Goal: Information Seeking & Learning: Check status

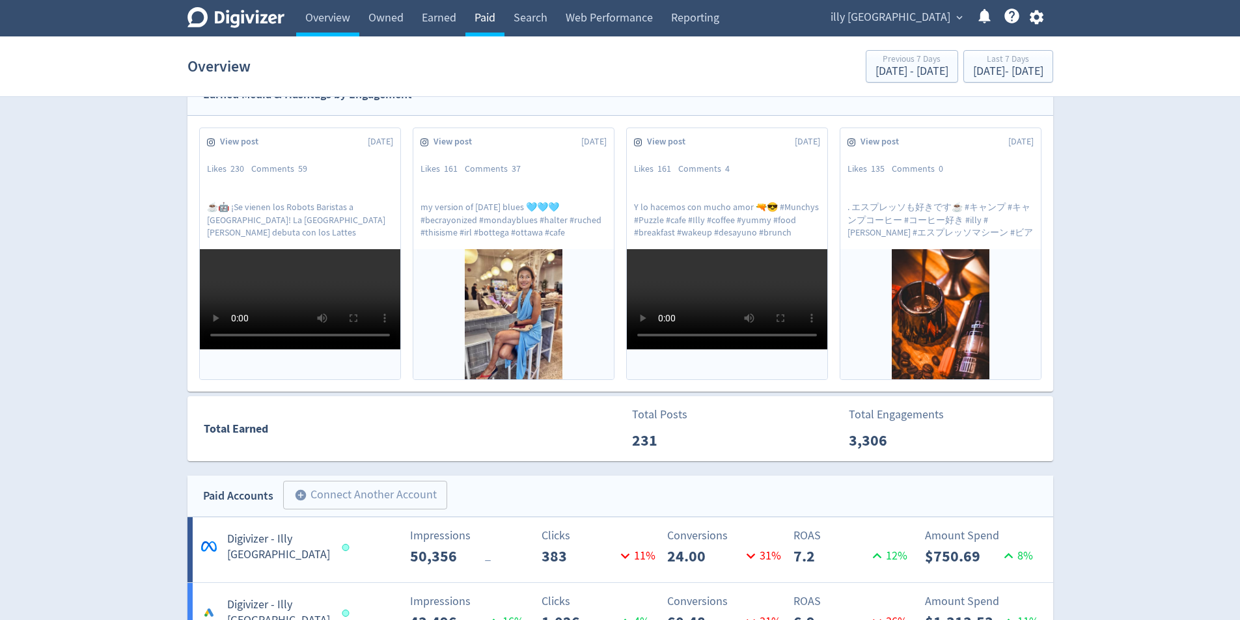
scroll to position [260, 0]
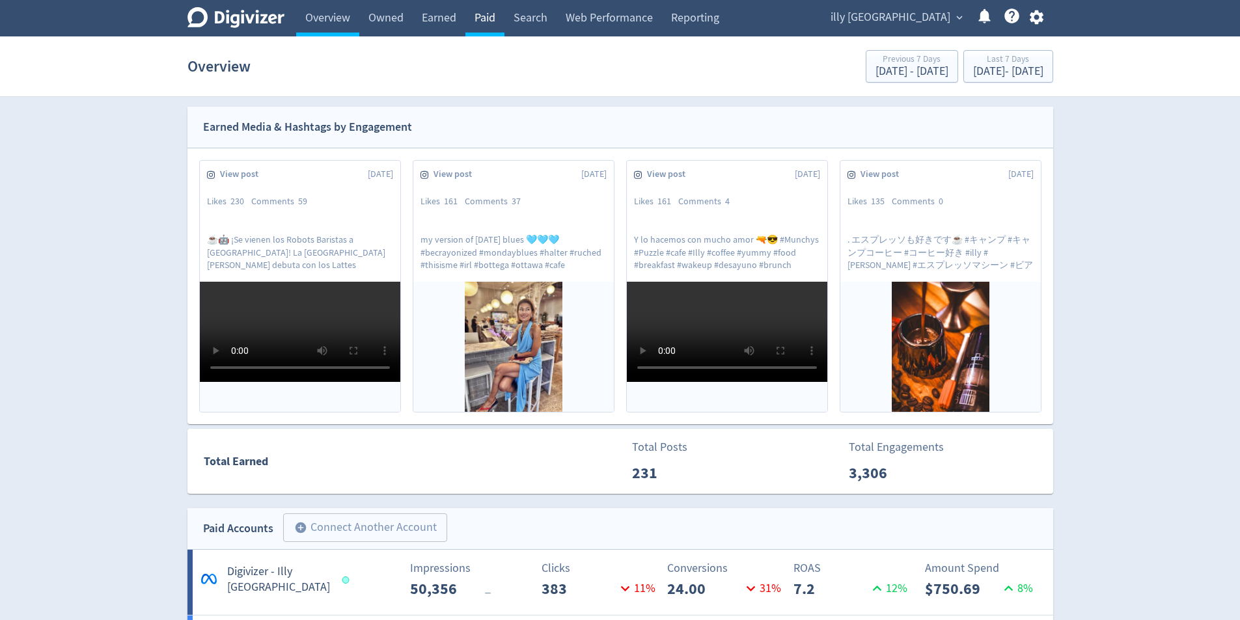
click at [489, 29] on link "Paid" at bounding box center [484, 18] width 39 height 36
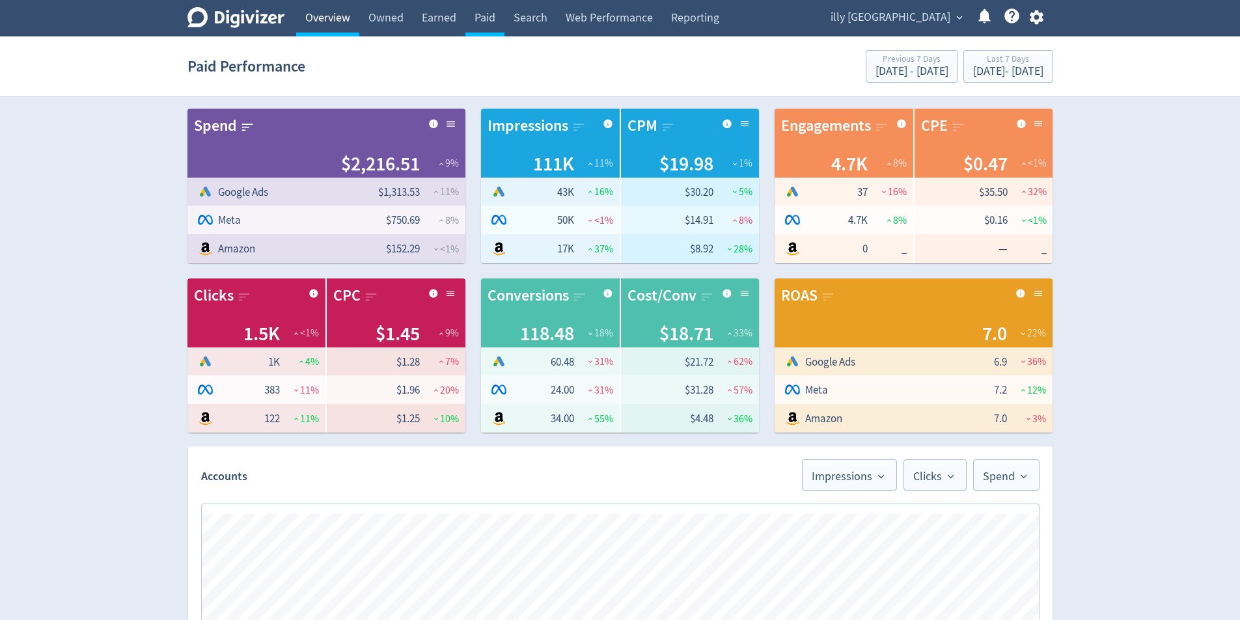
click at [345, 22] on link "Overview" at bounding box center [327, 18] width 63 height 36
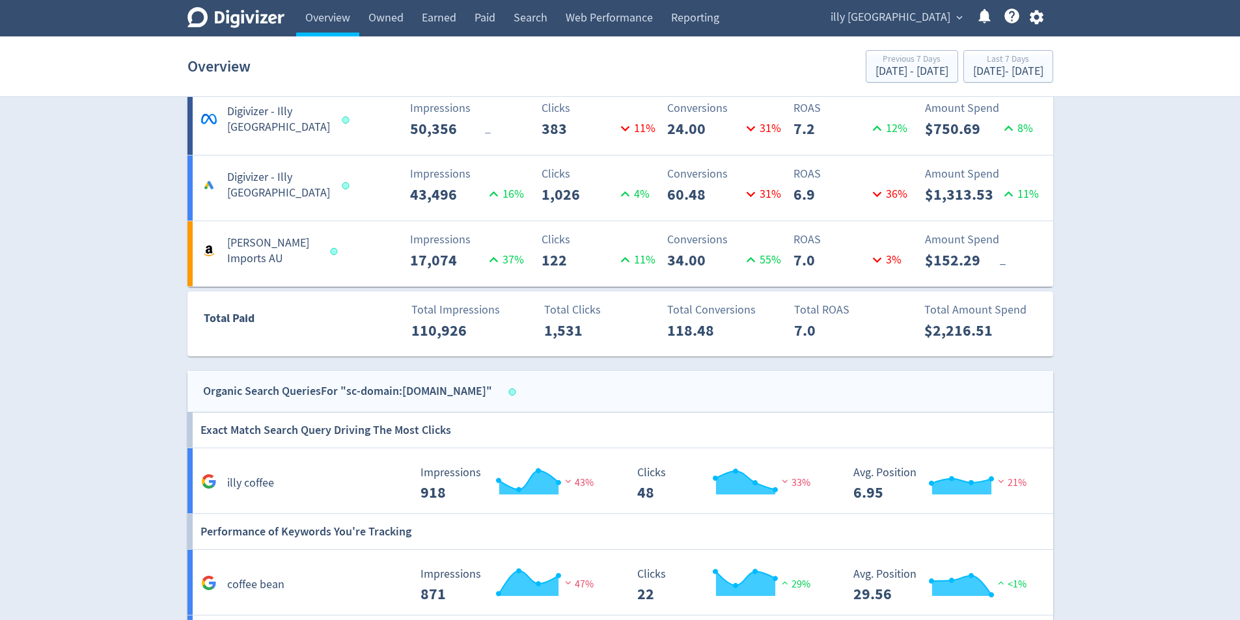
scroll to position [651, 0]
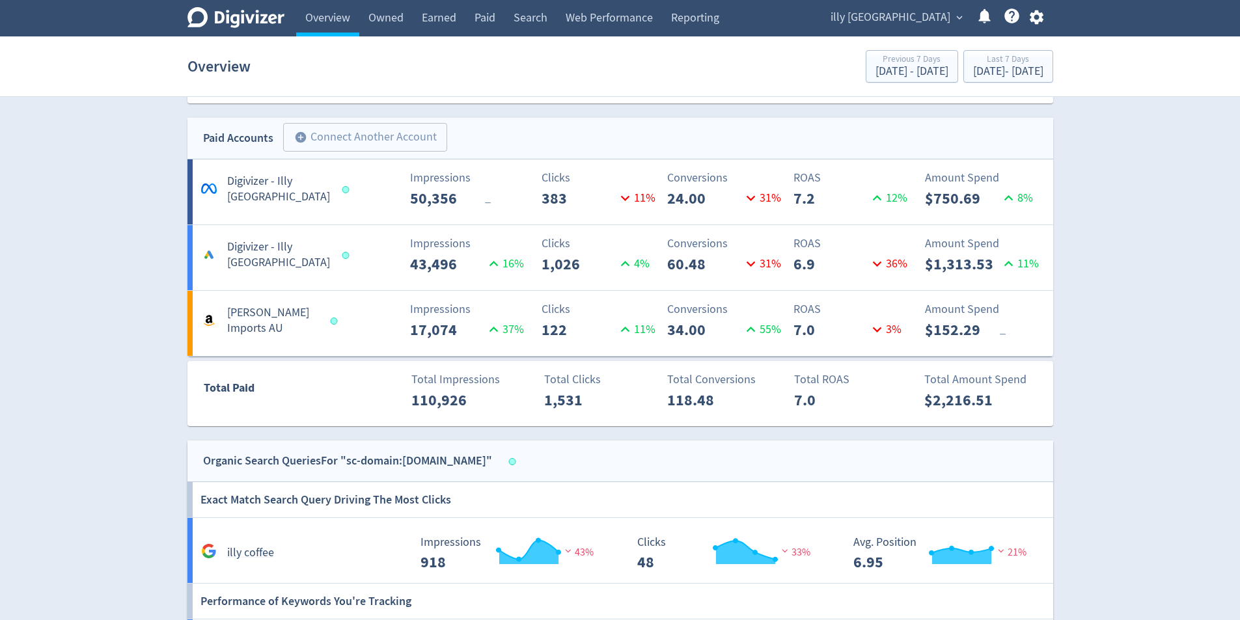
click at [1127, 271] on div "Digivizer Logo Mark Digivizer Logo Overview Owned Earned Paid Search Web Perfor…" at bounding box center [620, 219] width 1240 height 1740
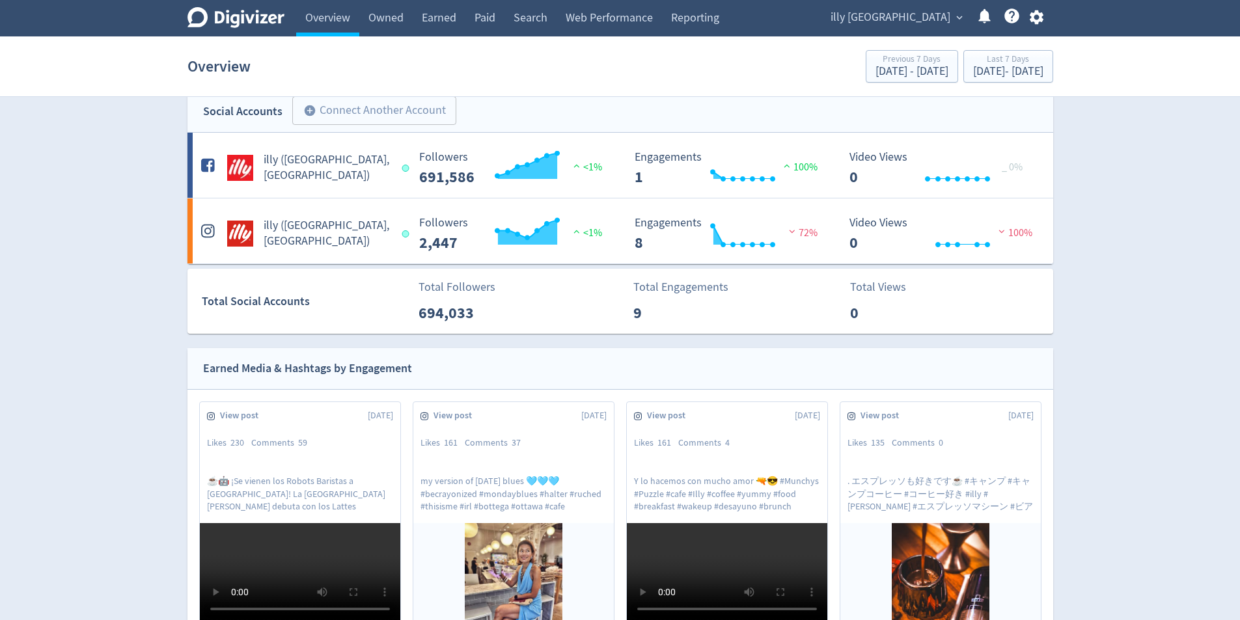
scroll to position [0, 0]
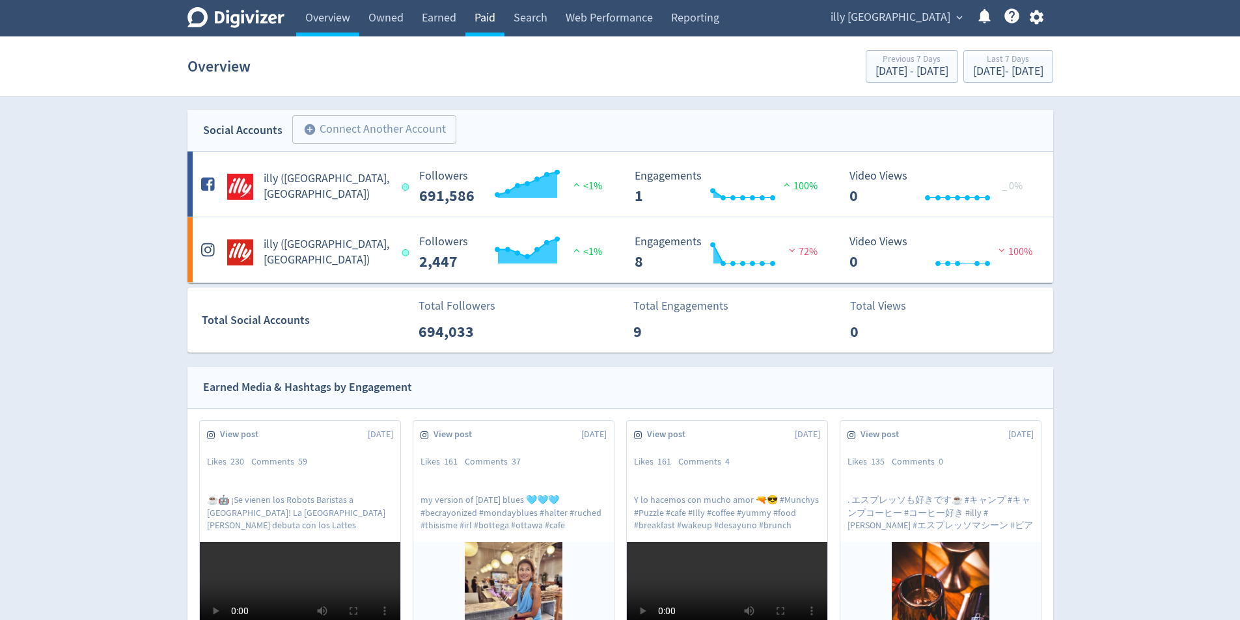
click at [498, 6] on link "Paid" at bounding box center [484, 18] width 39 height 36
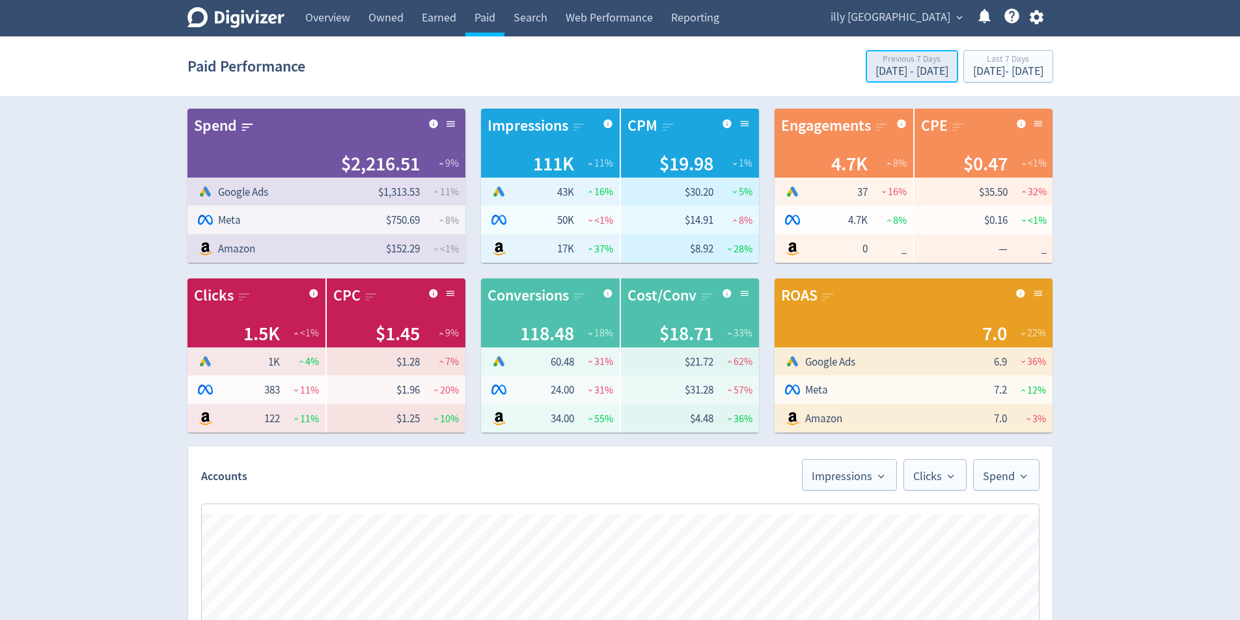
click at [875, 76] on div "[DATE] - [DATE]" at bounding box center [911, 72] width 73 height 12
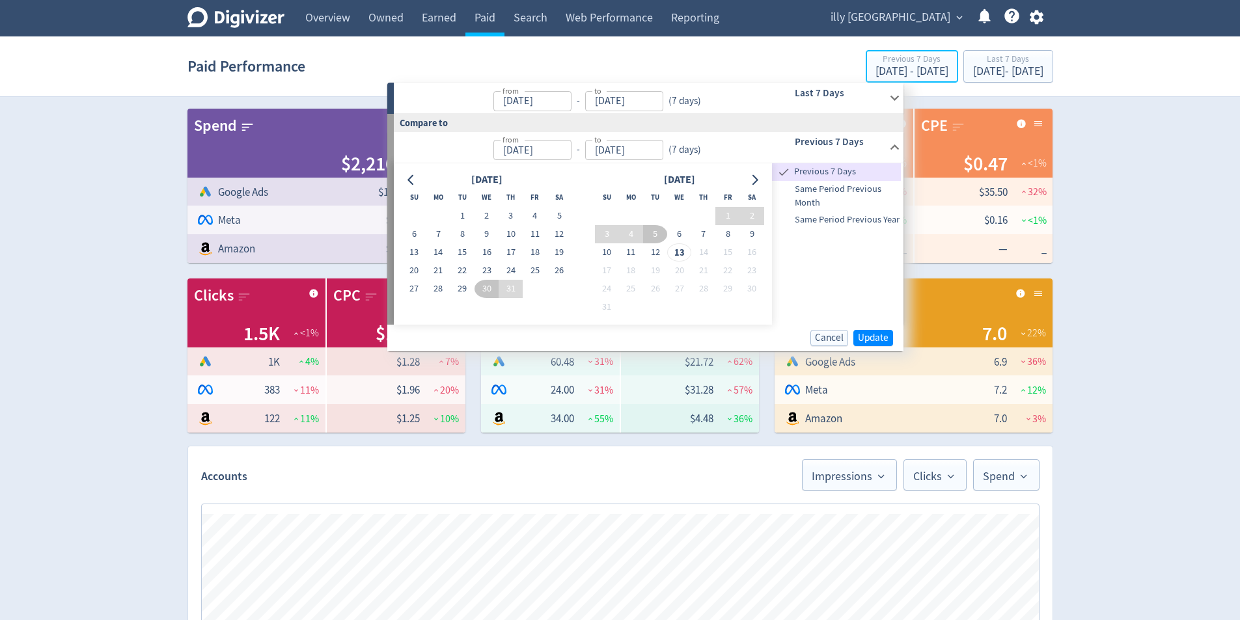
type input "[DATE]"
click at [869, 225] on span "Same Period Previous Year" at bounding box center [836, 220] width 129 height 14
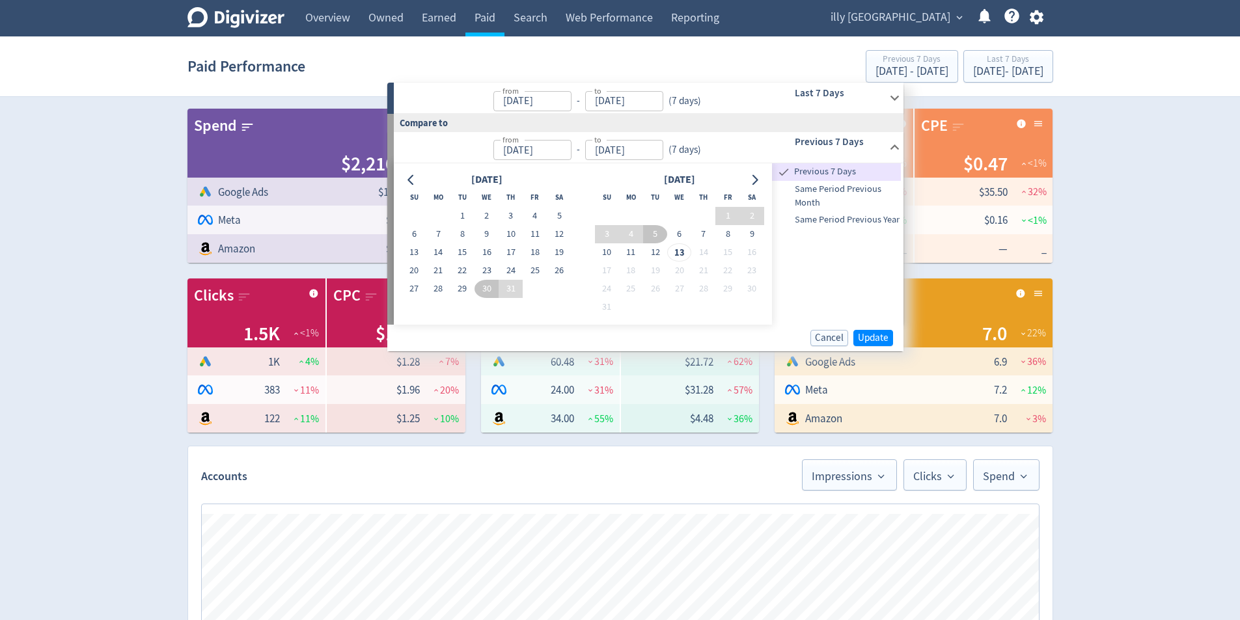
type input "Aug 06, 2024"
type input "Aug 12, 2024"
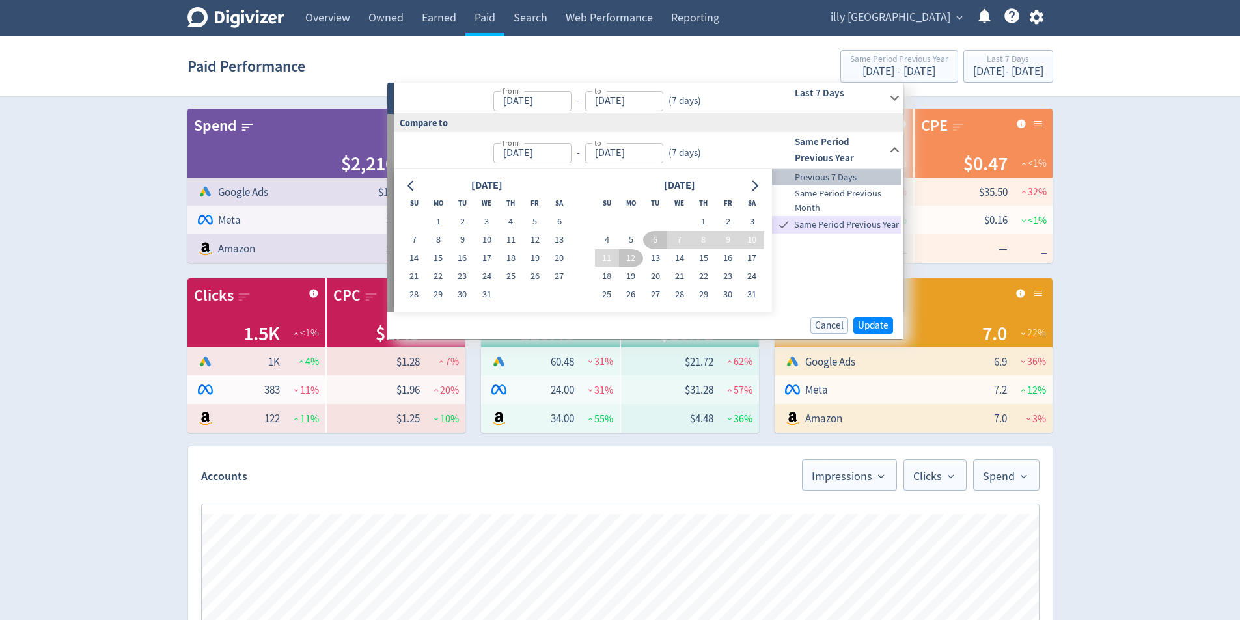
click at [867, 173] on span "Previous 7 Days" at bounding box center [836, 178] width 129 height 14
type input "[DATE]"
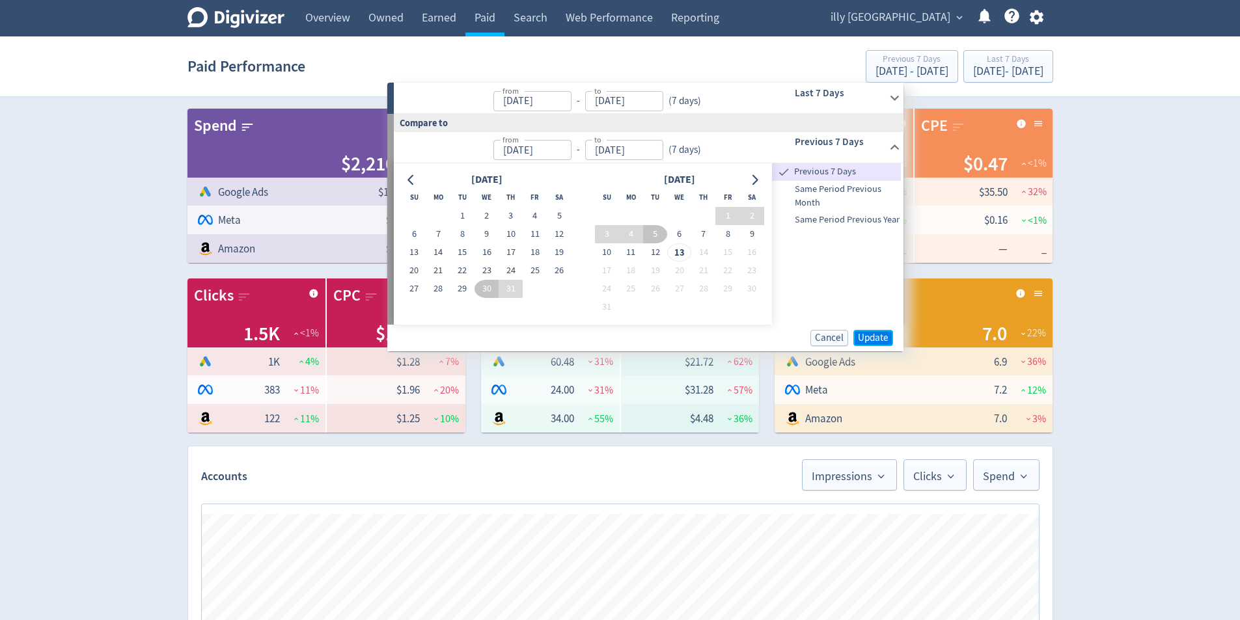
click at [873, 333] on span "Update" at bounding box center [873, 338] width 31 height 10
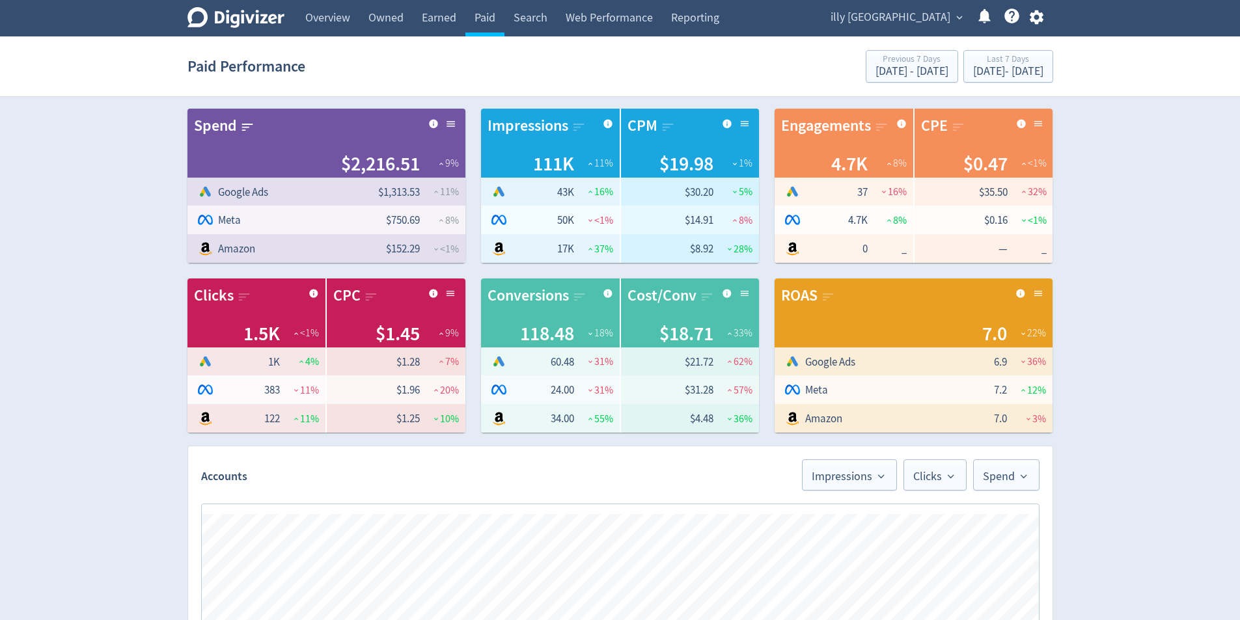
click at [1194, 357] on div "Digivizer Logo [PERSON_NAME] Logo Overview Owned Earned Paid Search Web Perform…" at bounding box center [620, 618] width 1240 height 1237
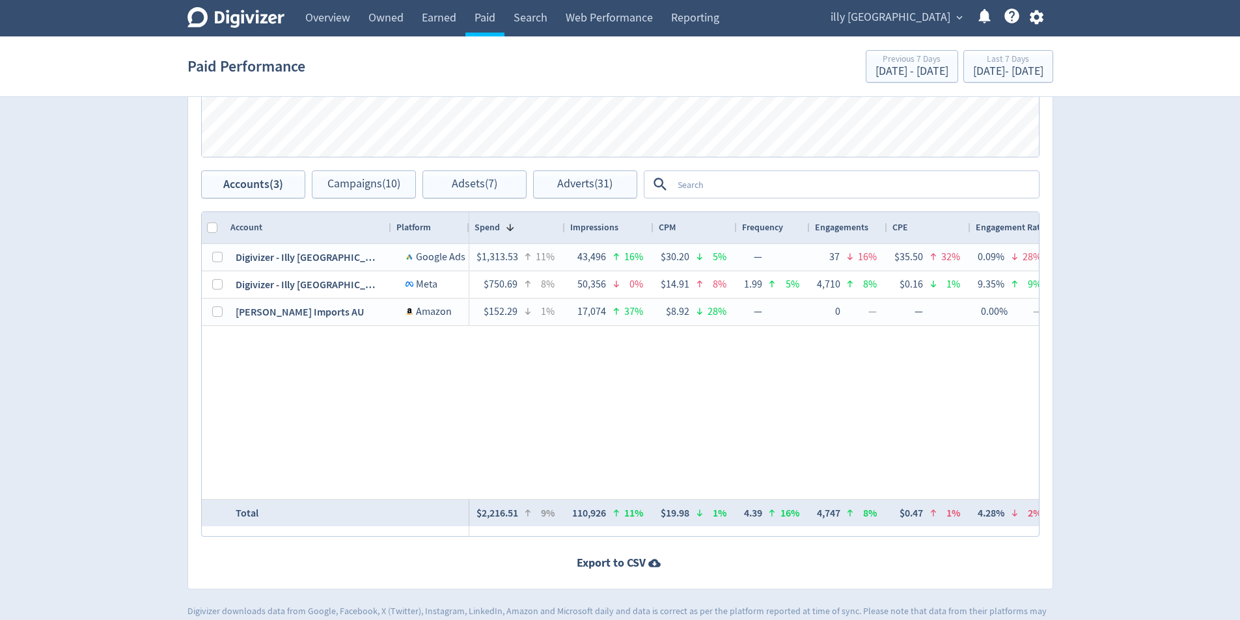
scroll to position [633, 0]
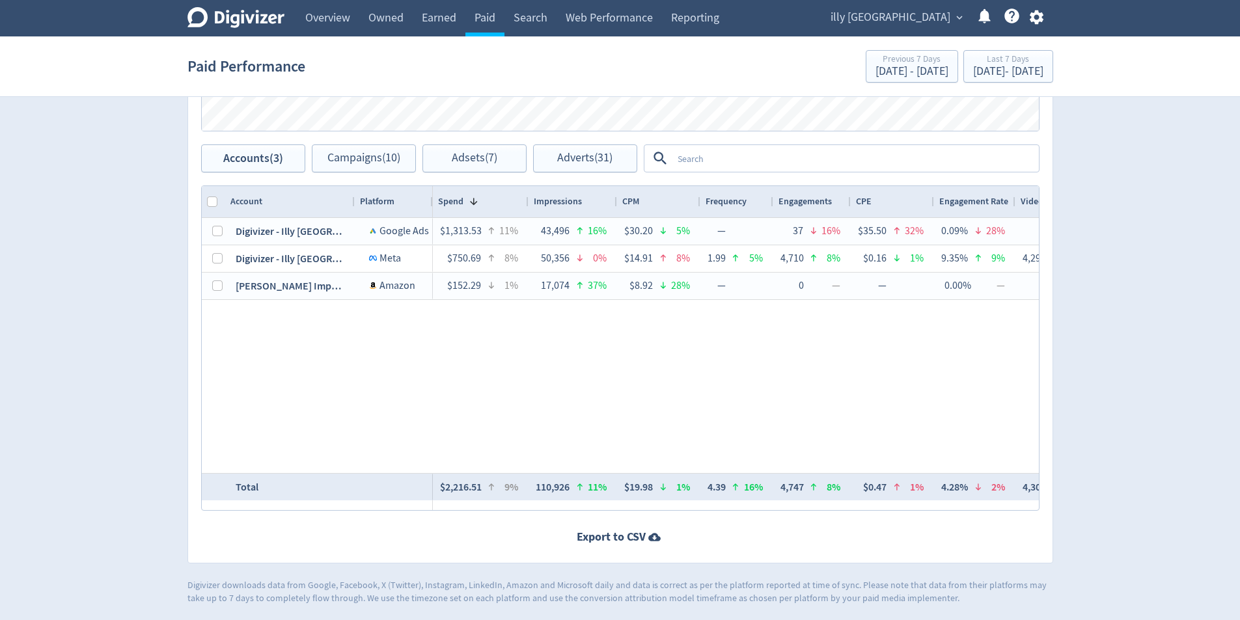
drag, startPoint x: 389, startPoint y: 203, endPoint x: 353, endPoint y: 209, distance: 36.9
click at [353, 209] on div at bounding box center [353, 201] width 5 height 31
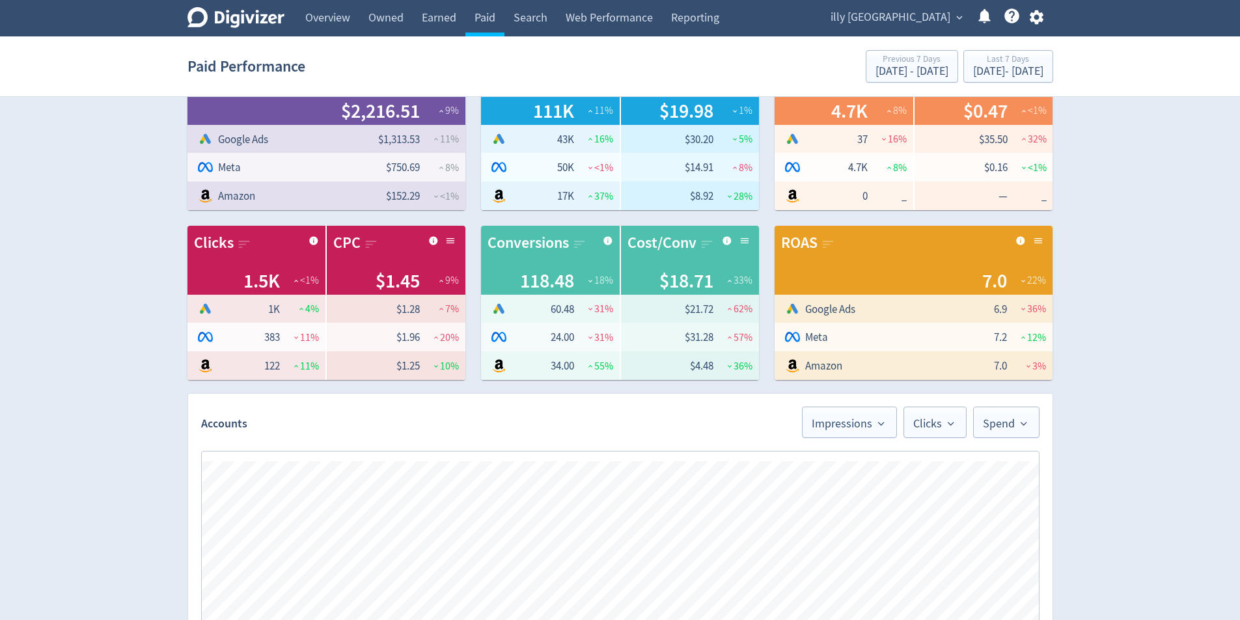
scroll to position [0, 0]
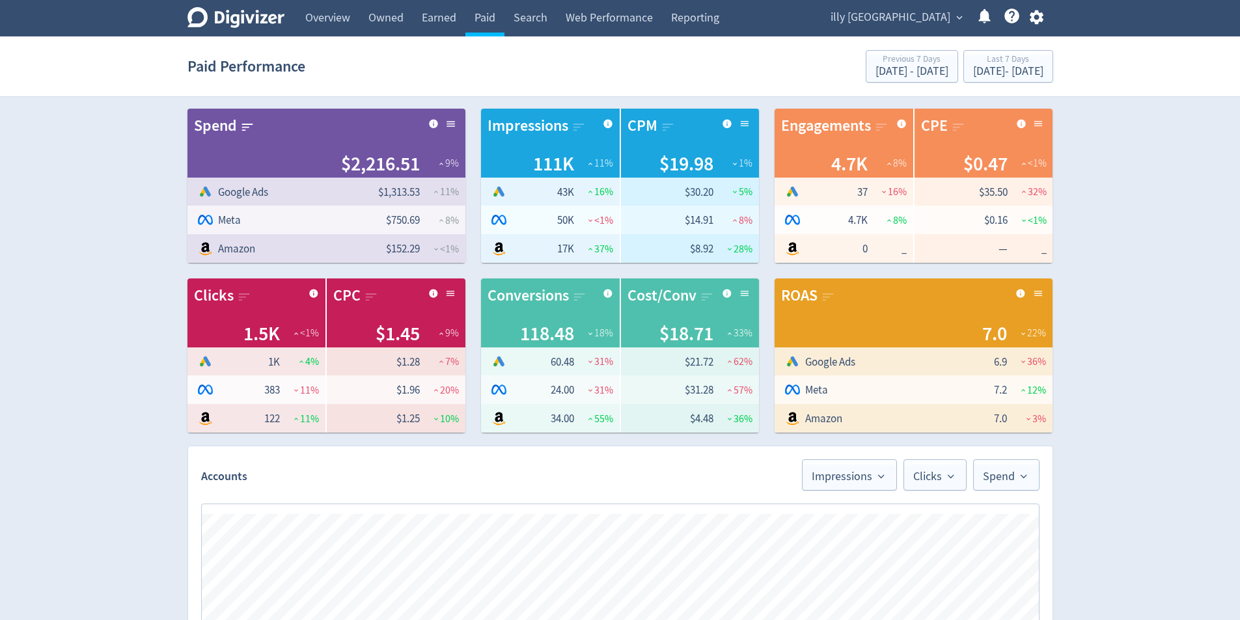
click at [1126, 435] on div "Digivizer Logo [PERSON_NAME] Logo Overview Owned Earned Paid Search Web Perform…" at bounding box center [620, 618] width 1240 height 1237
click at [1197, 368] on div "Digivizer Logo [PERSON_NAME] Logo Overview Owned Earned Paid Search Web Perform…" at bounding box center [620, 618] width 1240 height 1237
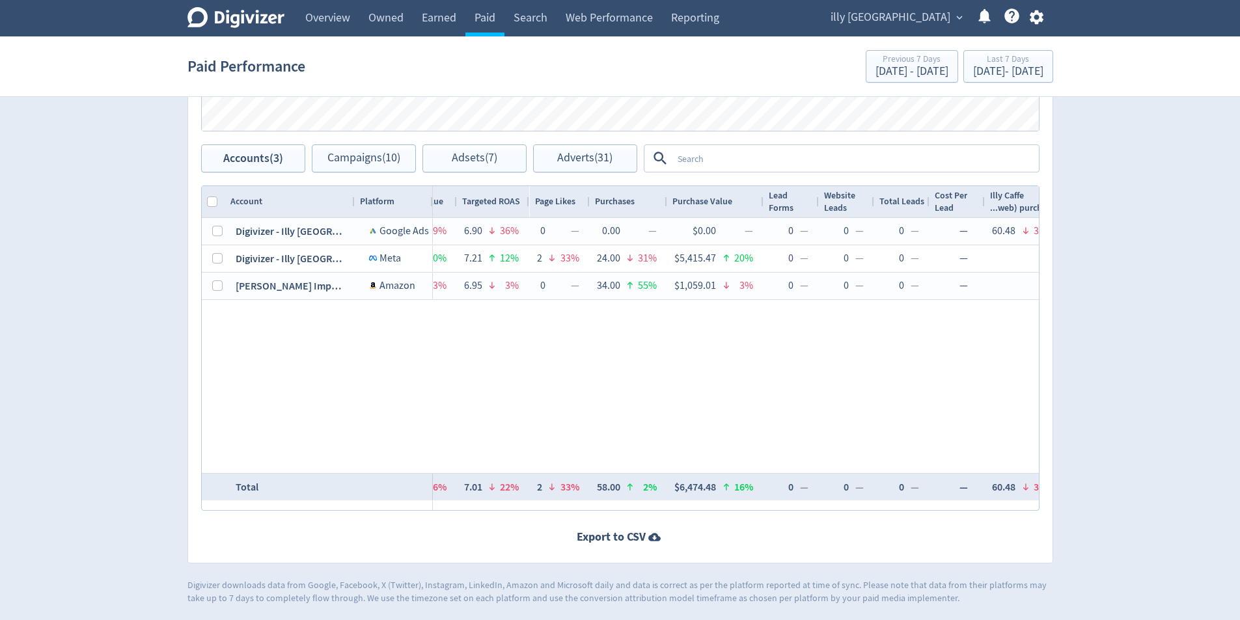
scroll to position [0, 1779]
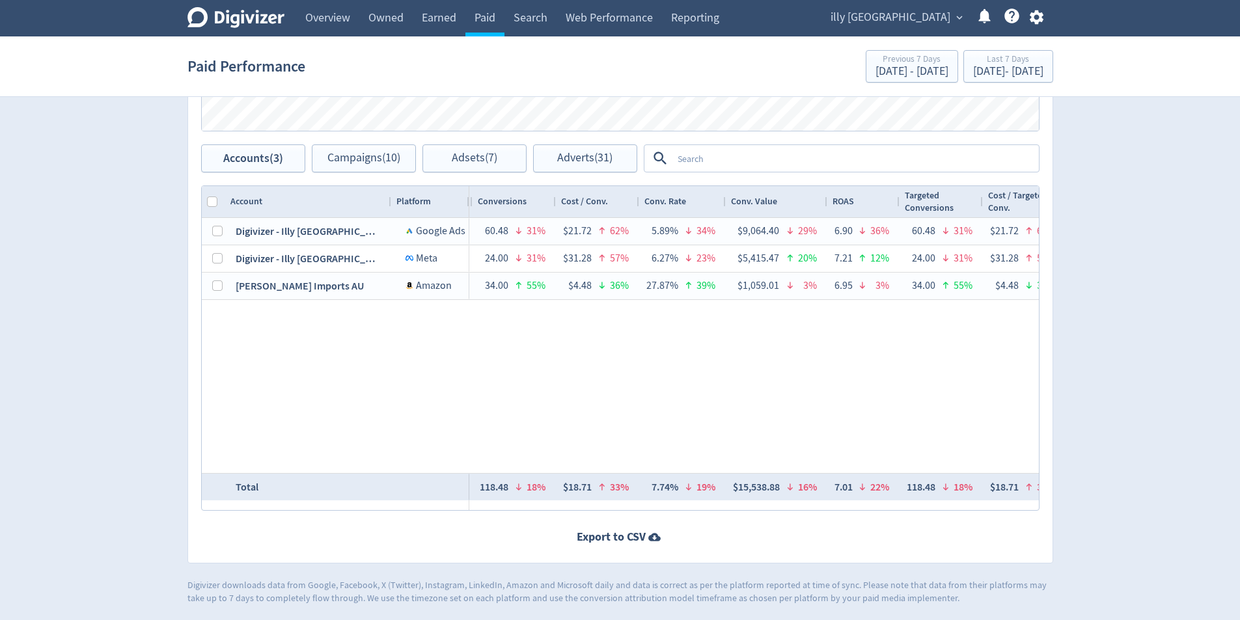
scroll to position [0, 1066]
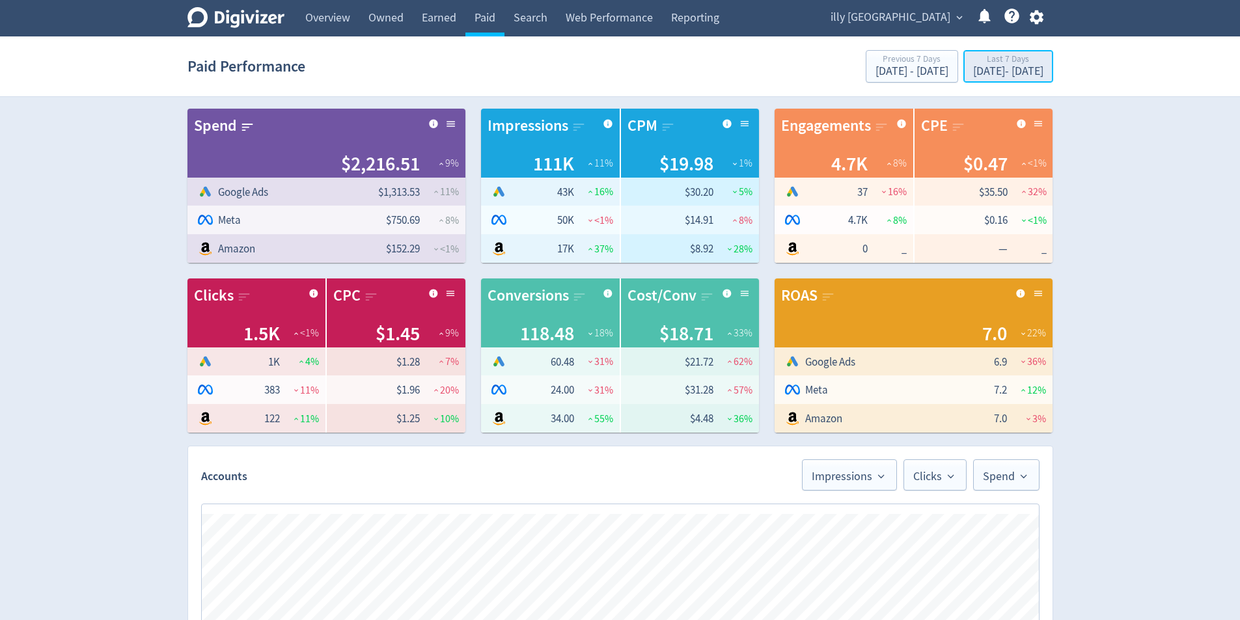
click at [1019, 65] on div "Last 7 Days" at bounding box center [1008, 60] width 70 height 11
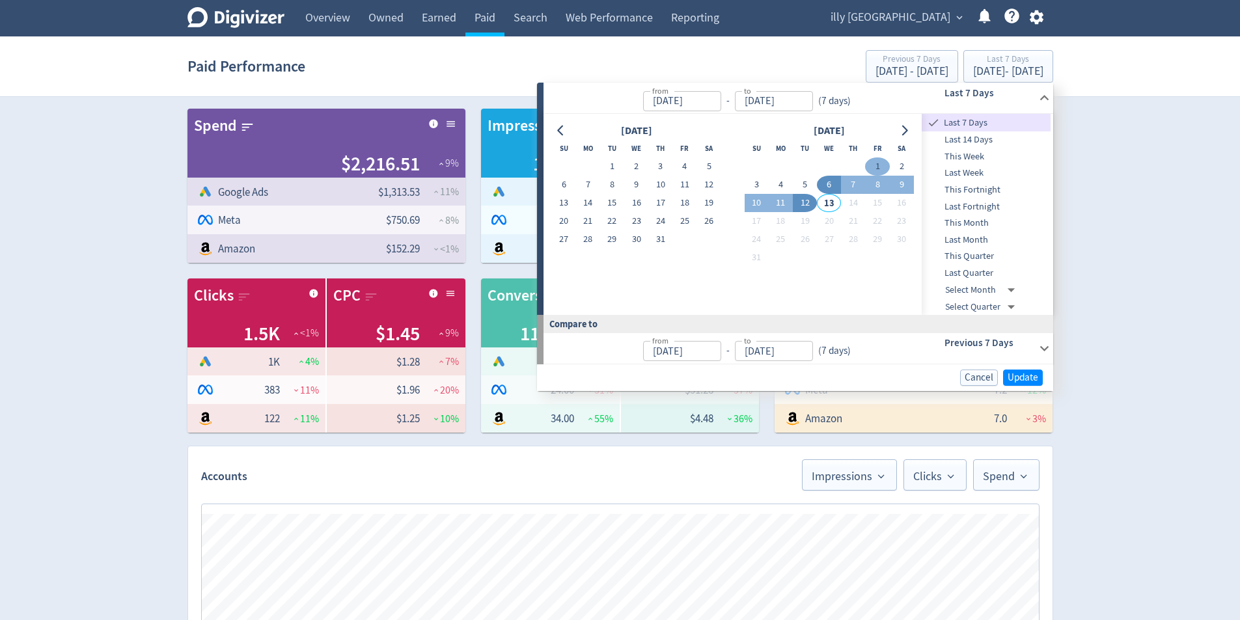
click at [877, 166] on button "1" at bounding box center [877, 166] width 24 height 18
type input "[DATE]"
click at [807, 195] on button "12" at bounding box center [805, 203] width 24 height 18
type input "[DATE]"
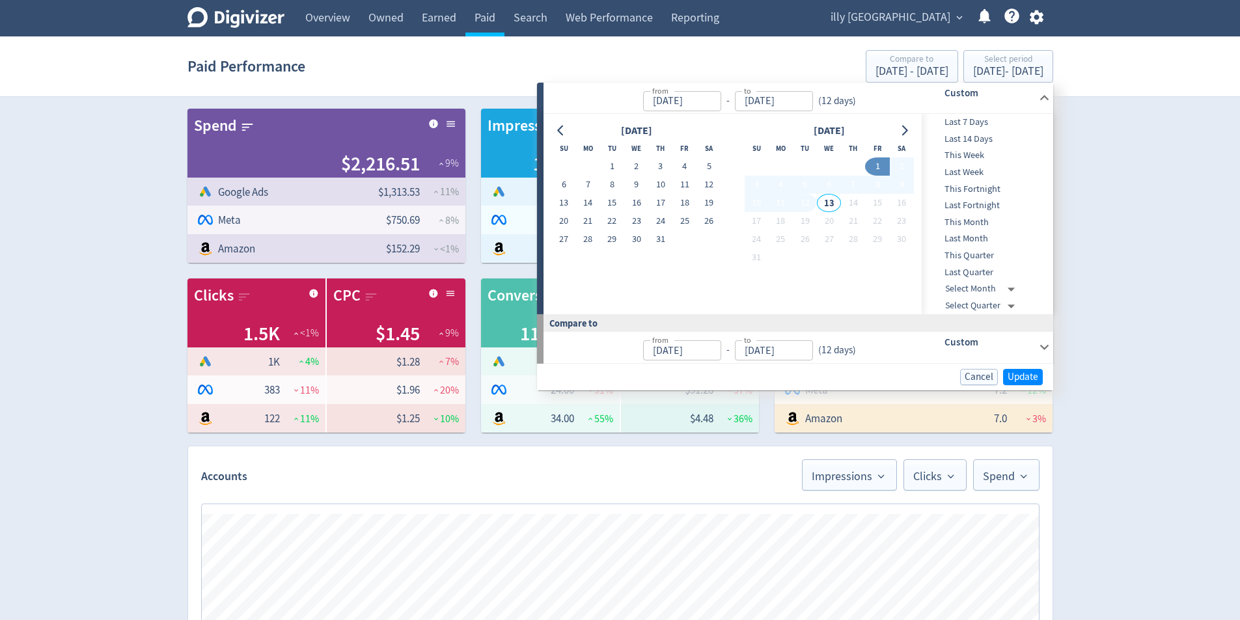
type input "[DATE]"
click at [1027, 376] on span "Update" at bounding box center [1022, 377] width 31 height 10
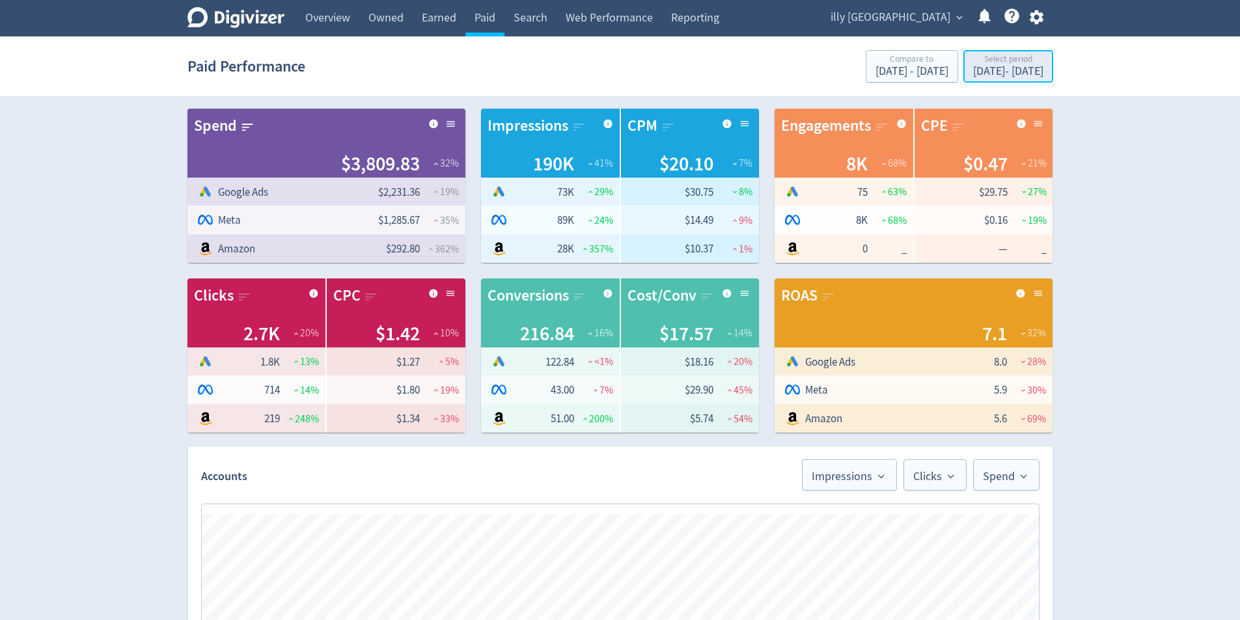
click at [972, 79] on div "Select period [DATE] - [DATE]" at bounding box center [1008, 67] width 82 height 27
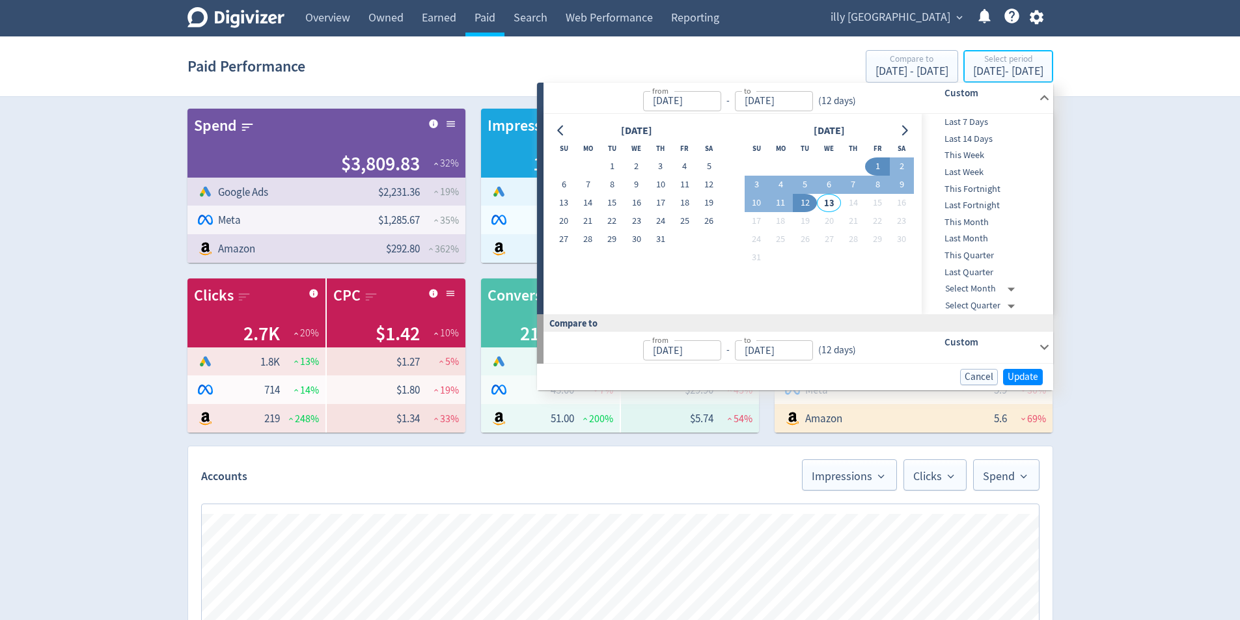
type input "[DATE]"
click at [977, 346] on h6 "Custom" at bounding box center [988, 342] width 89 height 16
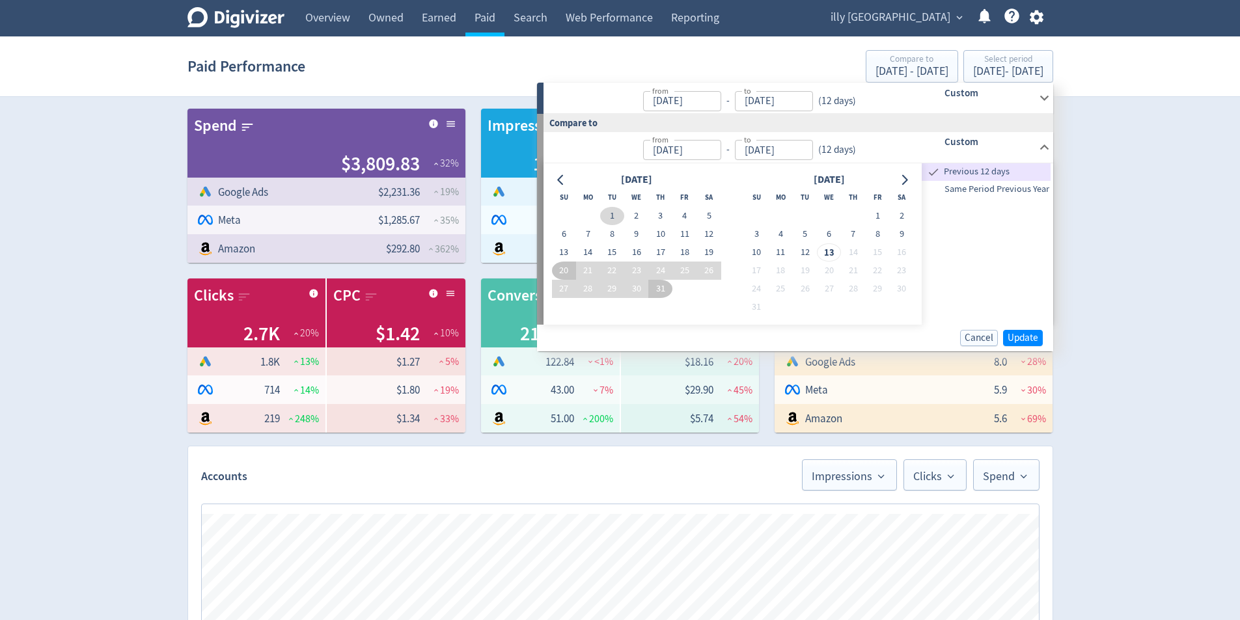
click at [620, 217] on button "1" at bounding box center [612, 216] width 24 height 18
type input "[DATE]"
click at [715, 240] on button "12" at bounding box center [709, 234] width 24 height 18
type input "[DATE]"
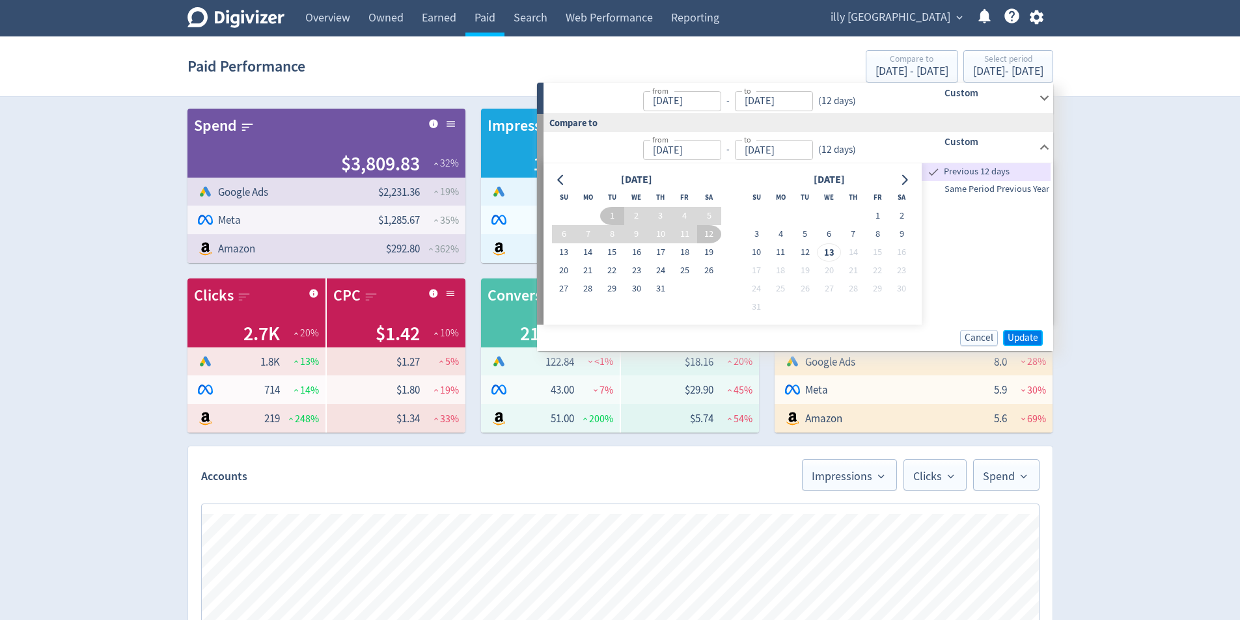
click at [1033, 338] on span "Update" at bounding box center [1022, 338] width 31 height 10
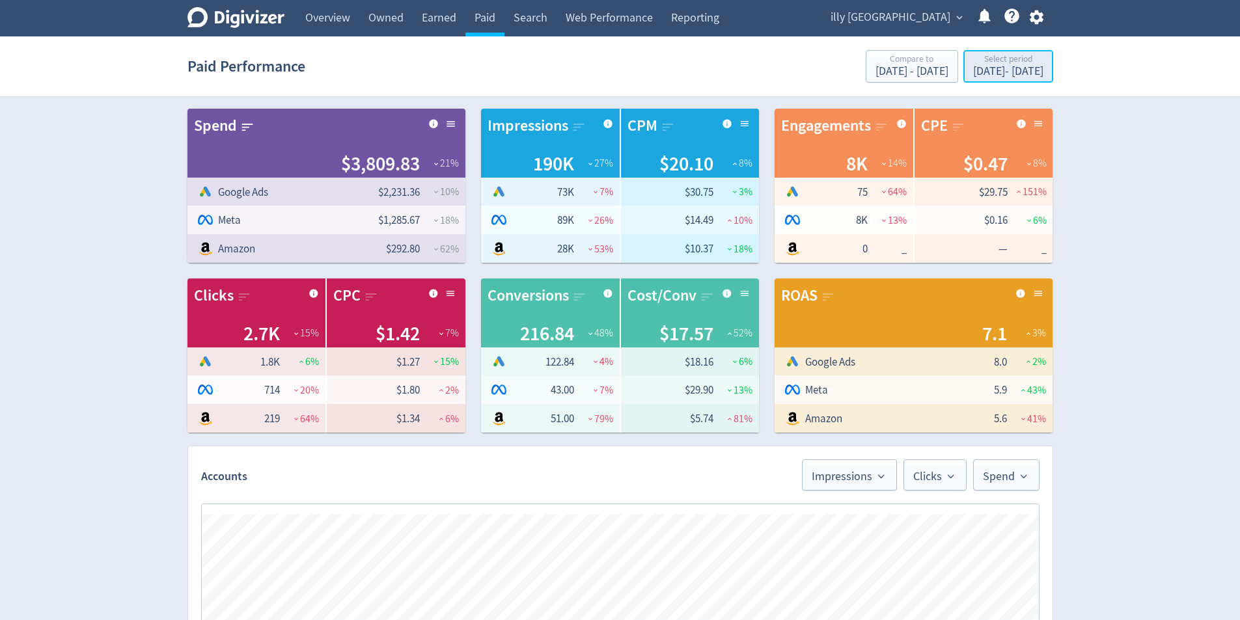
drag, startPoint x: 994, startPoint y: 64, endPoint x: 1005, endPoint y: 72, distance: 13.0
click at [997, 63] on div "Select period" at bounding box center [1008, 60] width 70 height 11
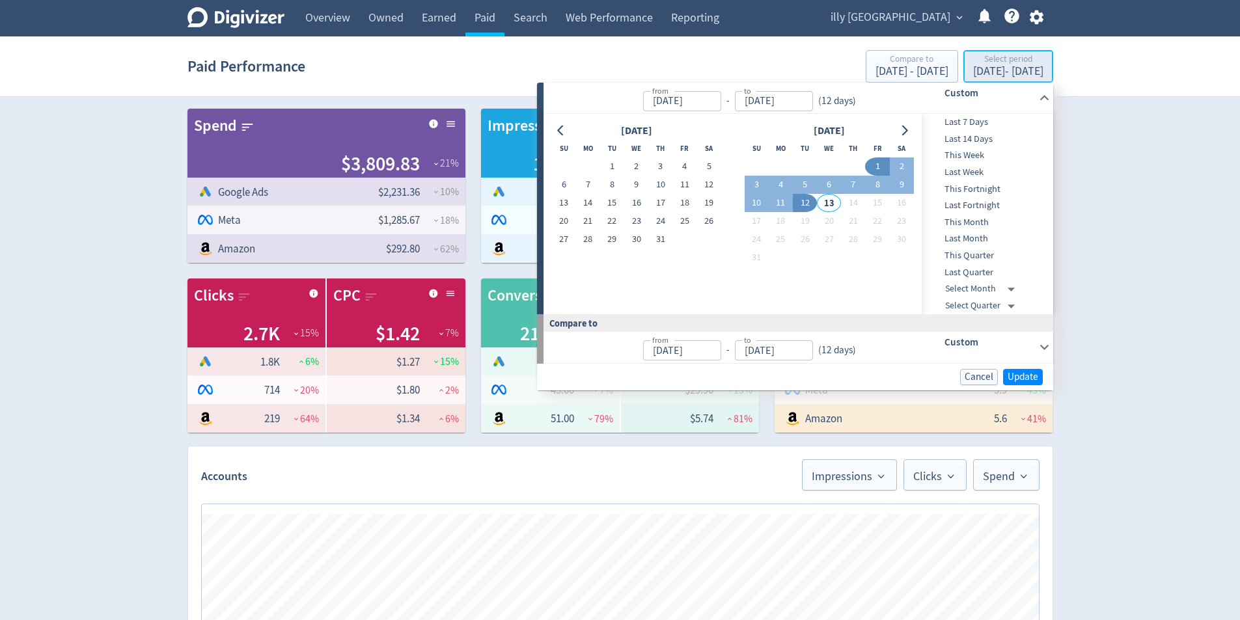
type input "[DATE]"
click at [970, 124] on span "Last 7 Days" at bounding box center [985, 122] width 129 height 14
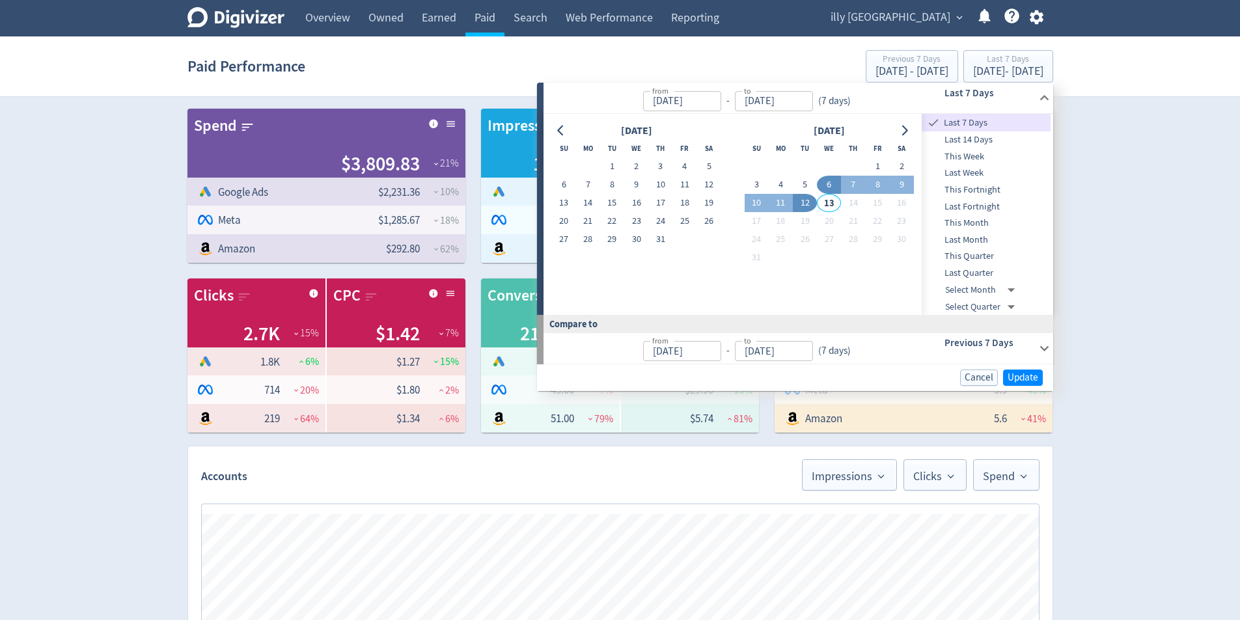
type input "[DATE]"
click at [1024, 381] on span "Update" at bounding box center [1022, 378] width 31 height 10
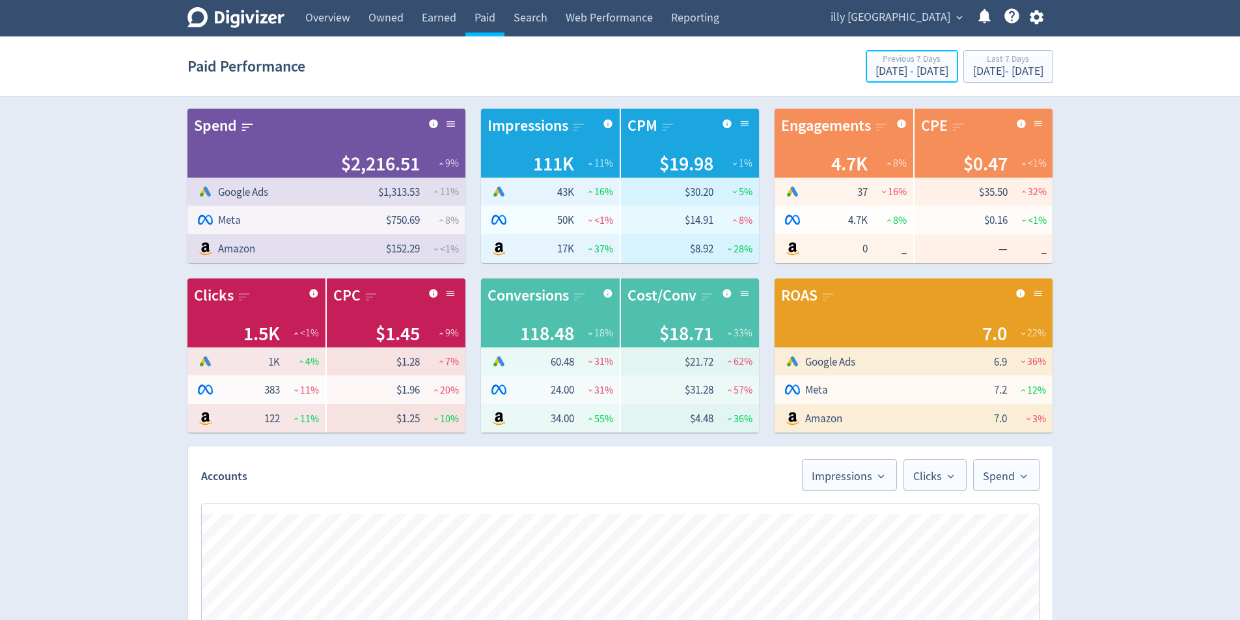
click at [875, 68] on div "[DATE] - [DATE]" at bounding box center [911, 72] width 73 height 12
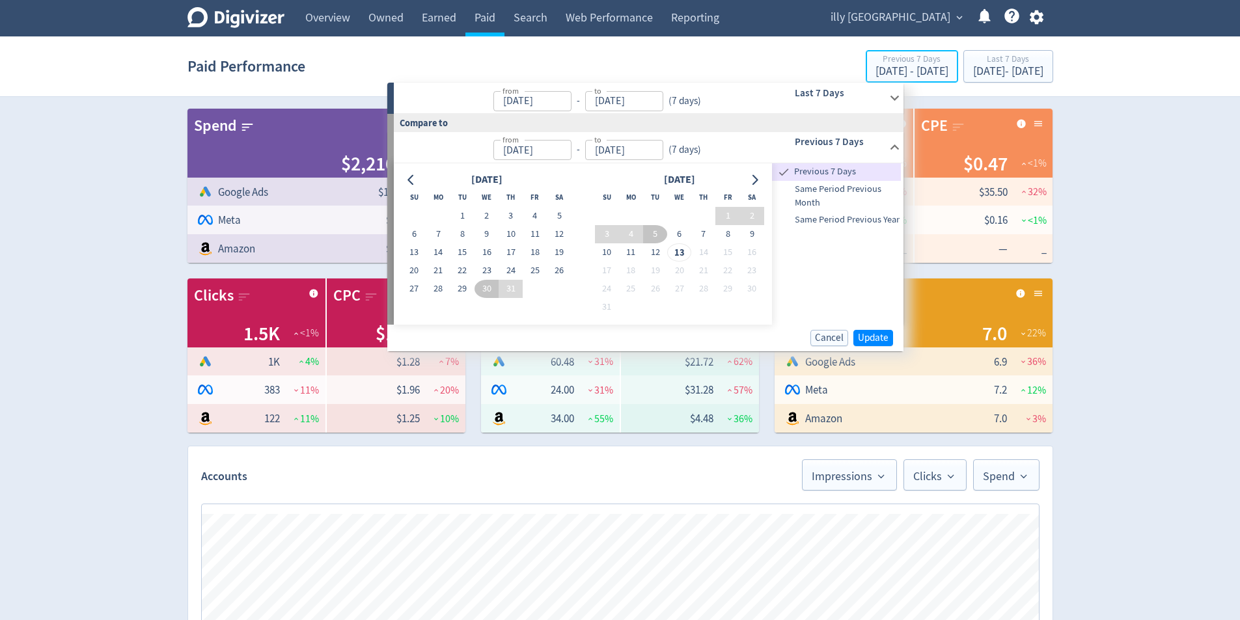
type input "[DATE]"
click at [1203, 154] on div "Digivizer Logo [PERSON_NAME] Logo Overview Owned Earned Paid Search Web Perform…" at bounding box center [620, 618] width 1240 height 1237
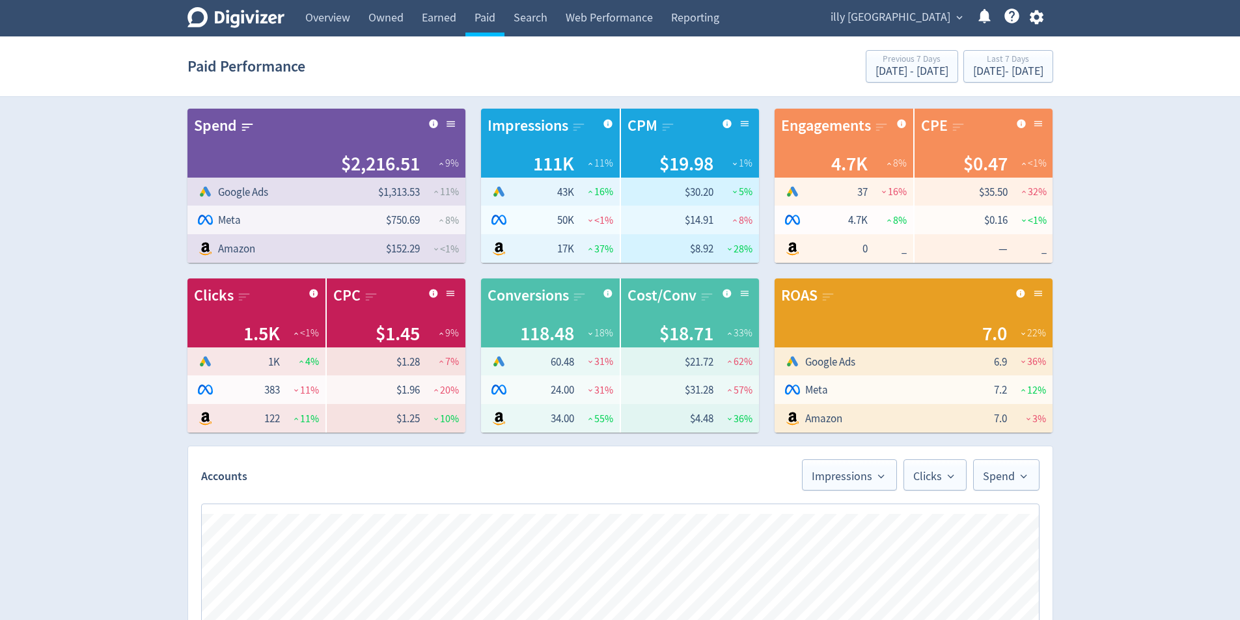
drag, startPoint x: 1175, startPoint y: 329, endPoint x: 1148, endPoint y: 340, distance: 28.6
click at [1173, 329] on div "Digivizer Logo [PERSON_NAME] Logo Overview Owned Earned Paid Search Web Perform…" at bounding box center [620, 618] width 1240 height 1237
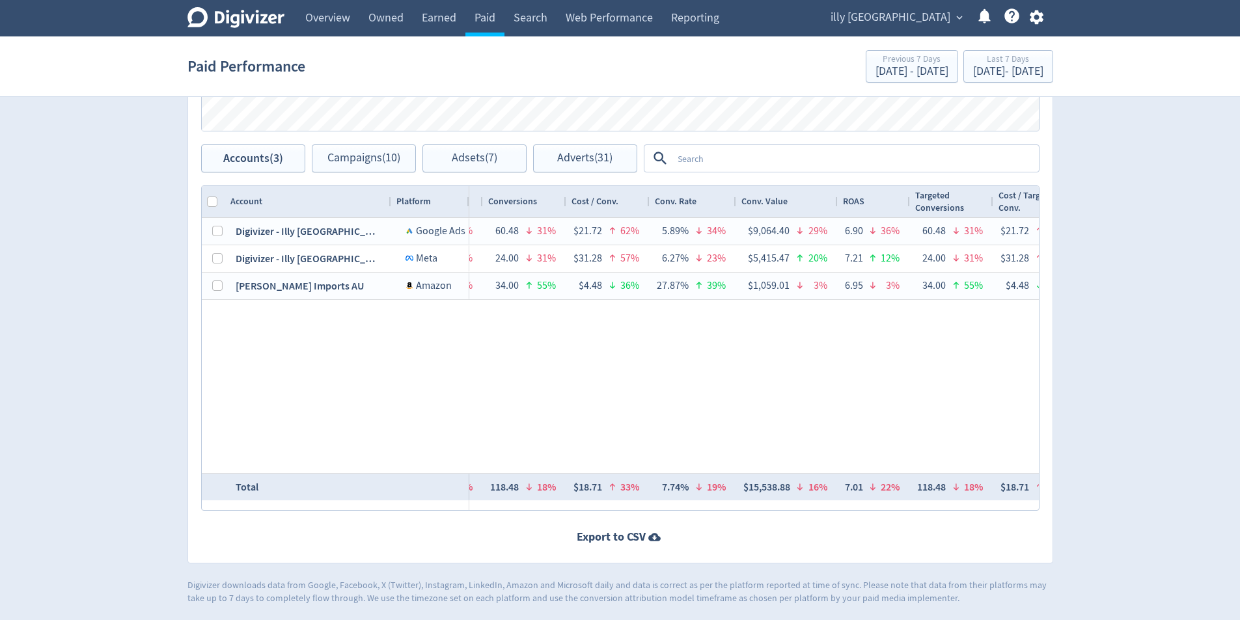
click at [989, 80] on div "Last 7 Days [DATE] - [DATE]" at bounding box center [1008, 67] width 82 height 27
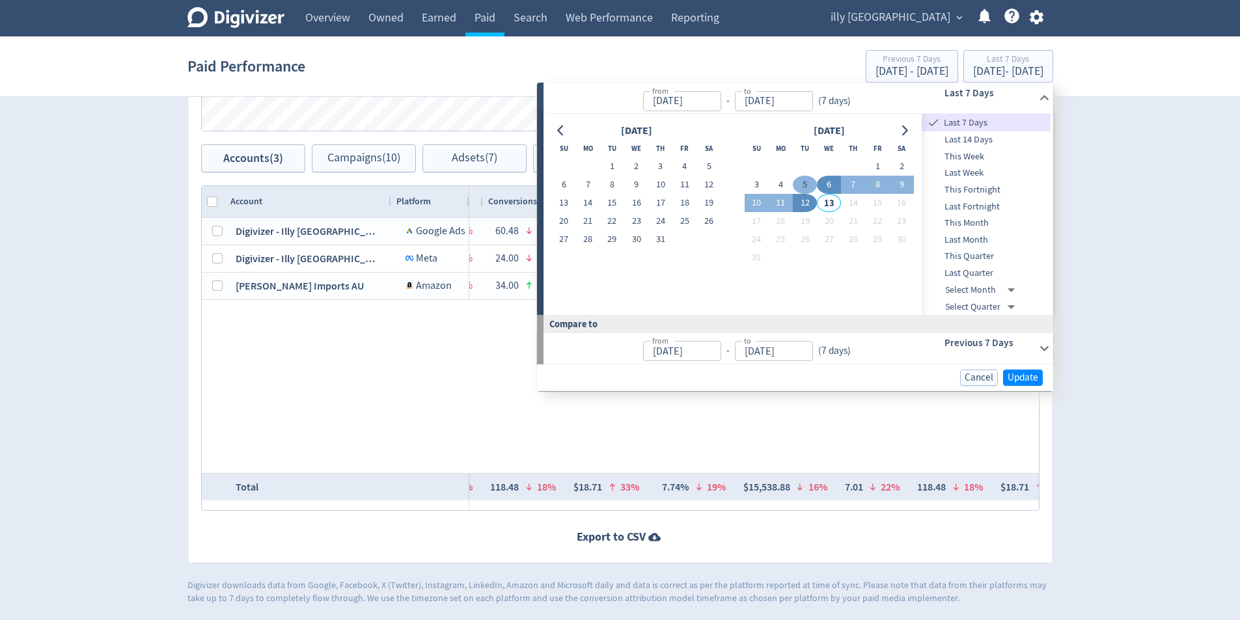
click at [805, 185] on button "5" at bounding box center [805, 185] width 24 height 18
type input "[DATE]"
click at [631, 243] on button "30" at bounding box center [636, 239] width 24 height 18
type input "[DATE]"
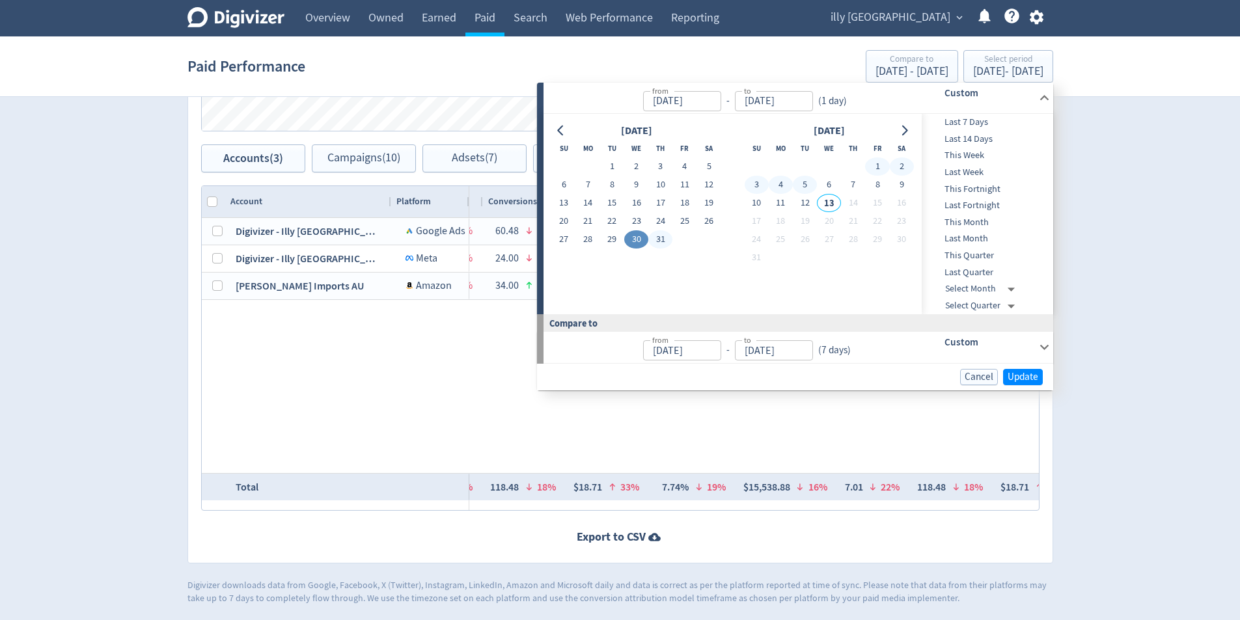
click at [808, 184] on button "5" at bounding box center [805, 185] width 24 height 18
type input "[DATE]"
click at [1039, 375] on button "Update" at bounding box center [1023, 377] width 40 height 16
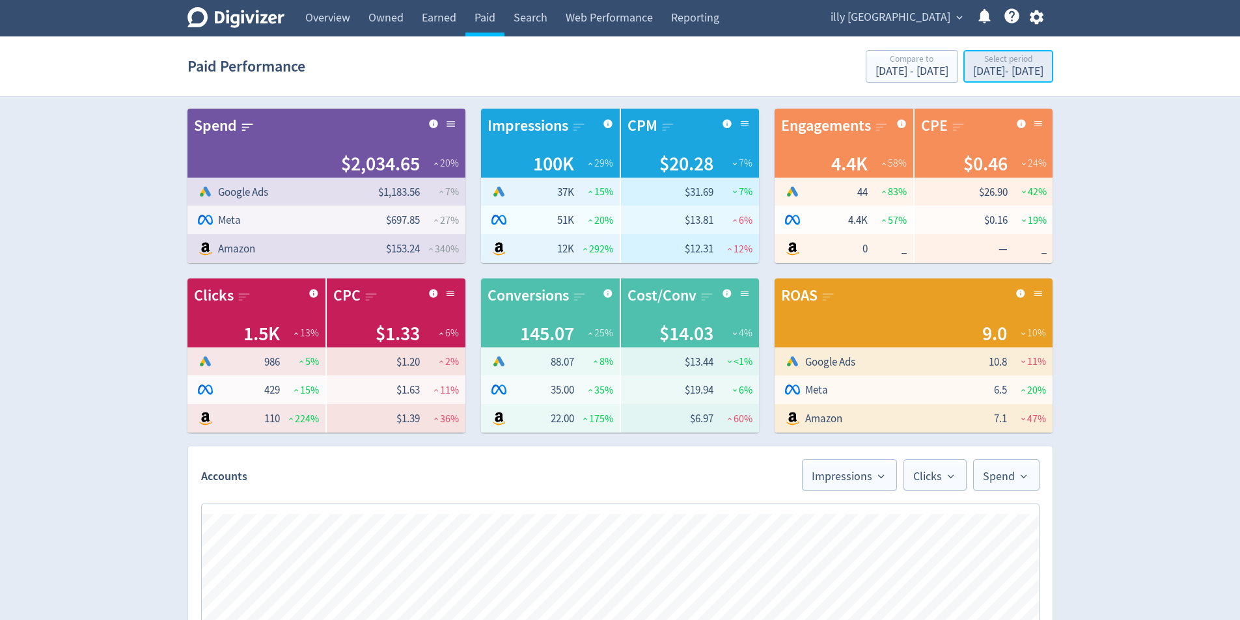
click at [1031, 57] on div "Select period" at bounding box center [1008, 60] width 70 height 11
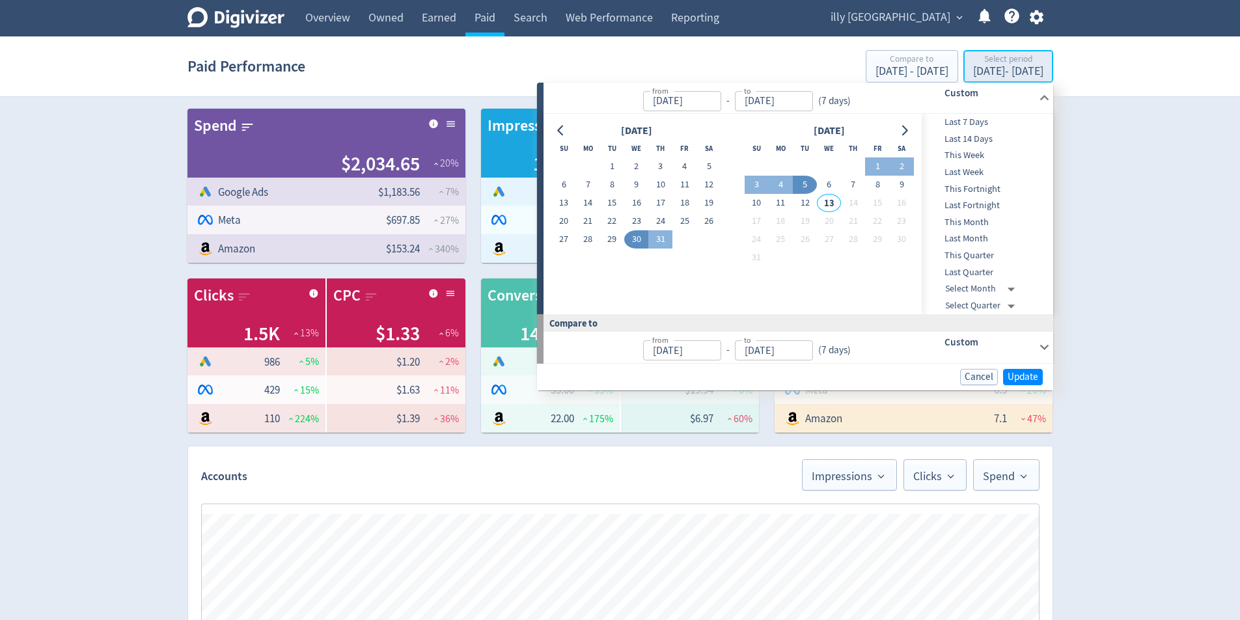
type input "[DATE]"
click at [833, 185] on button "6" at bounding box center [829, 185] width 24 height 18
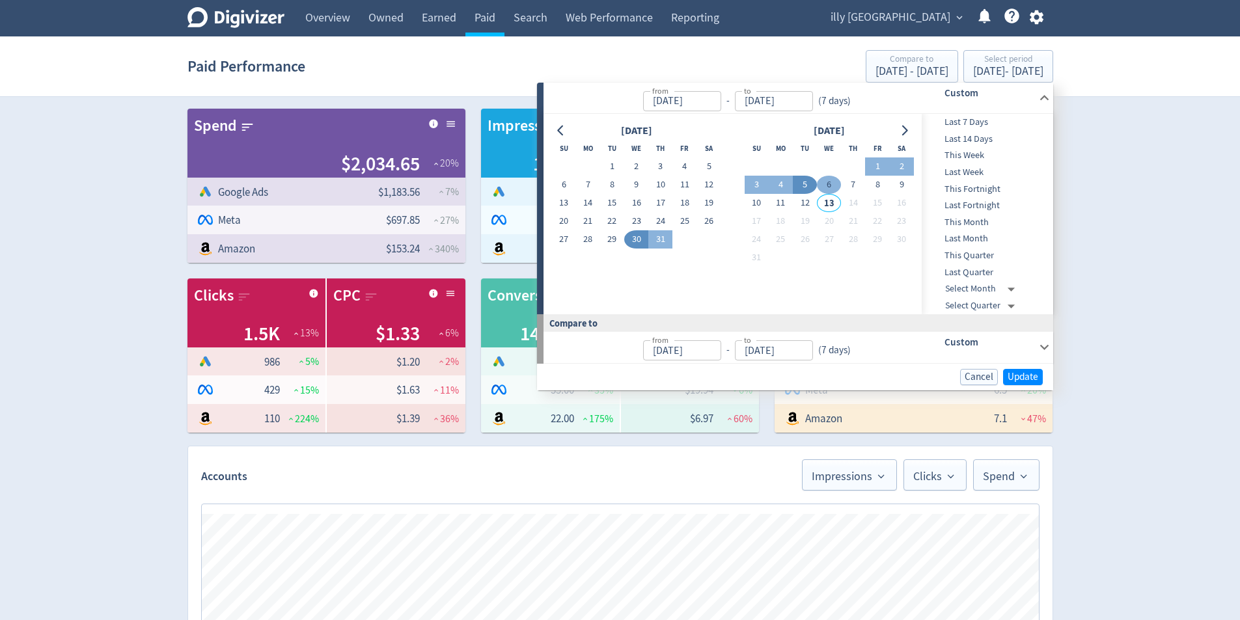
type input "[DATE]"
click at [802, 202] on button "12" at bounding box center [805, 203] width 24 height 18
type input "[DATE]"
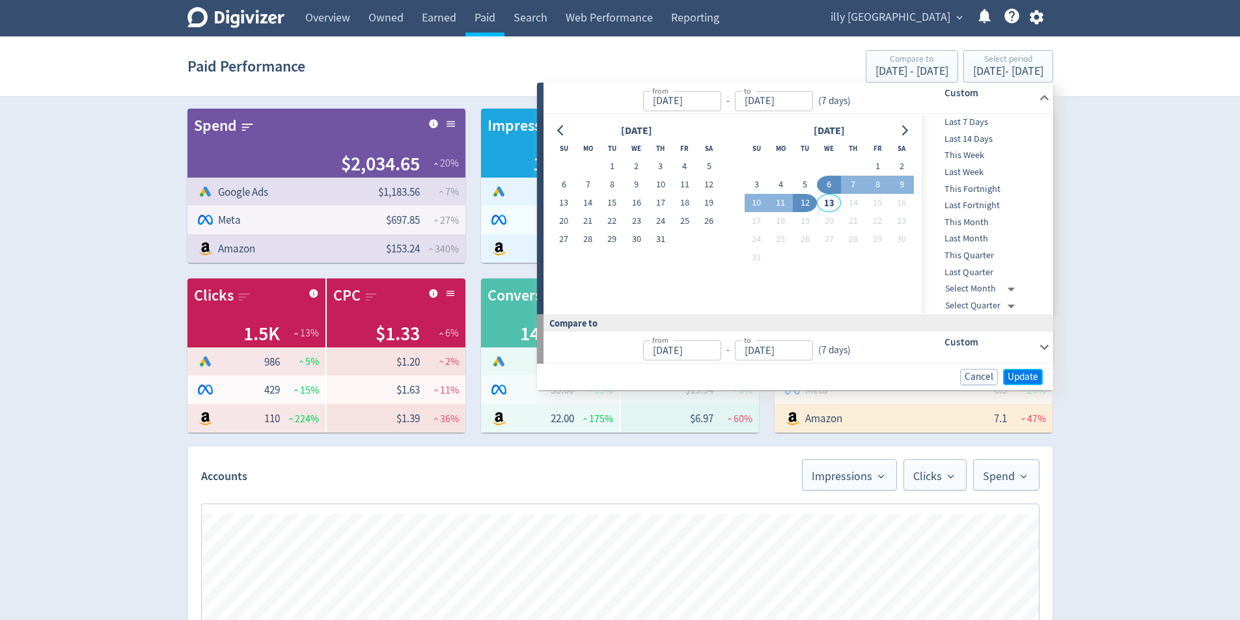
click at [1013, 377] on span "Update" at bounding box center [1022, 377] width 31 height 10
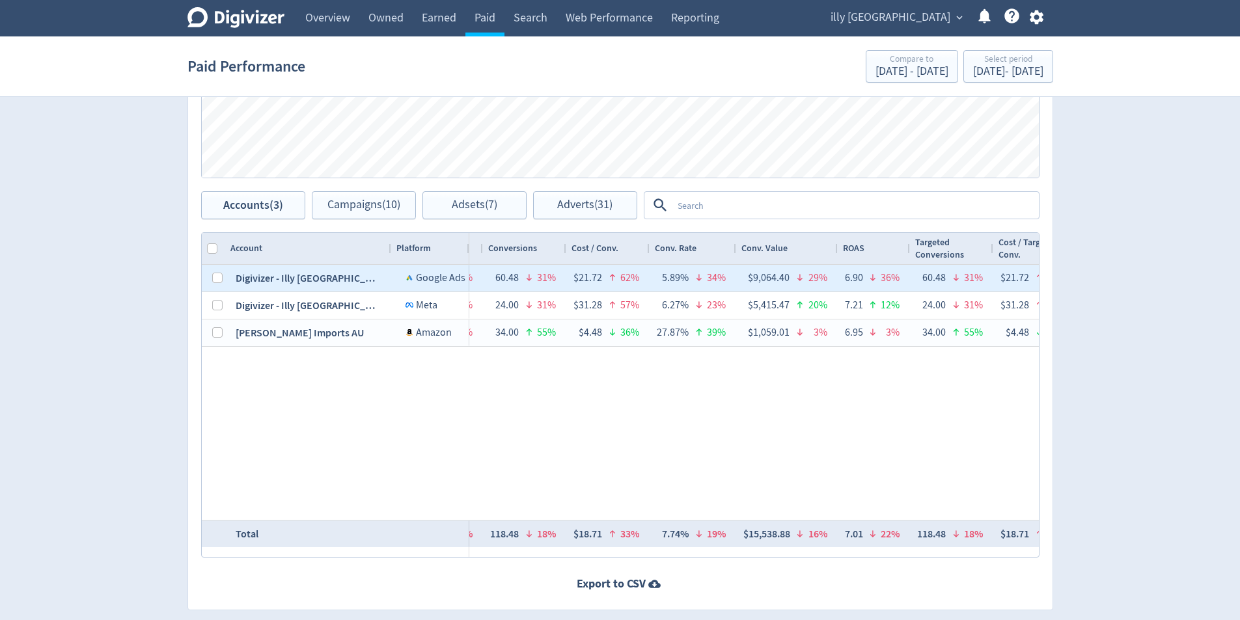
click at [431, 280] on span "Google Ads" at bounding box center [440, 277] width 49 height 13
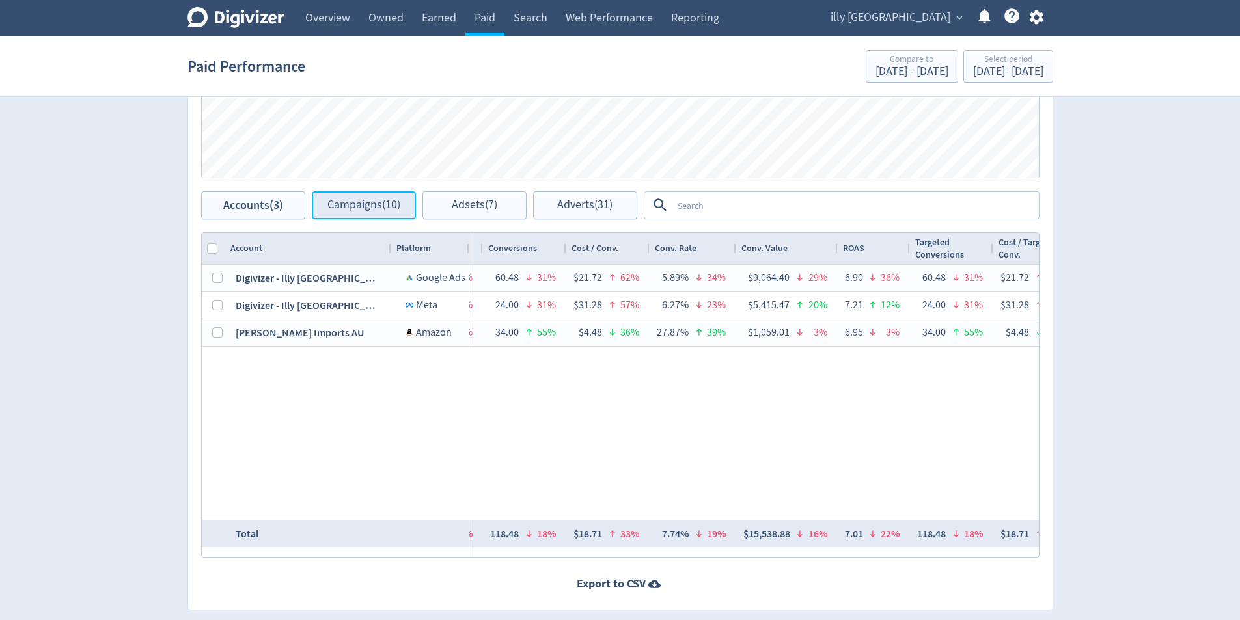
click at [387, 213] on button "Campaigns (10)" at bounding box center [364, 205] width 104 height 28
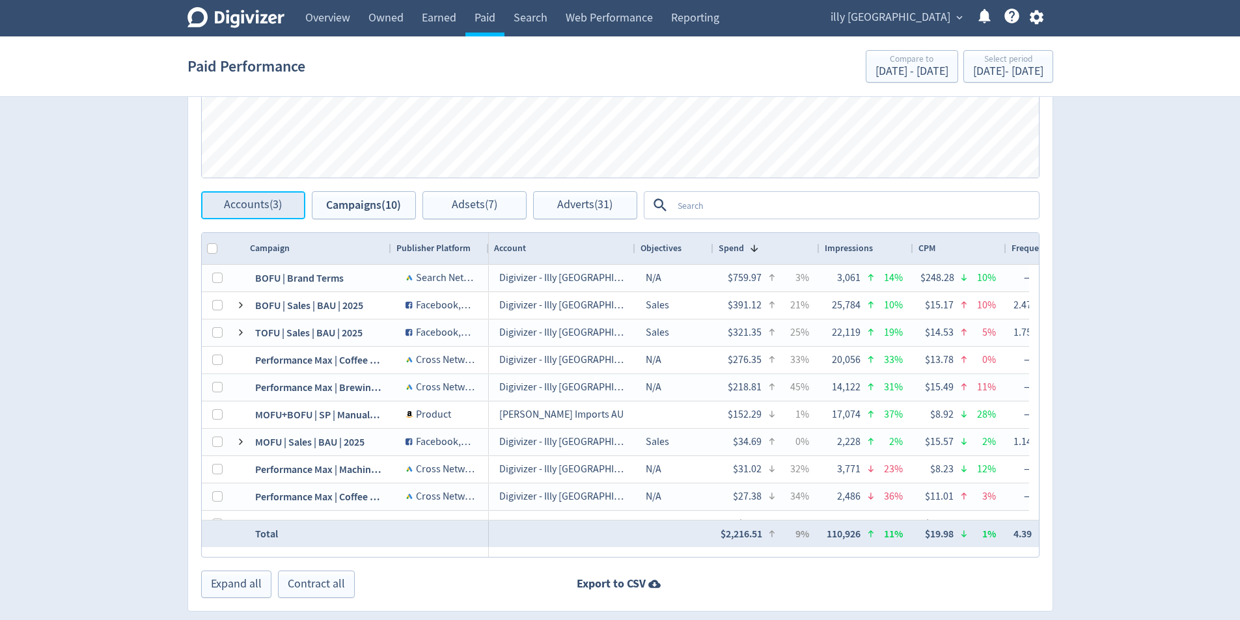
click at [267, 195] on button "Accounts (3)" at bounding box center [253, 205] width 104 height 28
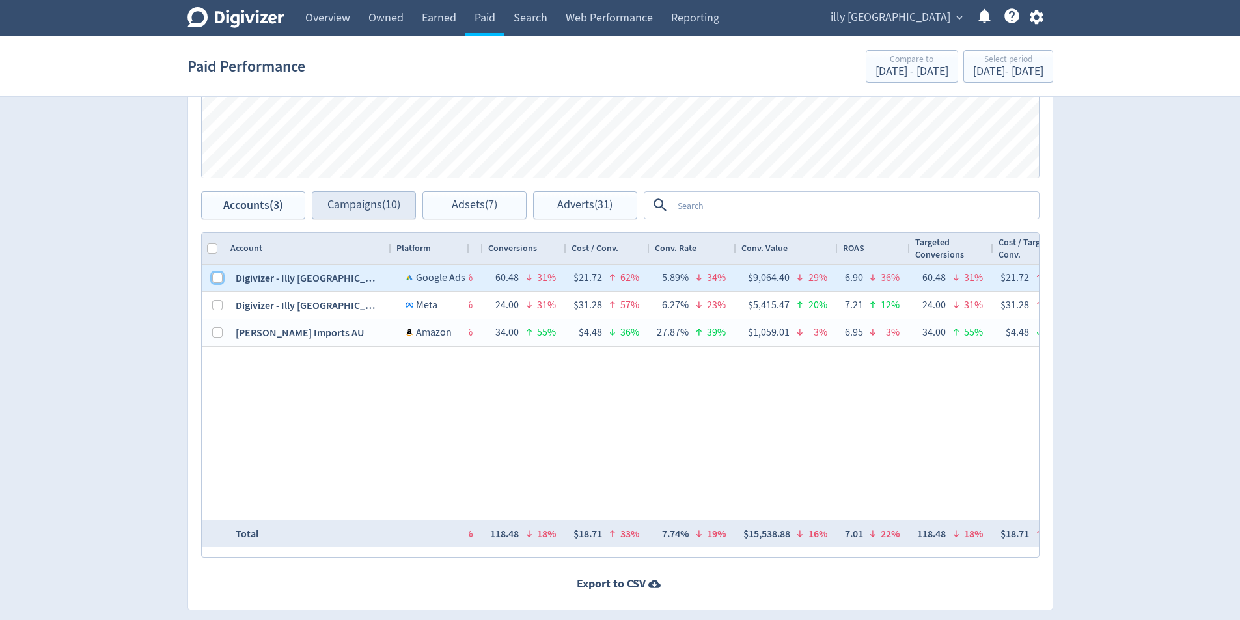
click at [220, 273] on input "Press Space to toggle row selection (unchecked)" at bounding box center [217, 278] width 10 height 10
checkbox input "true"
checkbox input "false"
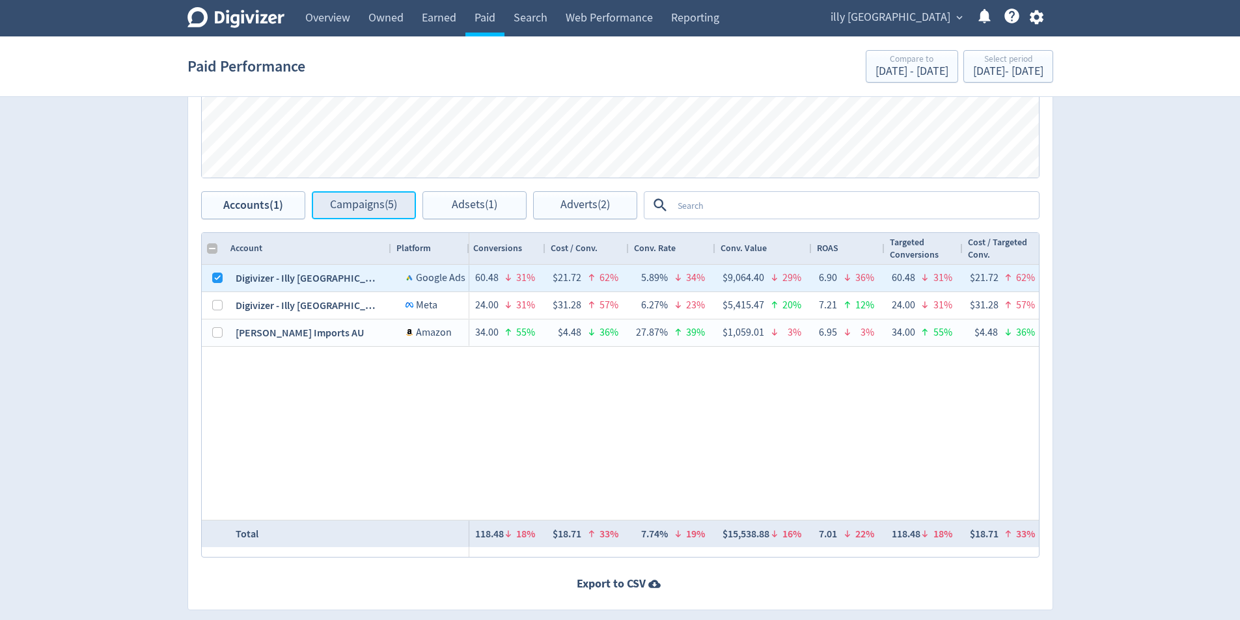
click at [377, 209] on span "Campaigns (5)" at bounding box center [363, 205] width 67 height 12
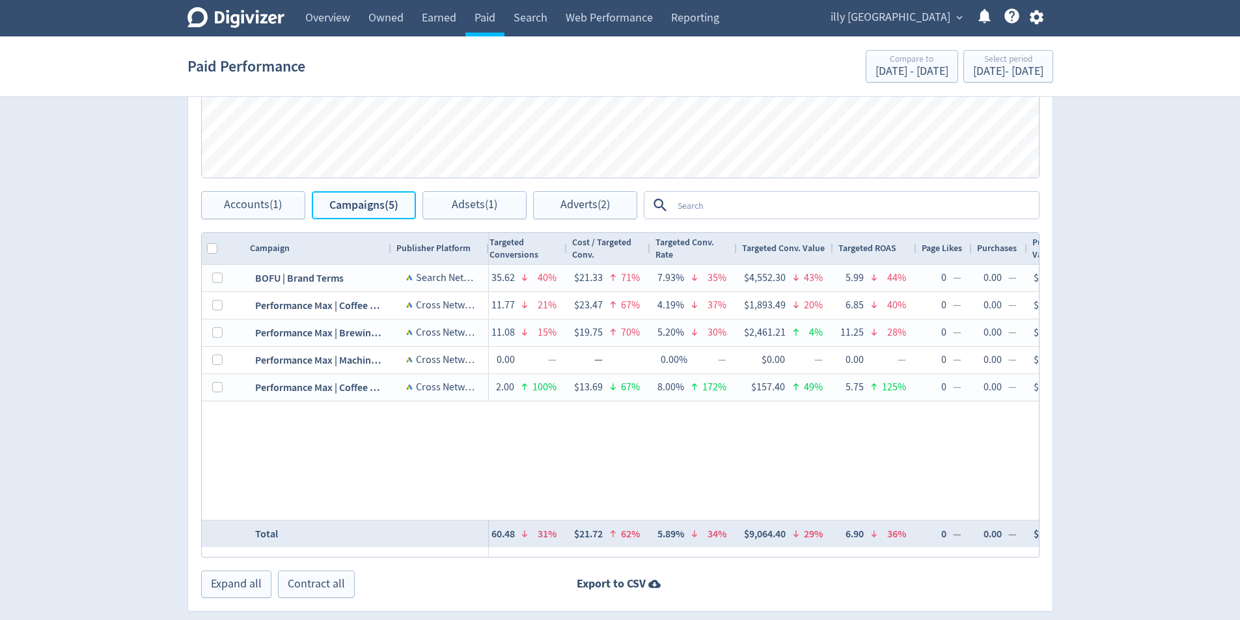
scroll to position [0, 1976]
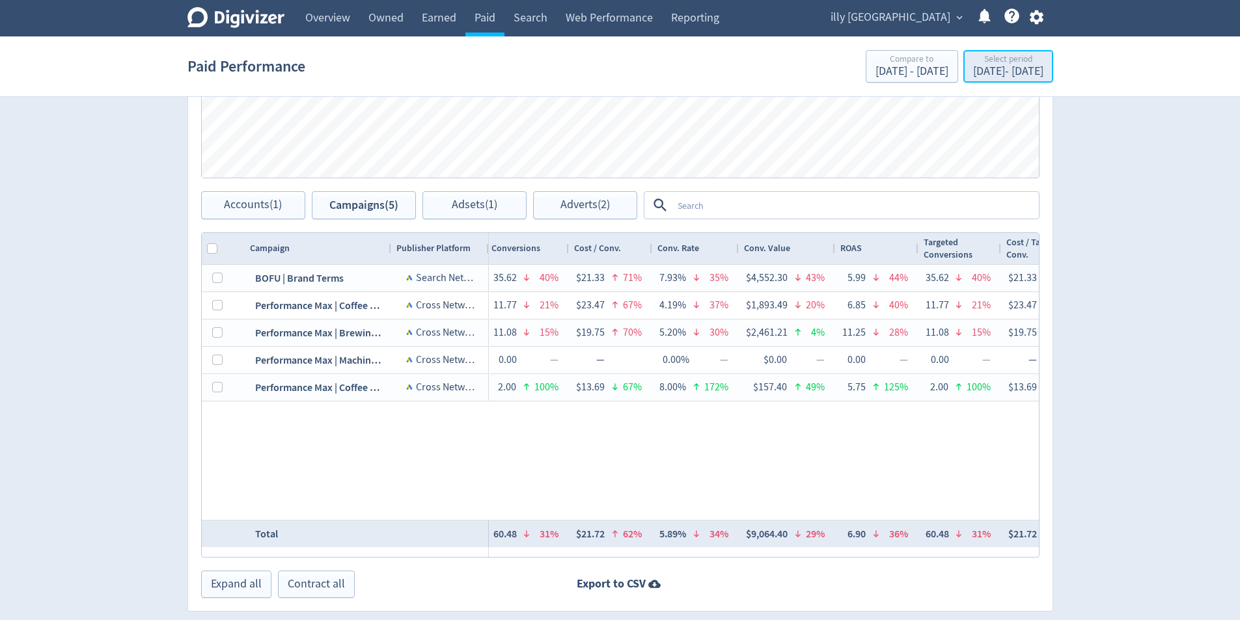
click at [991, 69] on div "[DATE] - [DATE]" at bounding box center [1008, 72] width 70 height 12
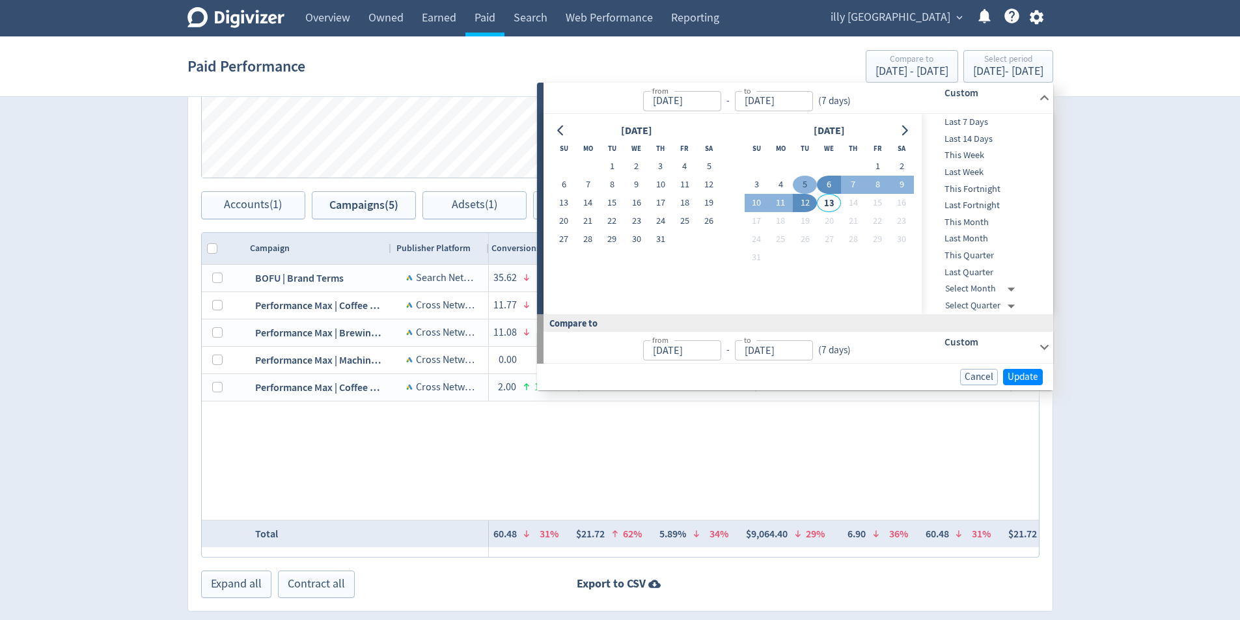
click at [810, 182] on button "5" at bounding box center [805, 185] width 24 height 18
type input "[DATE]"
click at [647, 236] on button "30" at bounding box center [636, 239] width 24 height 18
type input "[DATE]"
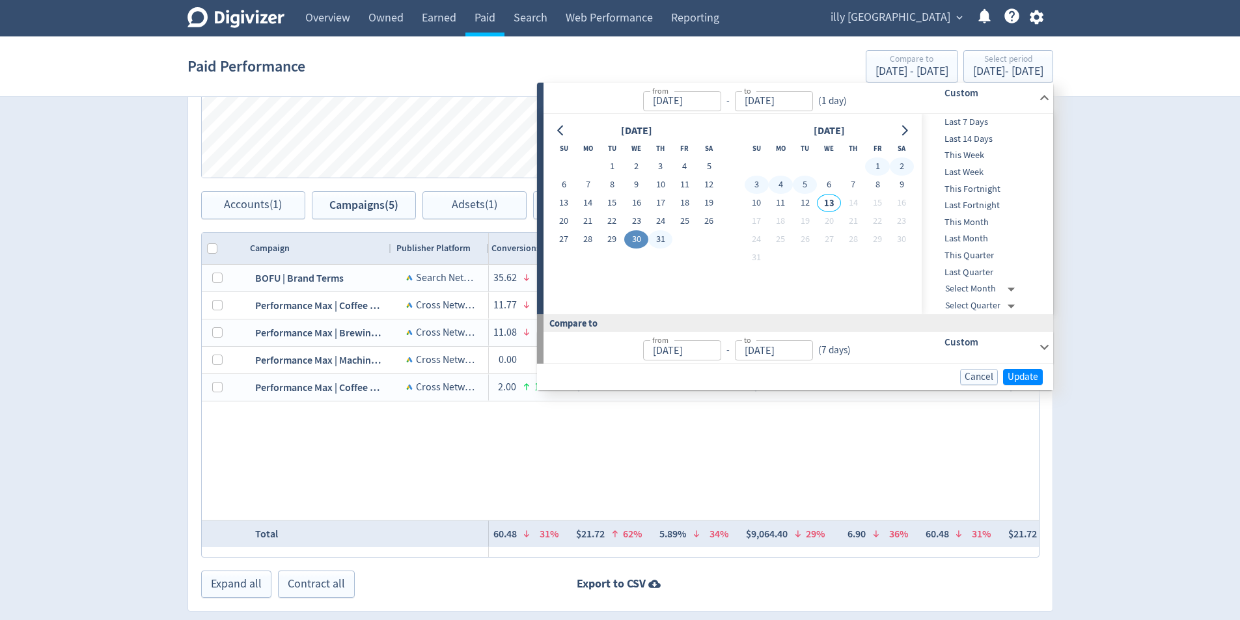
click at [804, 183] on button "5" at bounding box center [805, 185] width 24 height 18
type input "[DATE]"
click at [1020, 379] on span "Update" at bounding box center [1022, 377] width 31 height 10
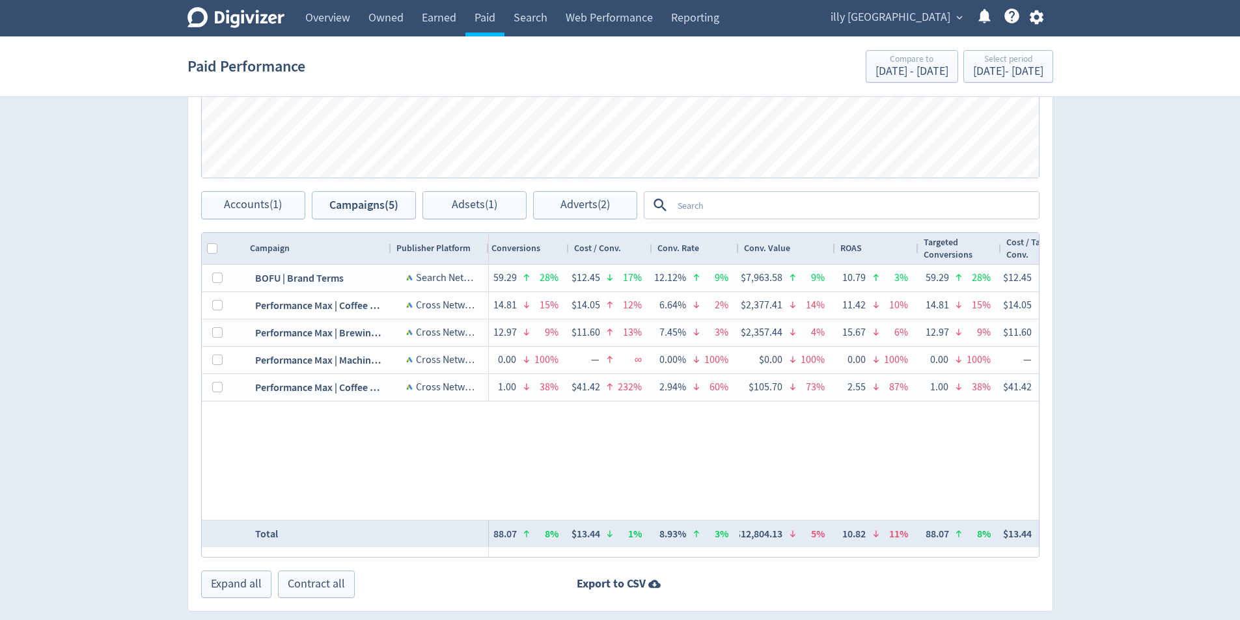
drag, startPoint x: 388, startPoint y: 249, endPoint x: 439, endPoint y: 259, distance: 52.5
click at [393, 258] on div at bounding box center [390, 248] width 5 height 31
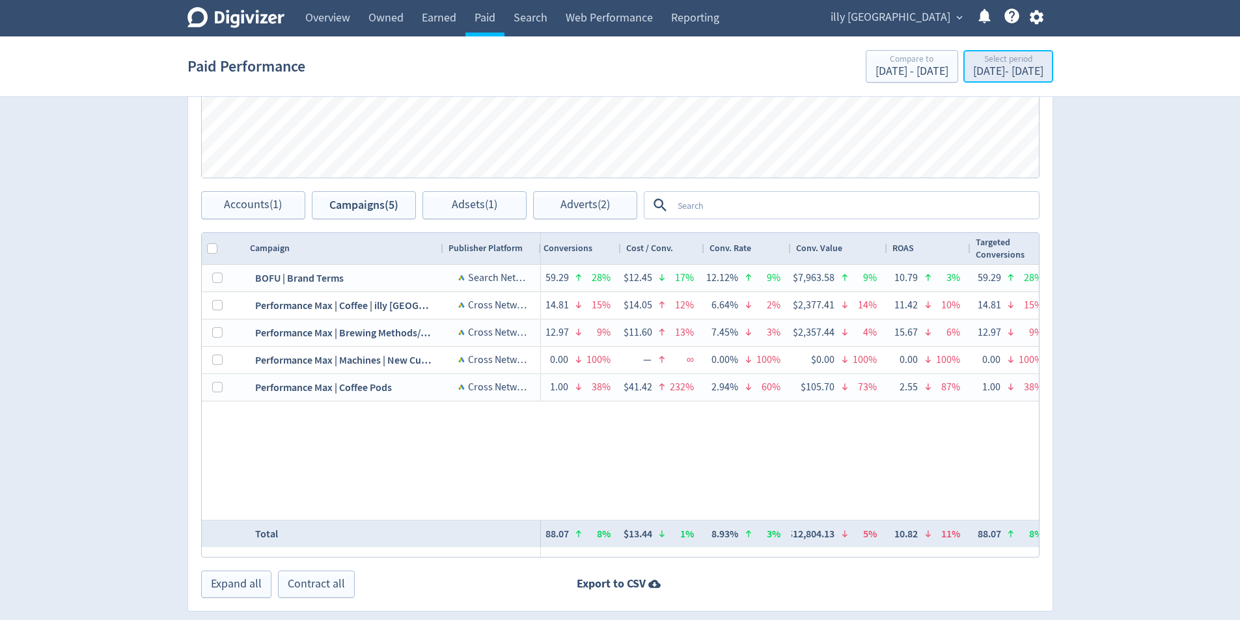
click at [1026, 75] on div "[DATE] - [DATE]" at bounding box center [1008, 72] width 70 height 12
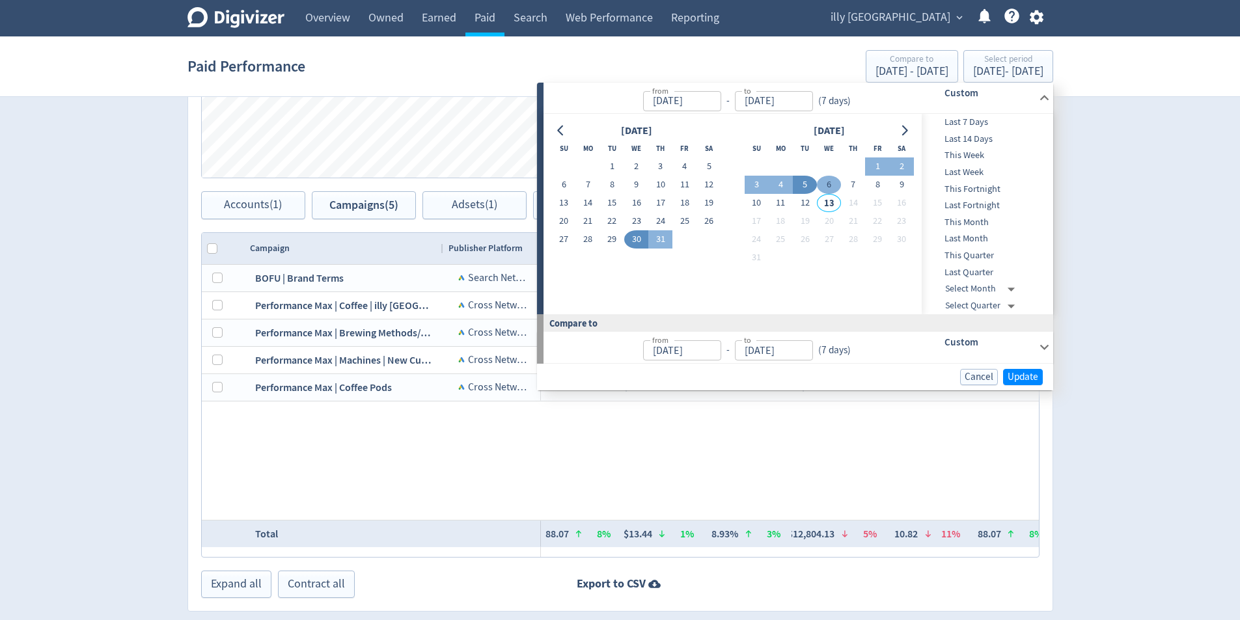
click at [826, 187] on button "6" at bounding box center [829, 185] width 24 height 18
type input "[DATE]"
click at [808, 199] on button "12" at bounding box center [805, 203] width 24 height 18
type input "[DATE]"
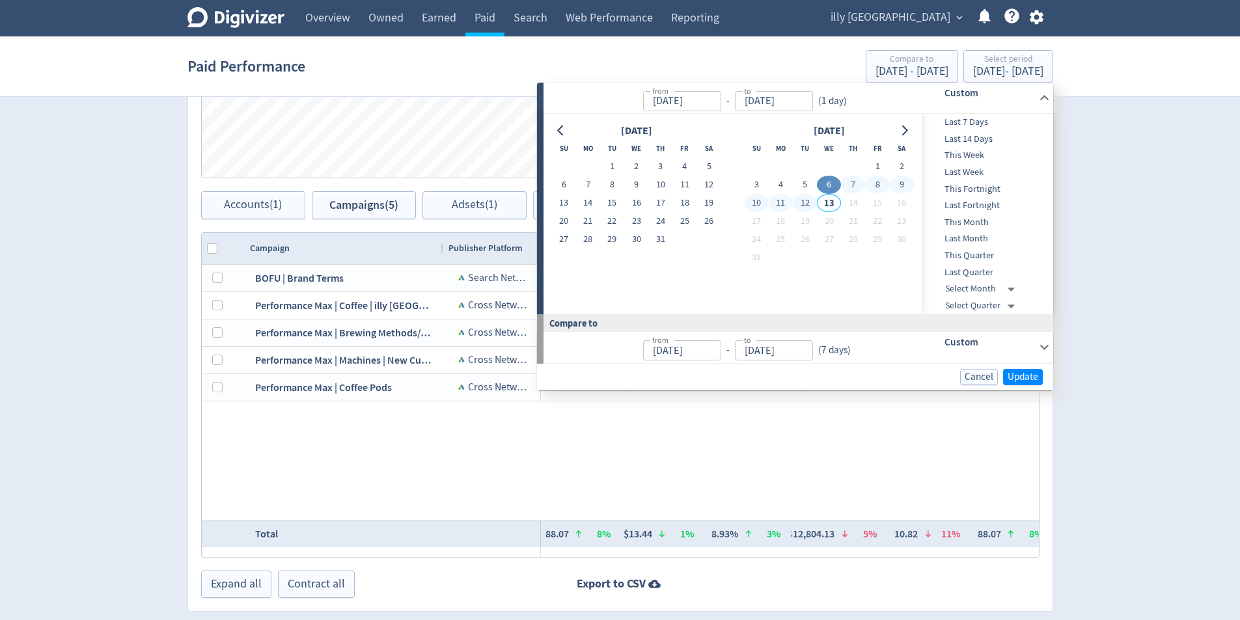
type input "[DATE]"
click at [1025, 375] on span "Update" at bounding box center [1022, 377] width 31 height 10
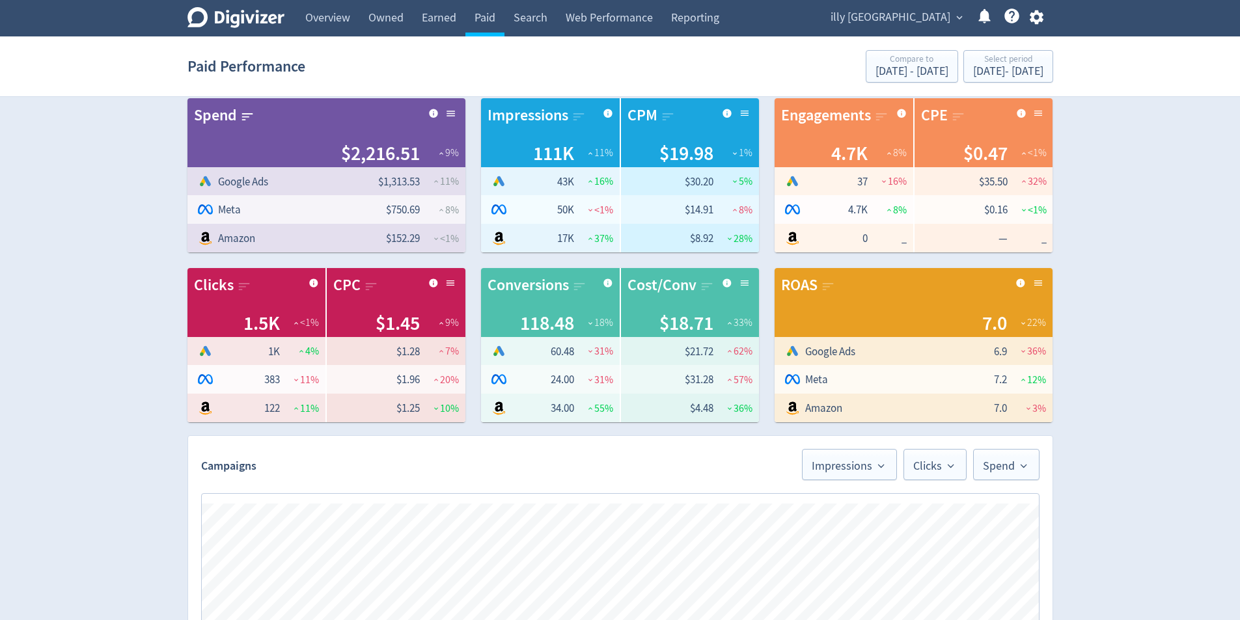
scroll to position [0, 0]
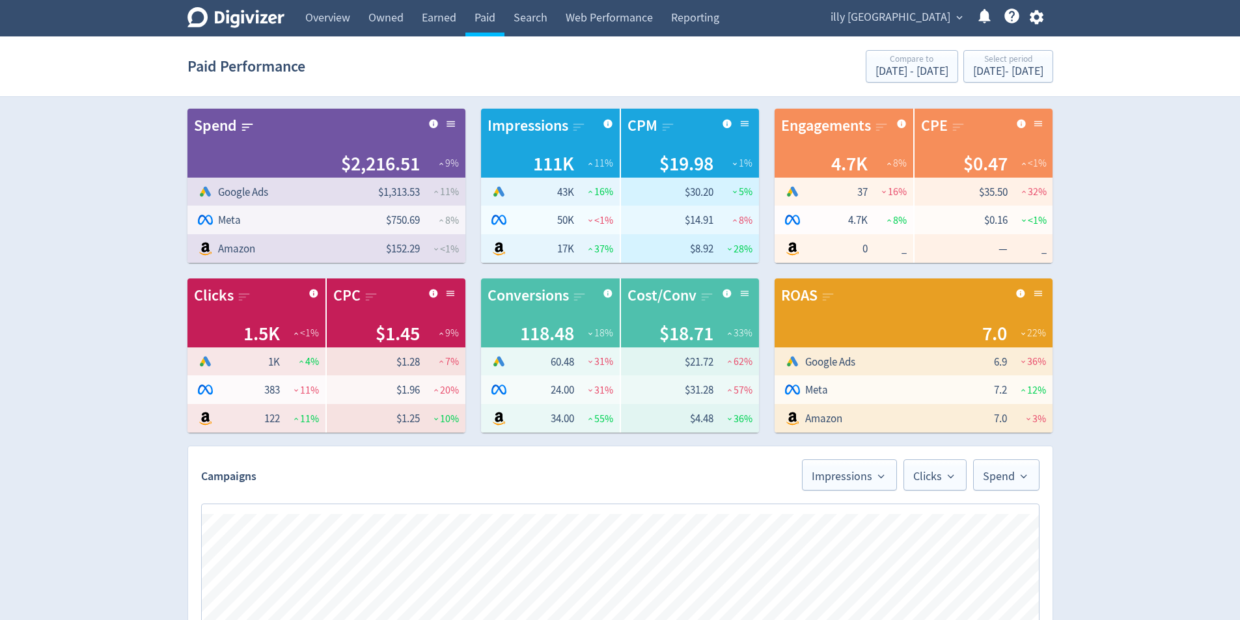
click at [1213, 307] on div "Digivizer Logo [PERSON_NAME] Logo Overview Owned Earned Paid Search Web Perform…" at bounding box center [620, 619] width 1240 height 1238
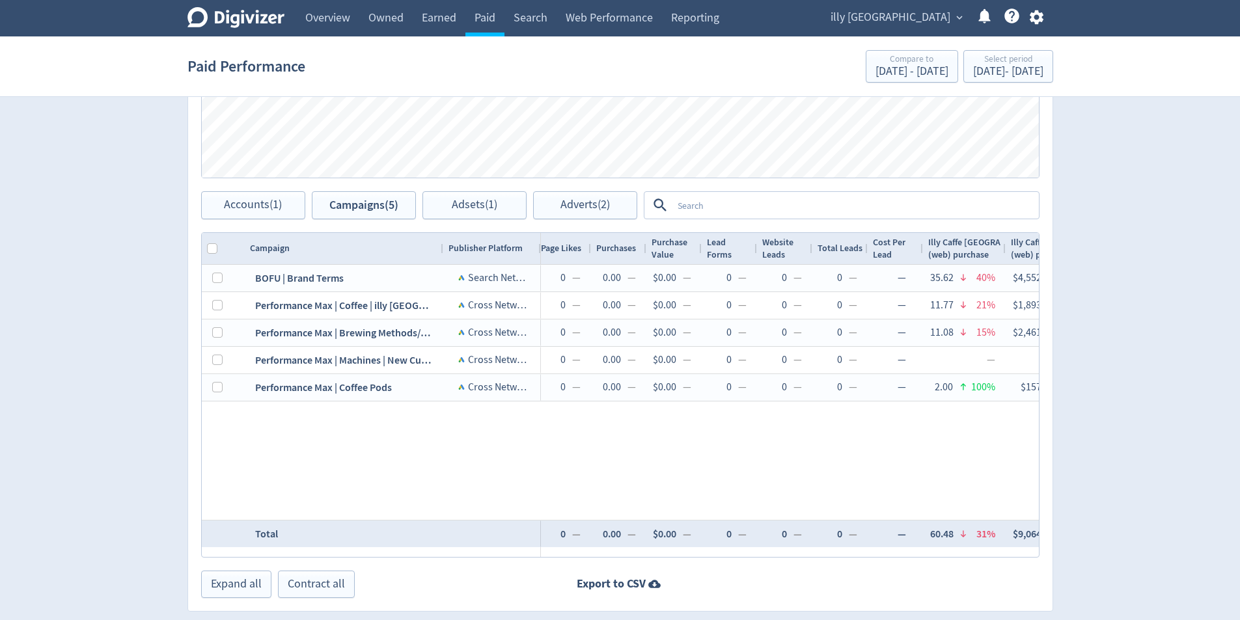
scroll to position [0, 2125]
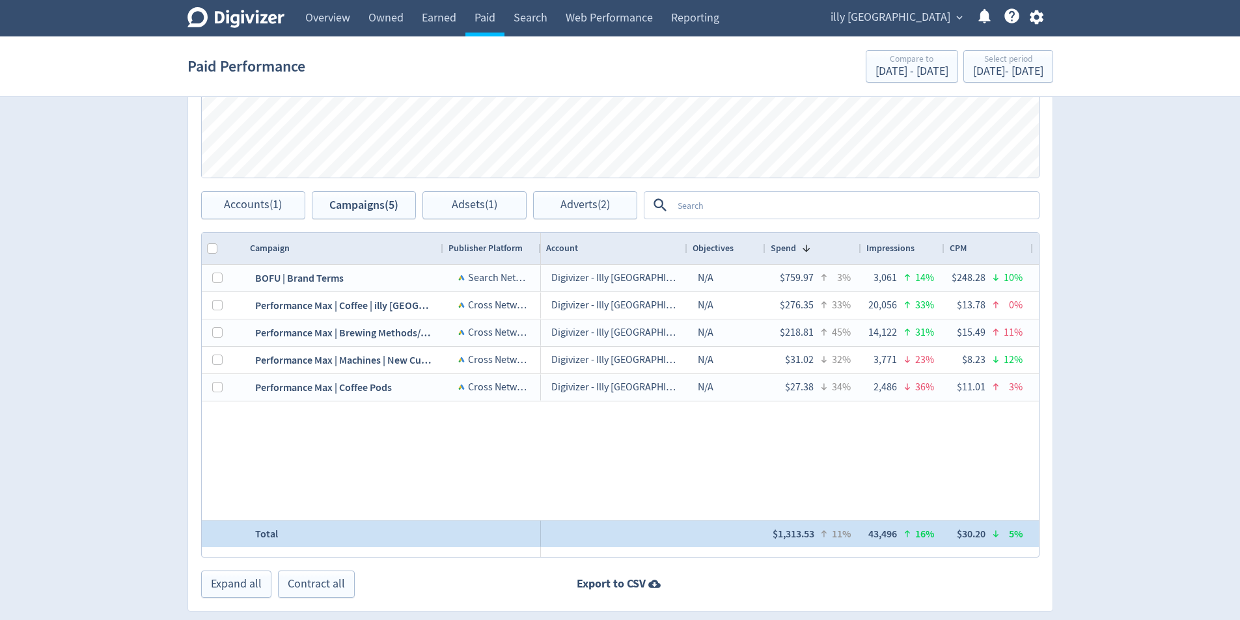
drag, startPoint x: 612, startPoint y: 547, endPoint x: 720, endPoint y: 545, distance: 108.0
click at [720, 545] on div "Campaign Publisher Platform 1" at bounding box center [620, 395] width 837 height 324
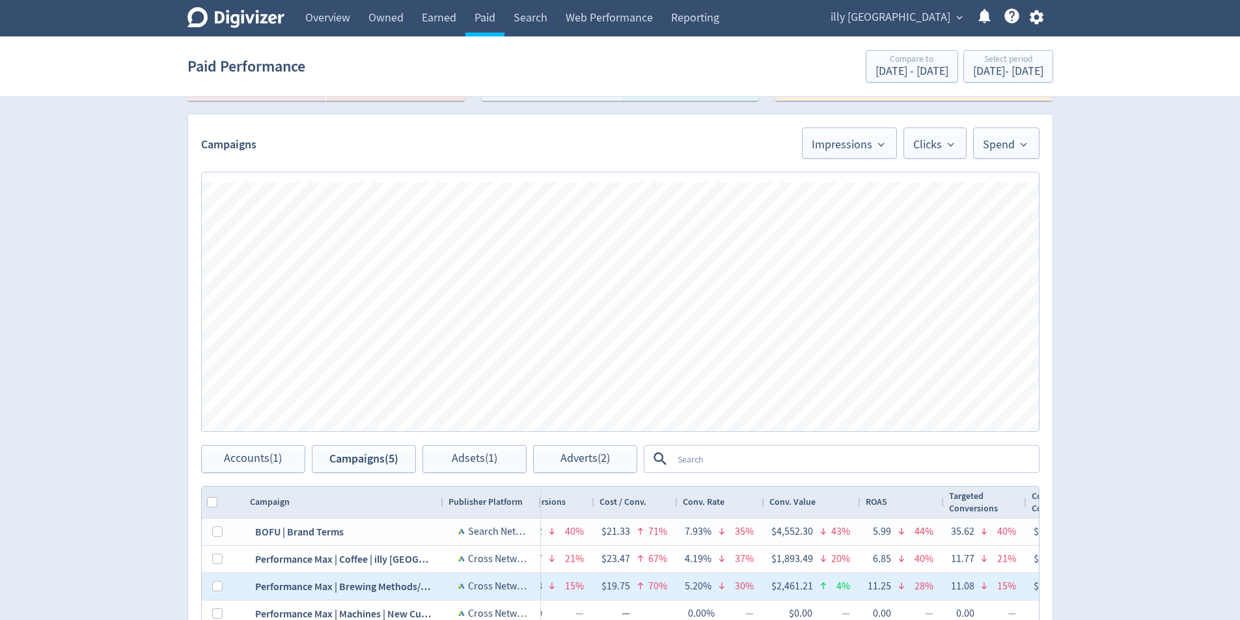
scroll to position [260, 0]
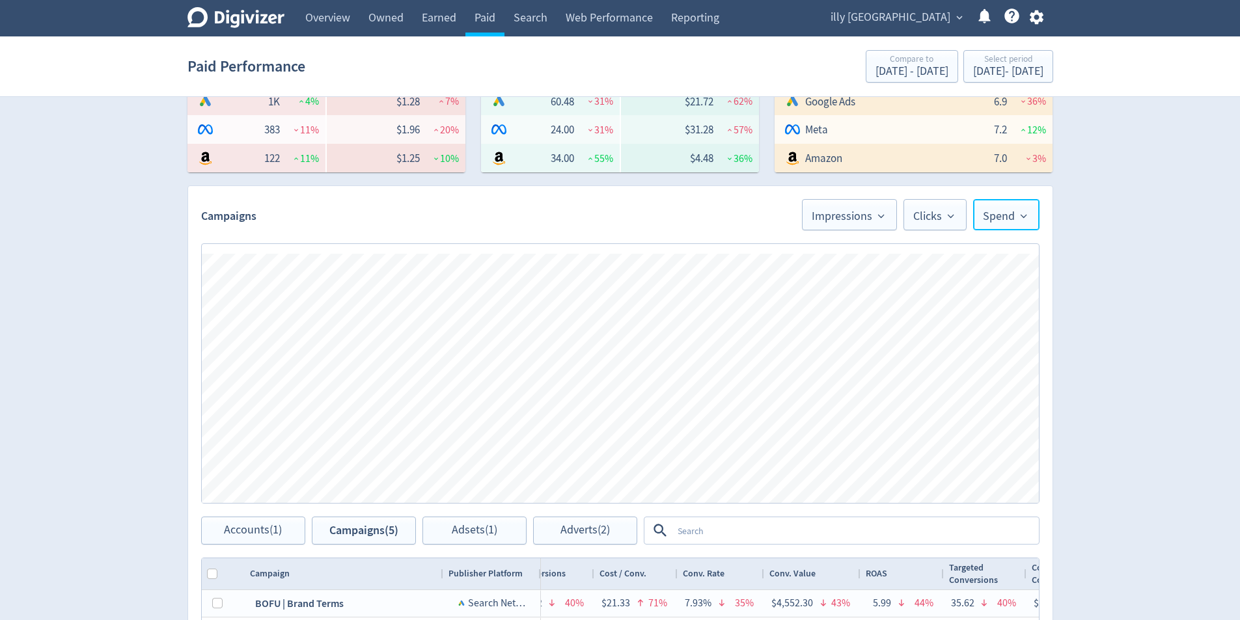
drag, startPoint x: 1018, startPoint y: 226, endPoint x: 1015, endPoint y: 234, distance: 8.2
click at [1018, 226] on button "Spend" at bounding box center [1006, 214] width 66 height 31
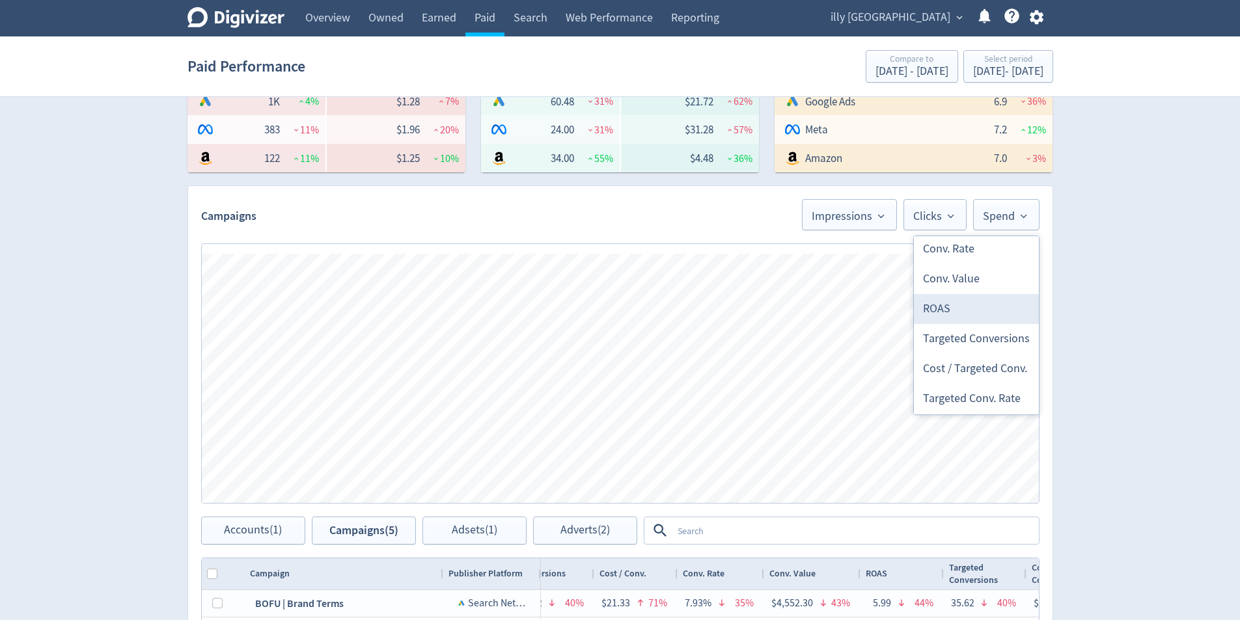
click at [992, 315] on li "ROAS" at bounding box center [976, 309] width 125 height 30
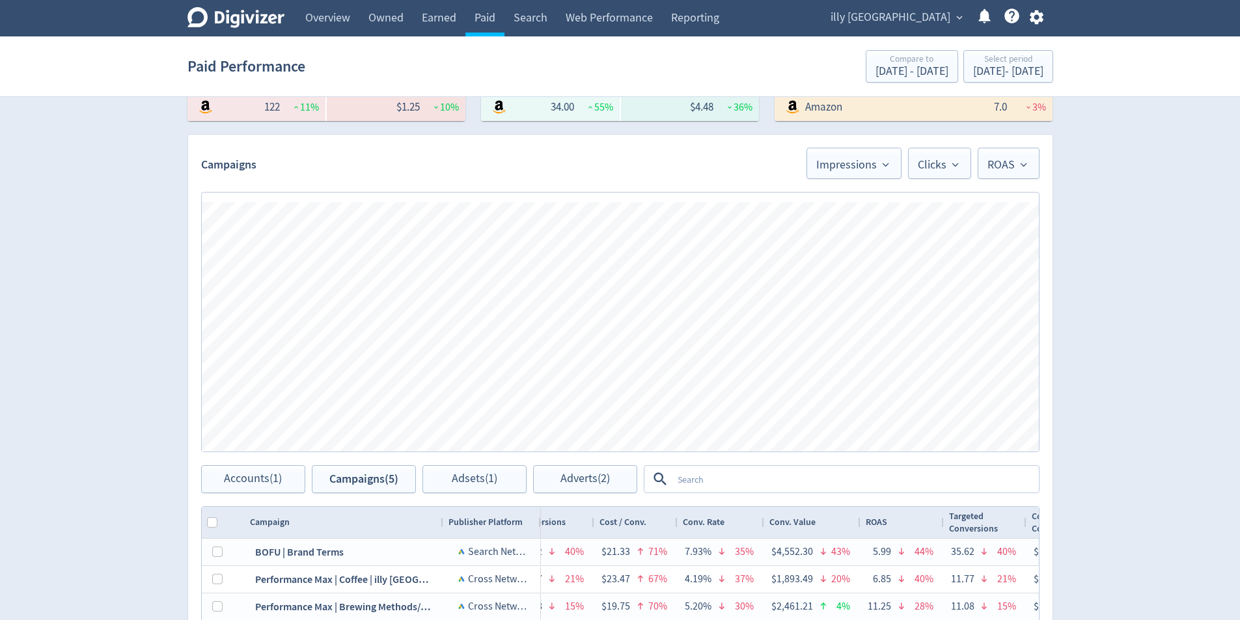
scroll to position [308, 0]
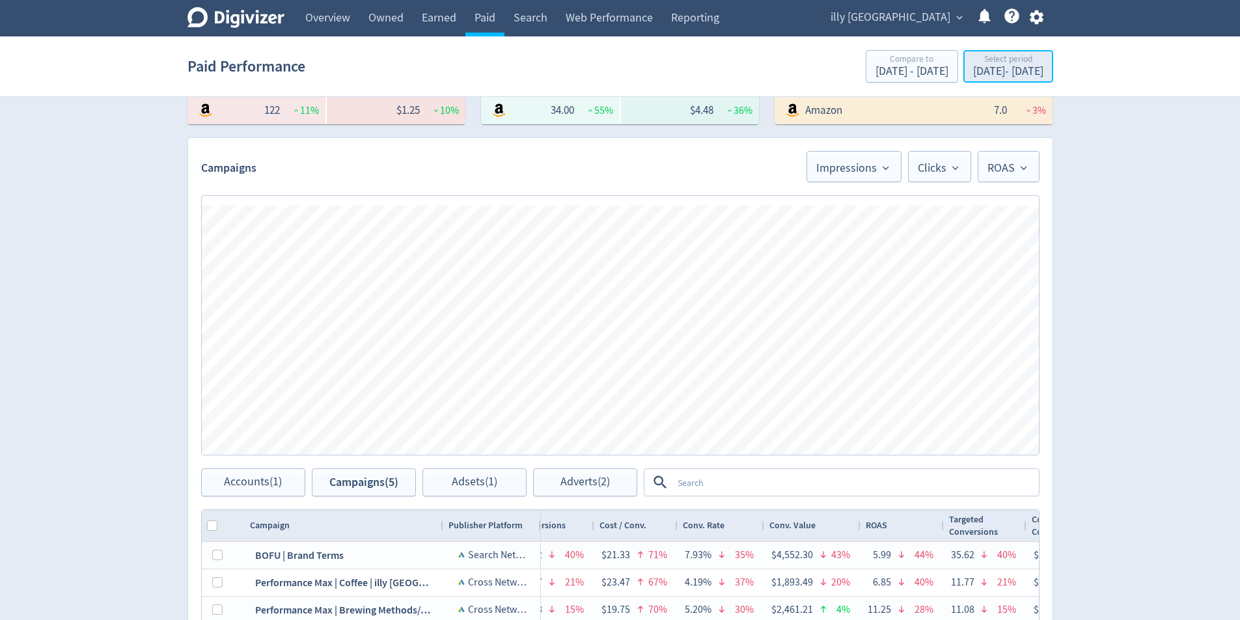
click at [1033, 59] on div "Select period" at bounding box center [1008, 60] width 70 height 11
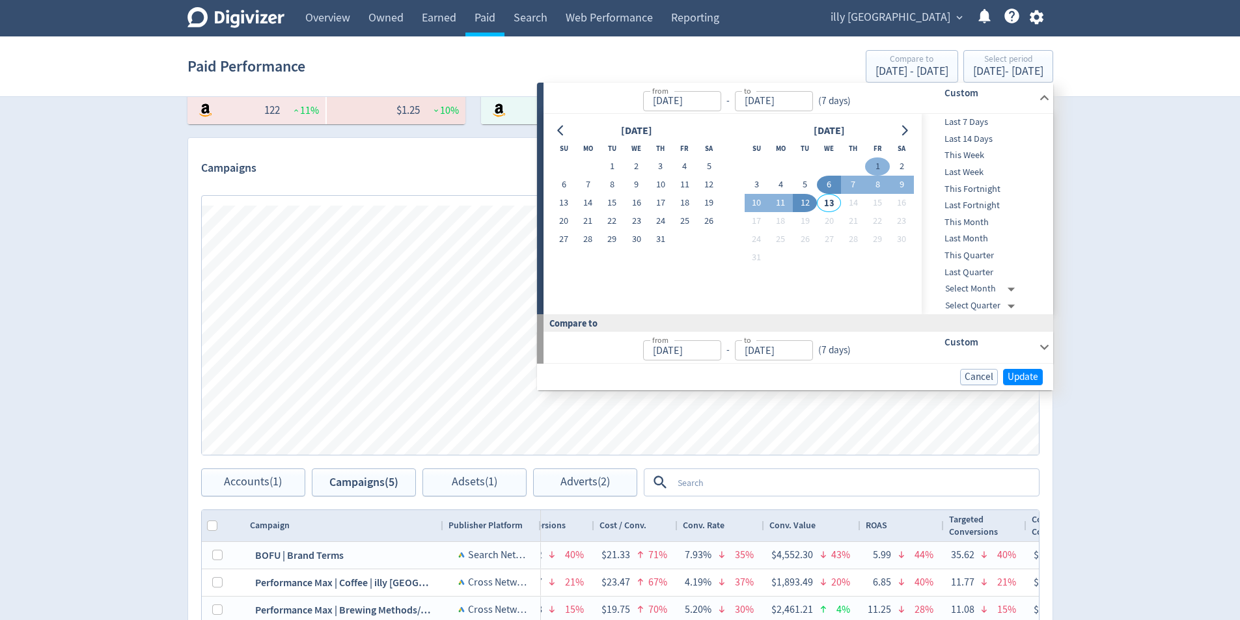
click at [877, 163] on button "1" at bounding box center [877, 166] width 24 height 18
type input "[DATE]"
click at [810, 204] on button "12" at bounding box center [805, 203] width 24 height 18
type input "[DATE]"
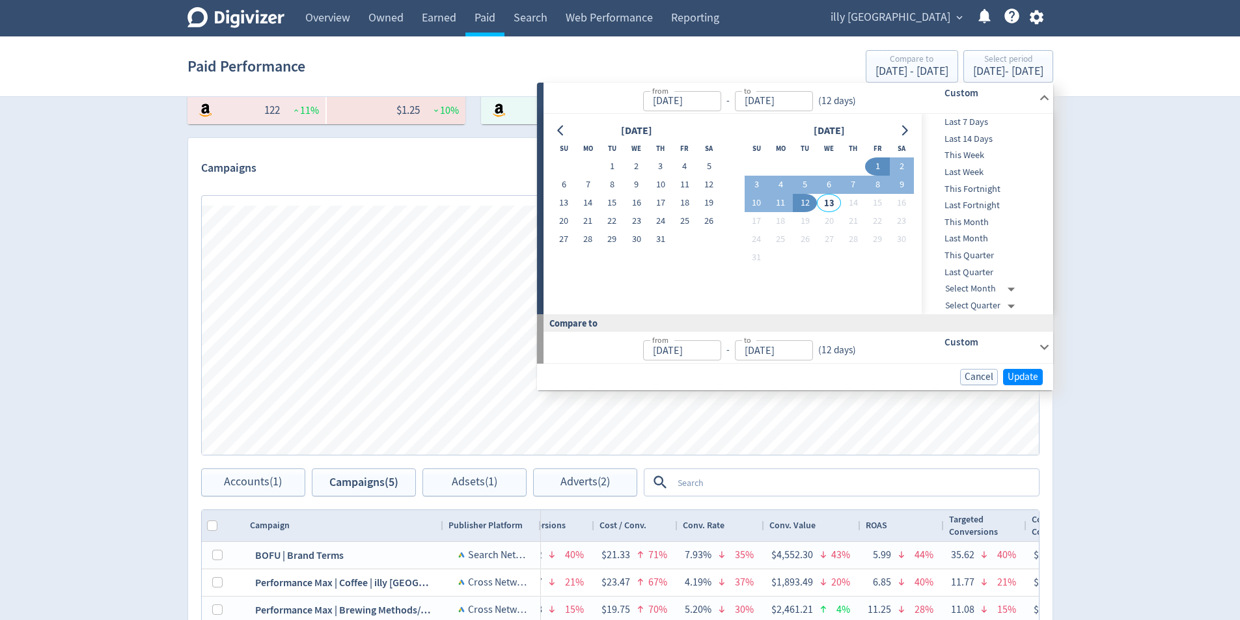
type input "[DATE]"
click at [1031, 382] on span "Update" at bounding box center [1022, 377] width 31 height 10
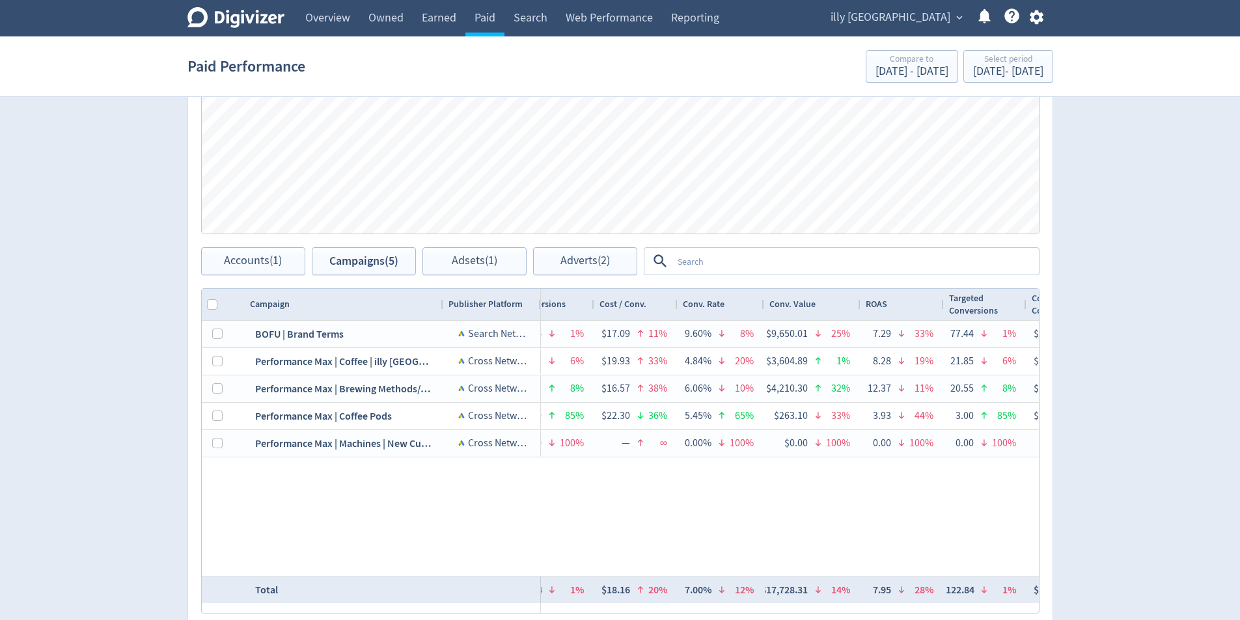
scroll to position [439, 0]
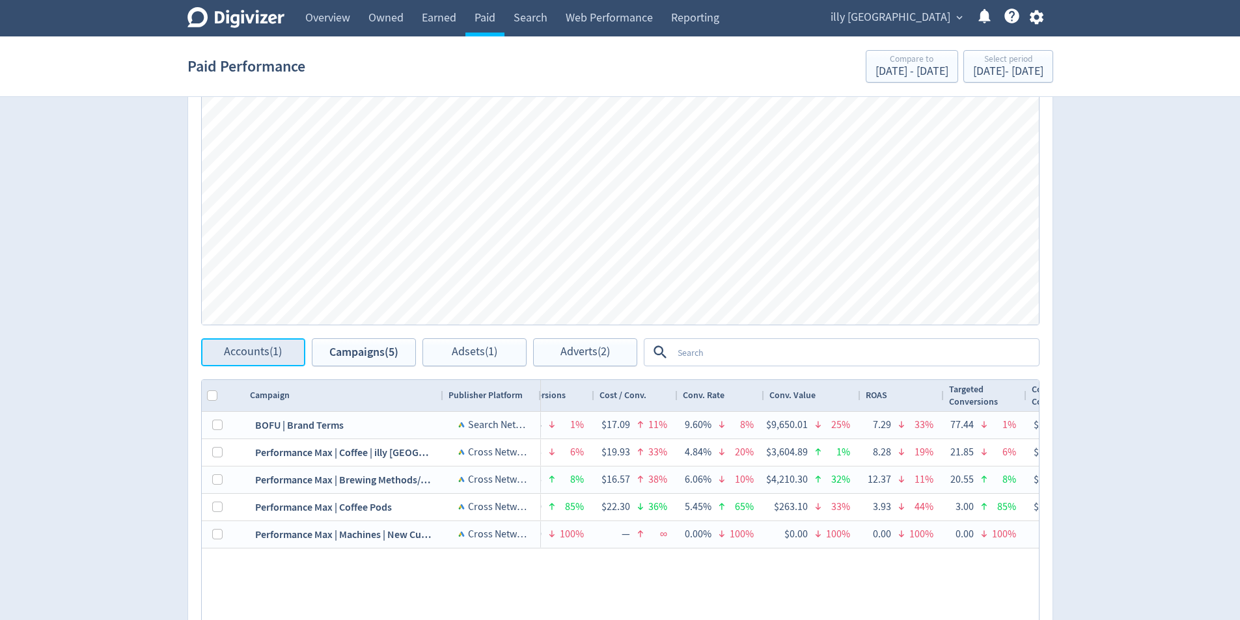
click at [267, 361] on button "Accounts (1)" at bounding box center [253, 352] width 104 height 28
checkbox input "false"
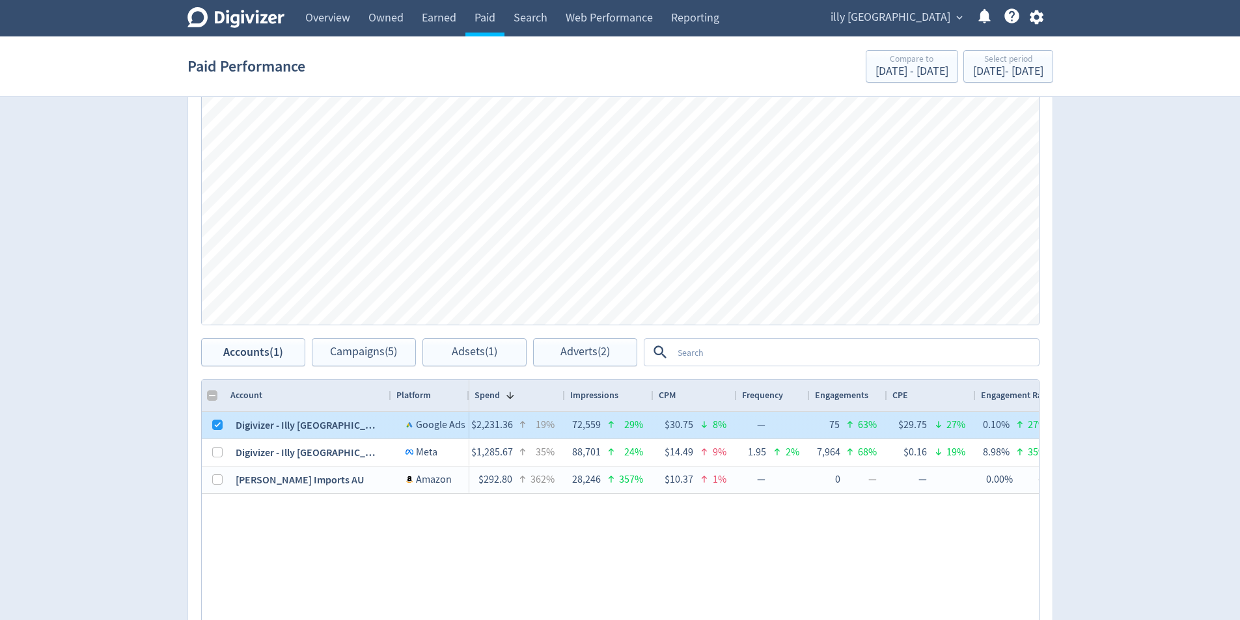
drag, startPoint x: 223, startPoint y: 427, endPoint x: 227, endPoint y: 439, distance: 12.3
click at [223, 426] on div at bounding box center [213, 425] width 23 height 27
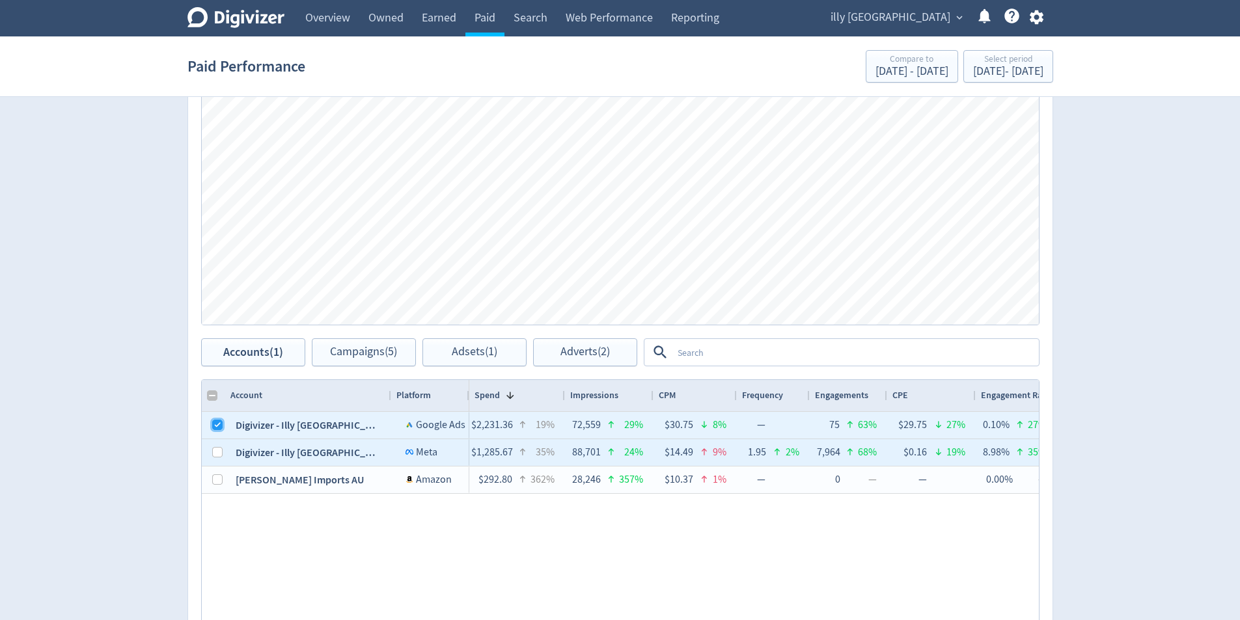
drag, startPoint x: 216, startPoint y: 429, endPoint x: 221, endPoint y: 437, distance: 9.6
click at [218, 433] on div at bounding box center [217, 425] width 10 height 25
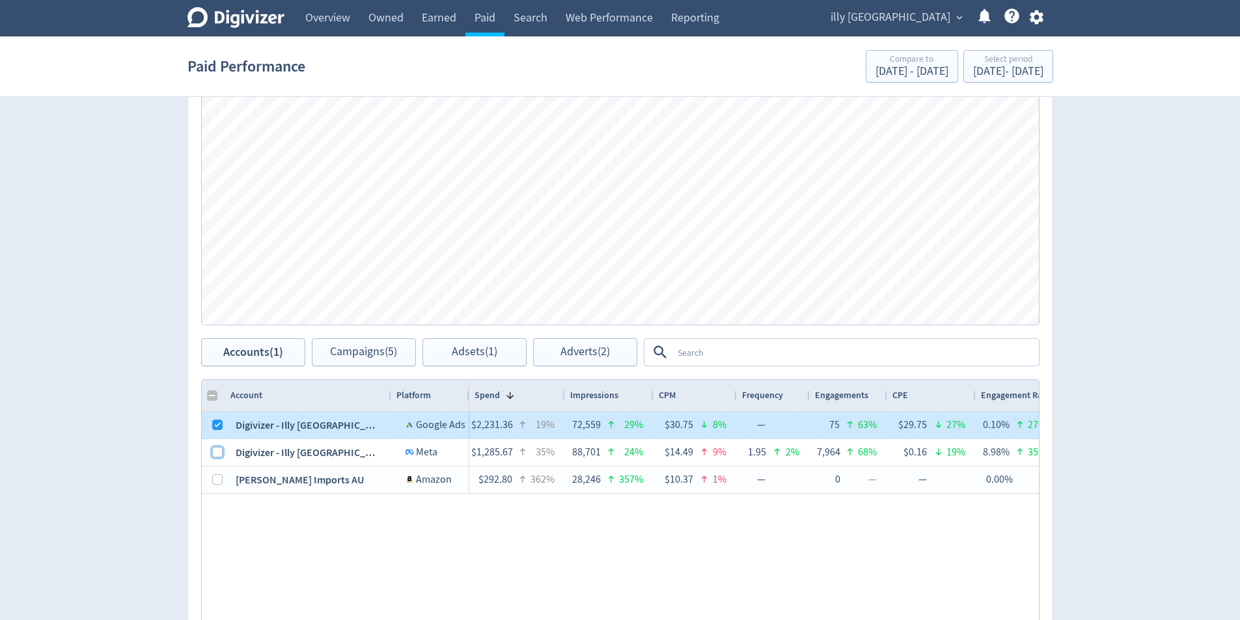
click at [215, 448] on input "Press Space to toggle row selection (unchecked)" at bounding box center [217, 452] width 10 height 10
checkbox input "true"
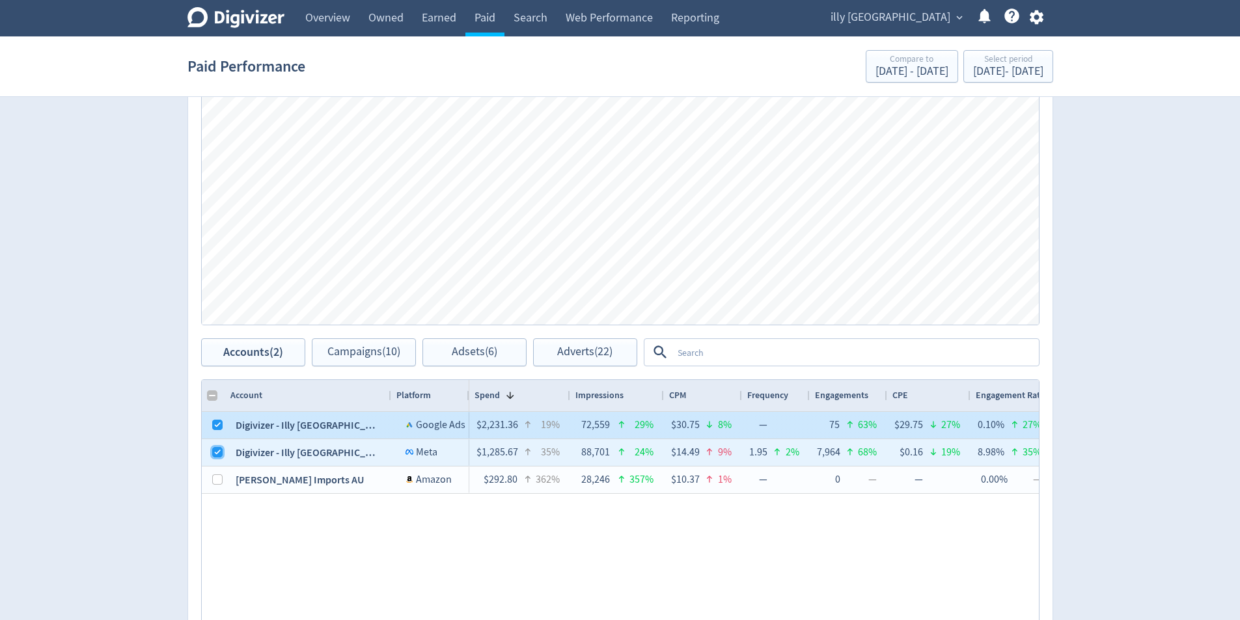
checkbox input "false"
drag, startPoint x: 220, startPoint y: 427, endPoint x: 409, endPoint y: 394, distance: 192.1
click at [221, 427] on input "Press Space to toggle row selection (checked)" at bounding box center [217, 425] width 10 height 10
checkbox input "false"
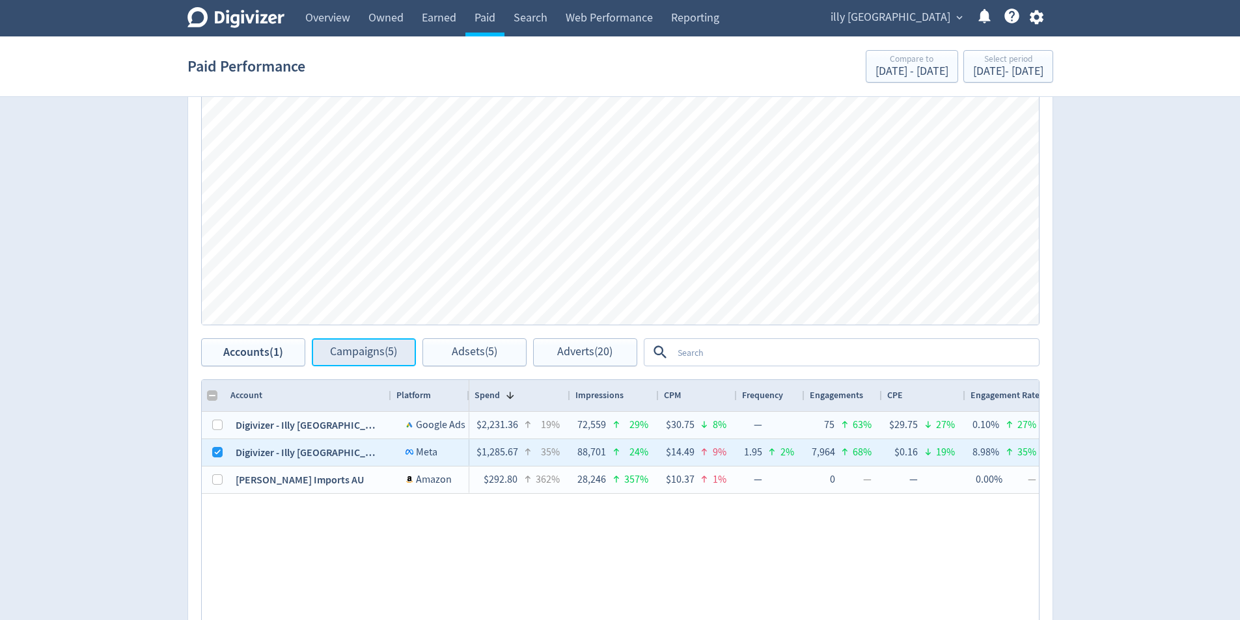
click at [389, 364] on button "Campaigns (5)" at bounding box center [364, 352] width 104 height 28
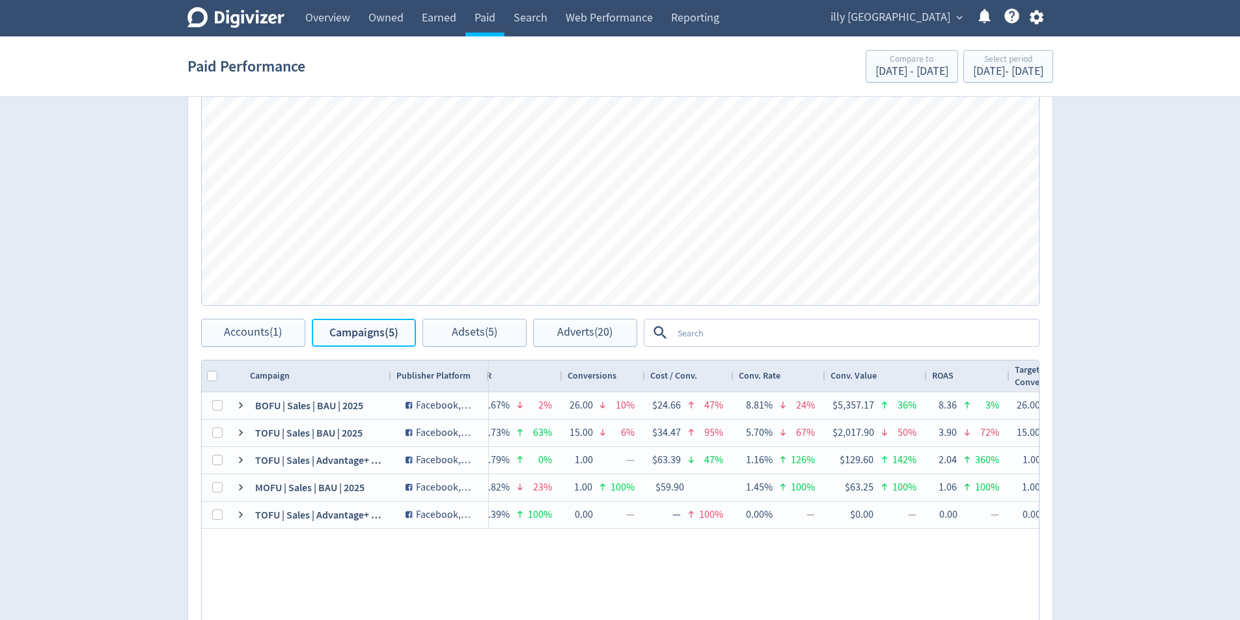
scroll to position [504, 0]
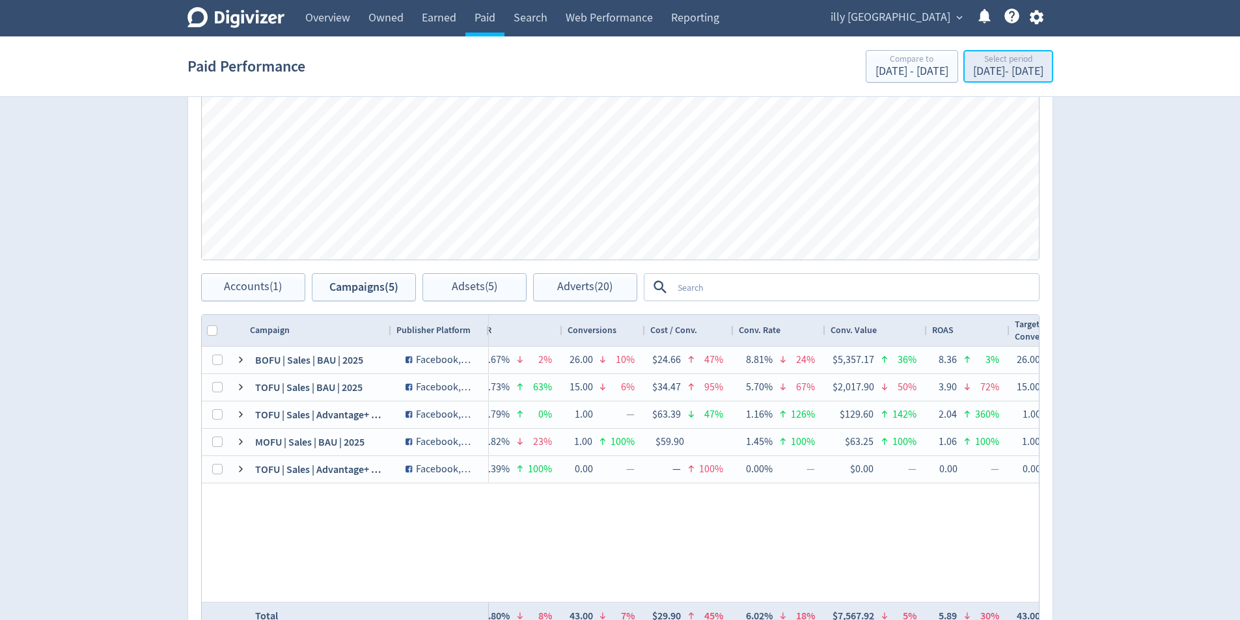
click at [1015, 68] on div "[DATE] - [DATE]" at bounding box center [1008, 72] width 70 height 12
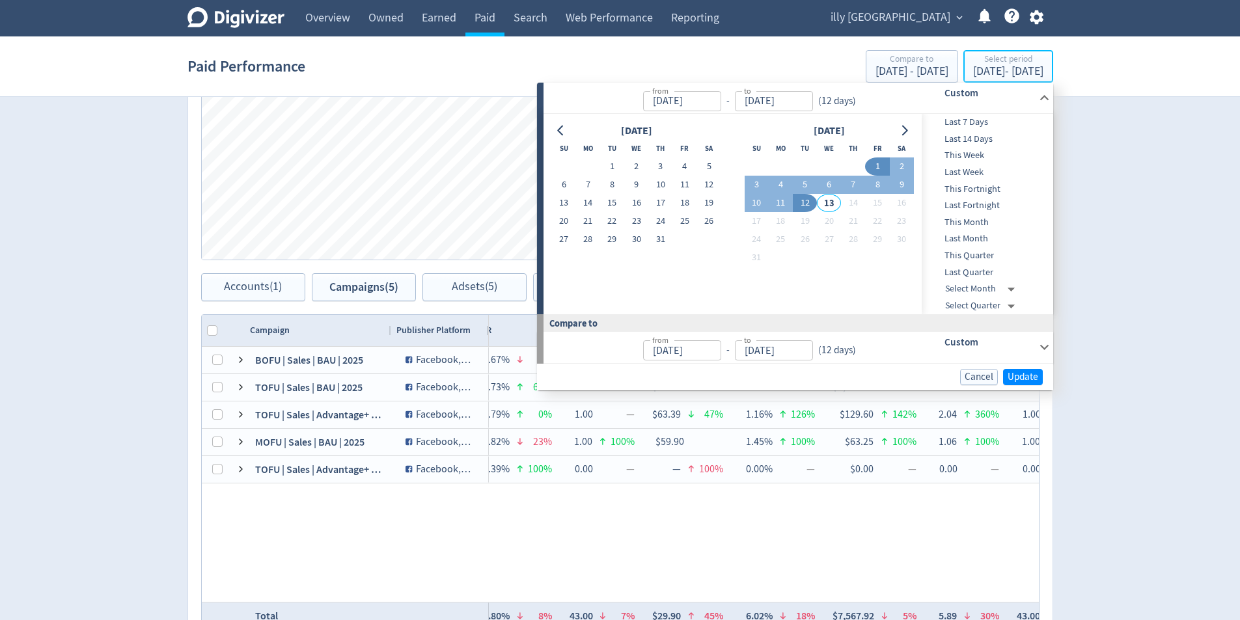
type input "[DATE]"
click at [832, 182] on button "6" at bounding box center [829, 185] width 24 height 18
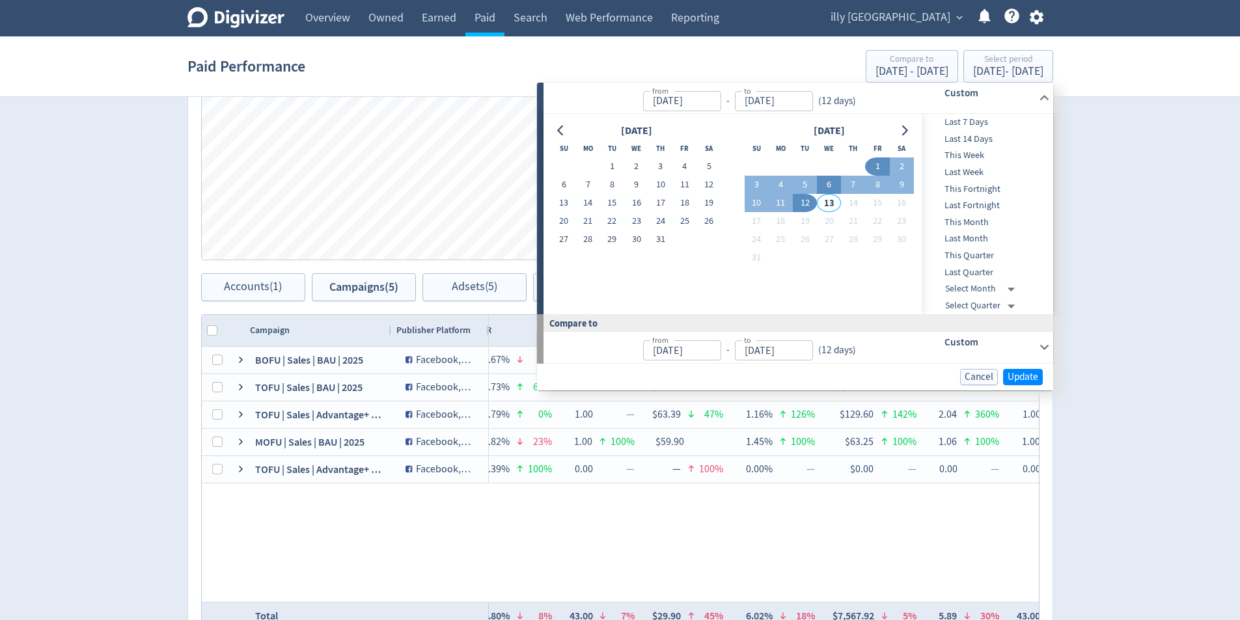
type input "[DATE]"
click at [797, 198] on button "12" at bounding box center [805, 203] width 24 height 18
type input "[DATE]"
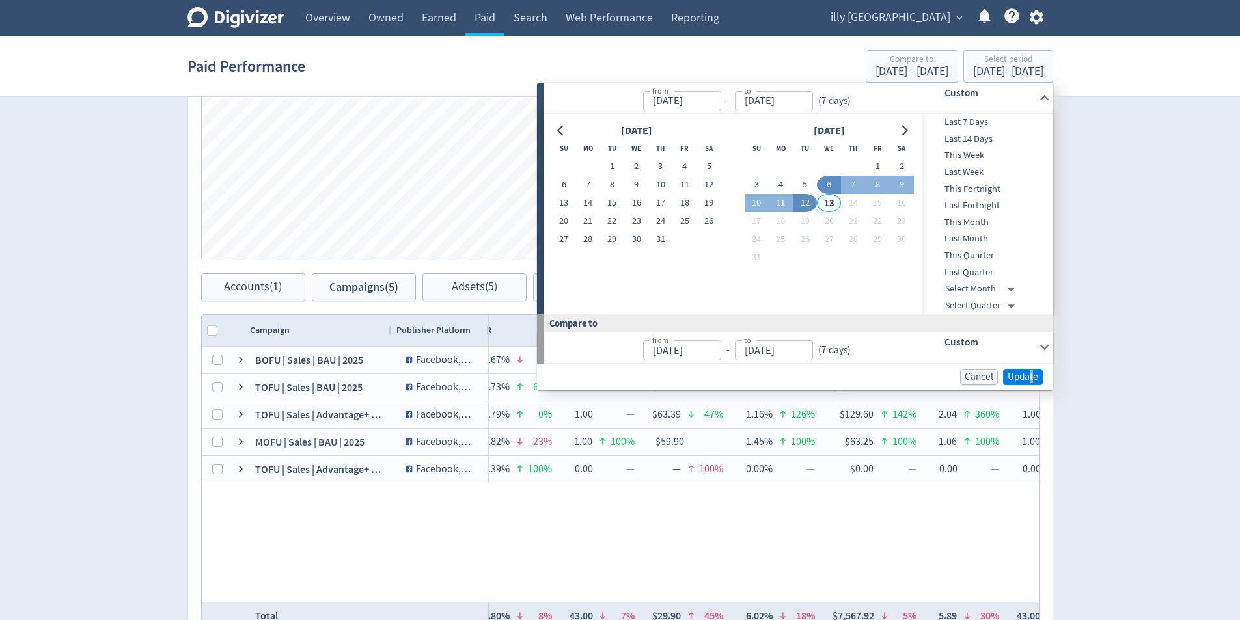
drag, startPoint x: 1031, startPoint y: 366, endPoint x: 1031, endPoint y: 375, distance: 9.1
click at [1031, 374] on div "Cancel Update" at bounding box center [795, 377] width 516 height 27
click at [1037, 377] on span "Update" at bounding box center [1022, 377] width 31 height 10
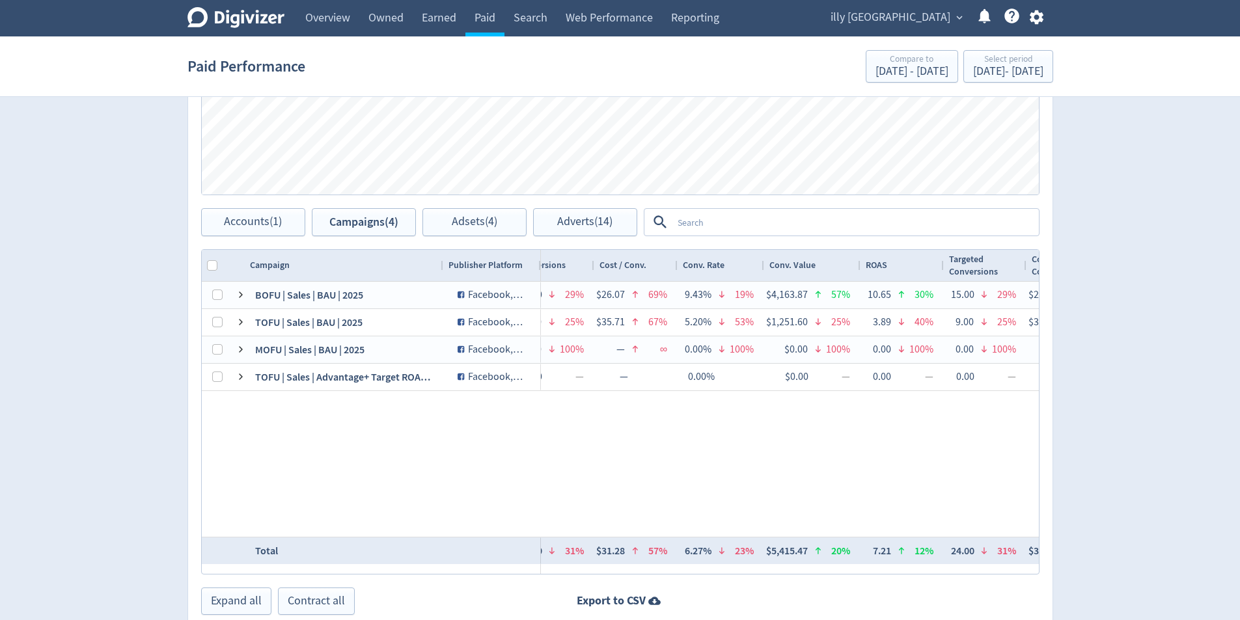
scroll to position [113, 0]
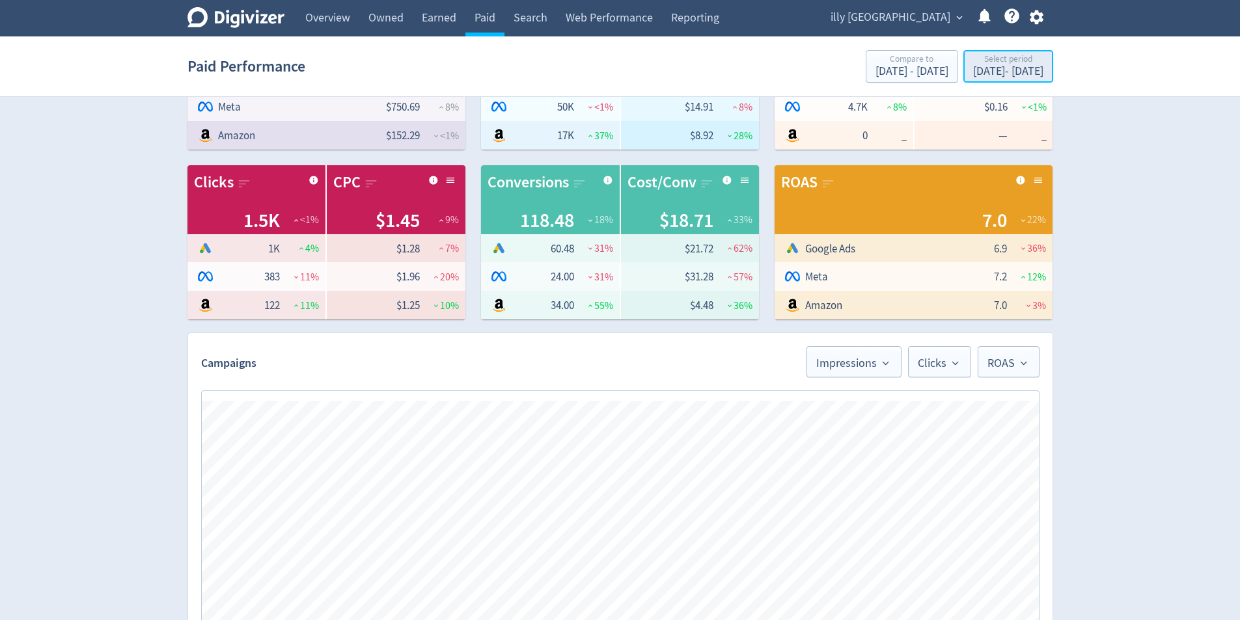
click at [980, 74] on div "[DATE] - [DATE]" at bounding box center [1008, 72] width 70 height 12
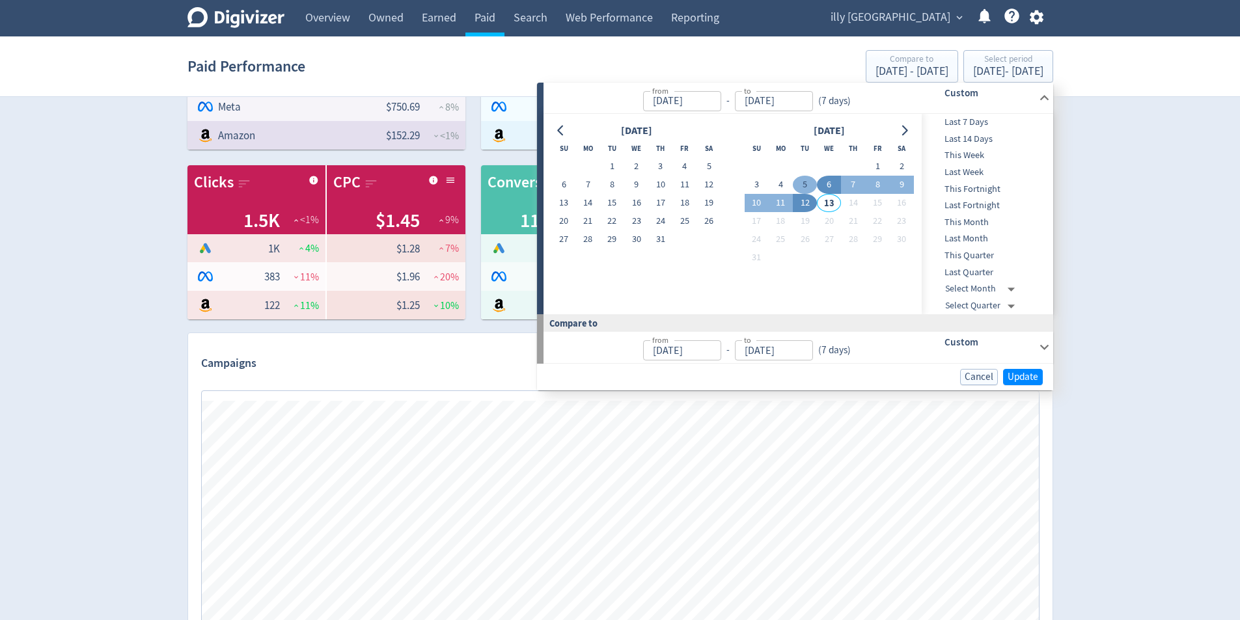
click at [800, 183] on button "5" at bounding box center [805, 185] width 24 height 18
type input "[DATE]"
click at [639, 239] on button "30" at bounding box center [636, 239] width 24 height 18
type input "[DATE]"
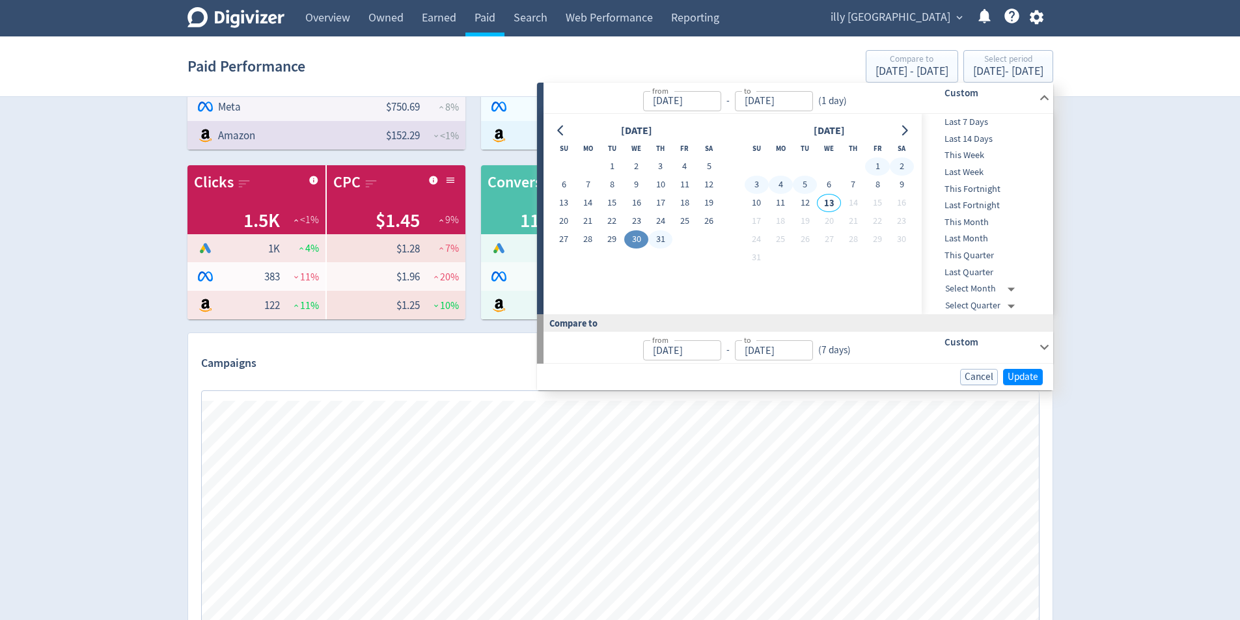
click at [810, 185] on button "5" at bounding box center [805, 185] width 24 height 18
type input "[DATE]"
click at [1033, 377] on span "Update" at bounding box center [1022, 377] width 31 height 10
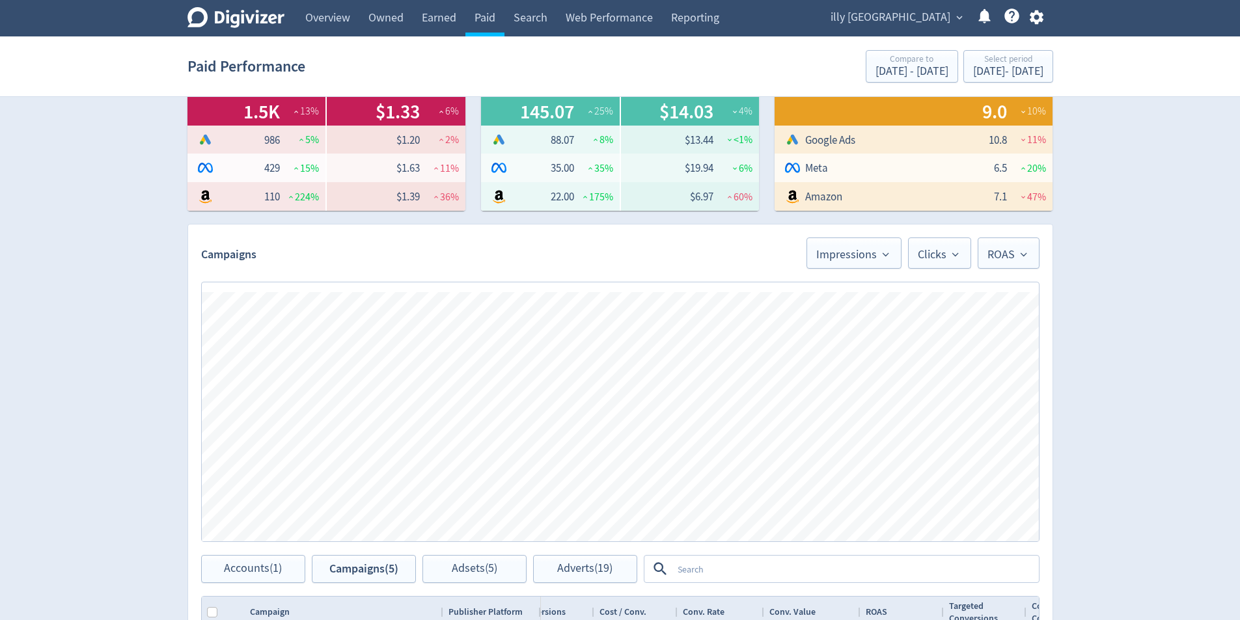
scroll to position [439, 0]
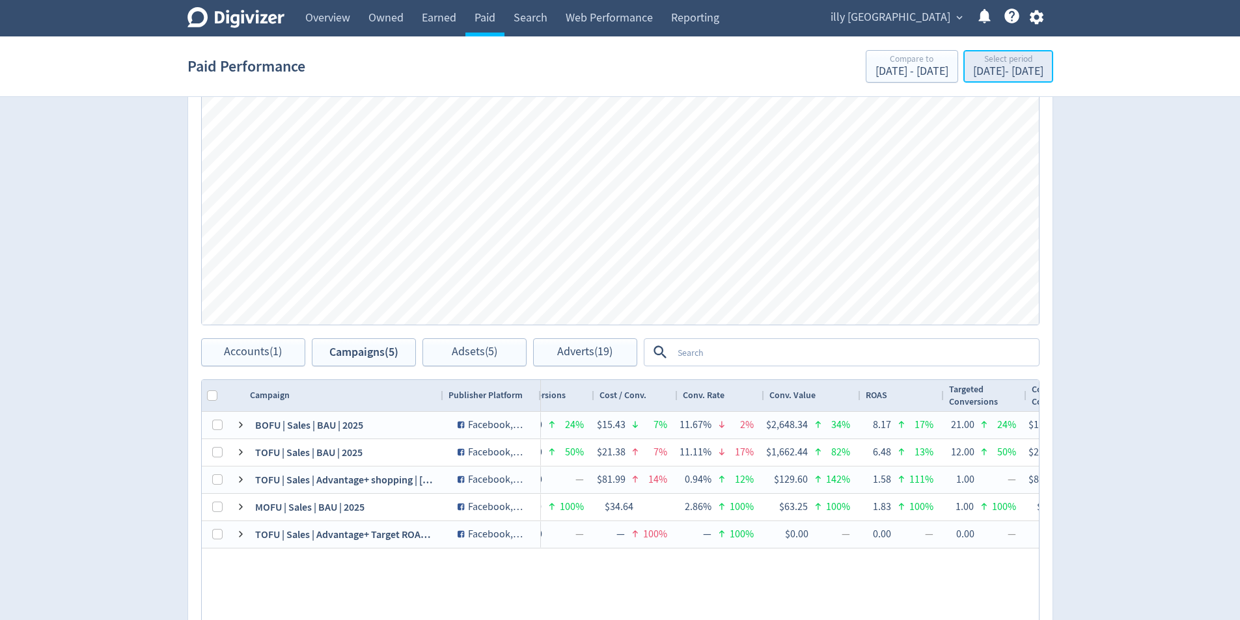
click at [1024, 73] on div "[DATE] - [DATE]" at bounding box center [1008, 72] width 70 height 12
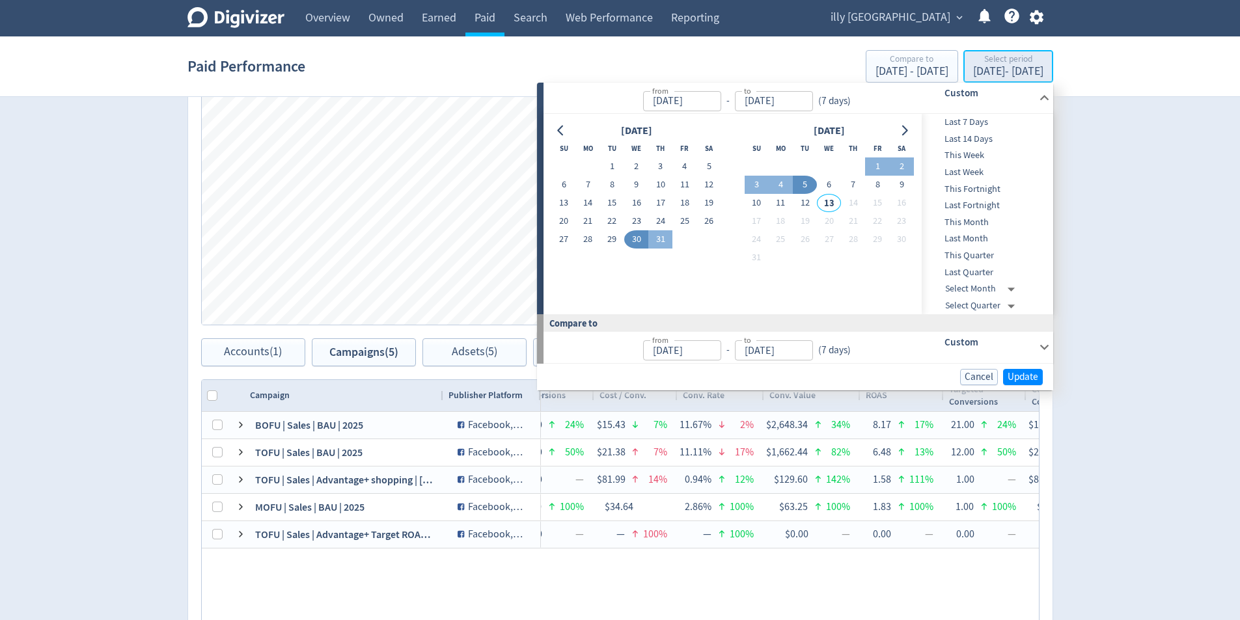
type input "[DATE]"
click at [824, 185] on button "6" at bounding box center [829, 185] width 24 height 18
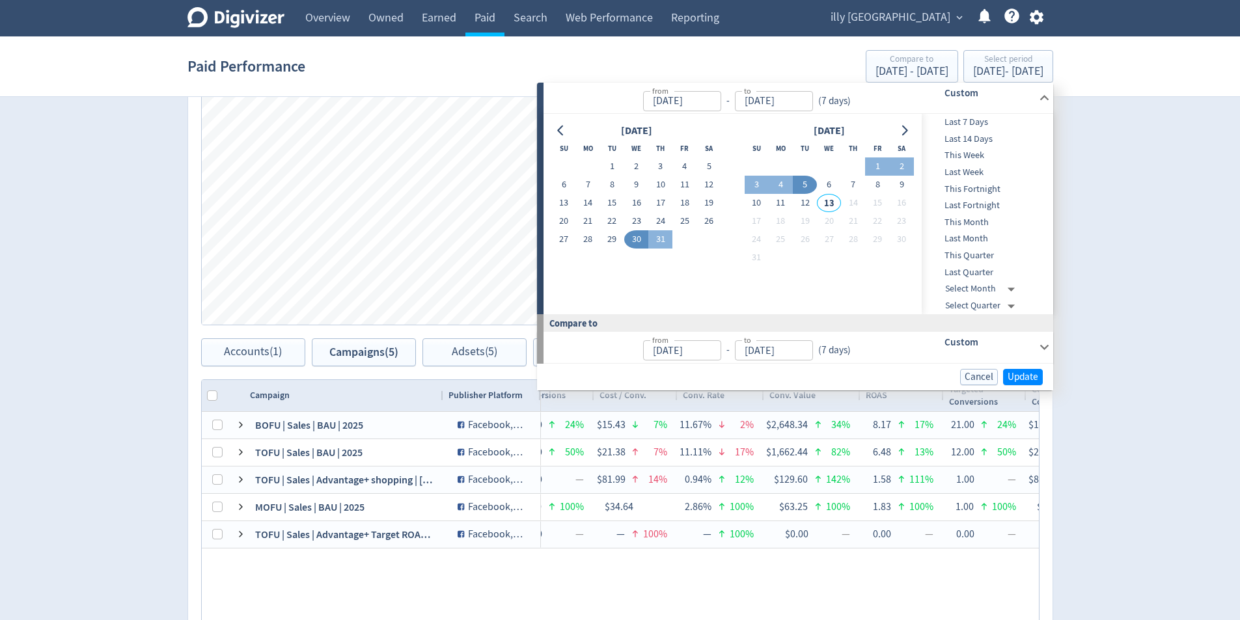
type input "[DATE]"
click at [811, 200] on button "12" at bounding box center [805, 203] width 24 height 18
type input "[DATE]"
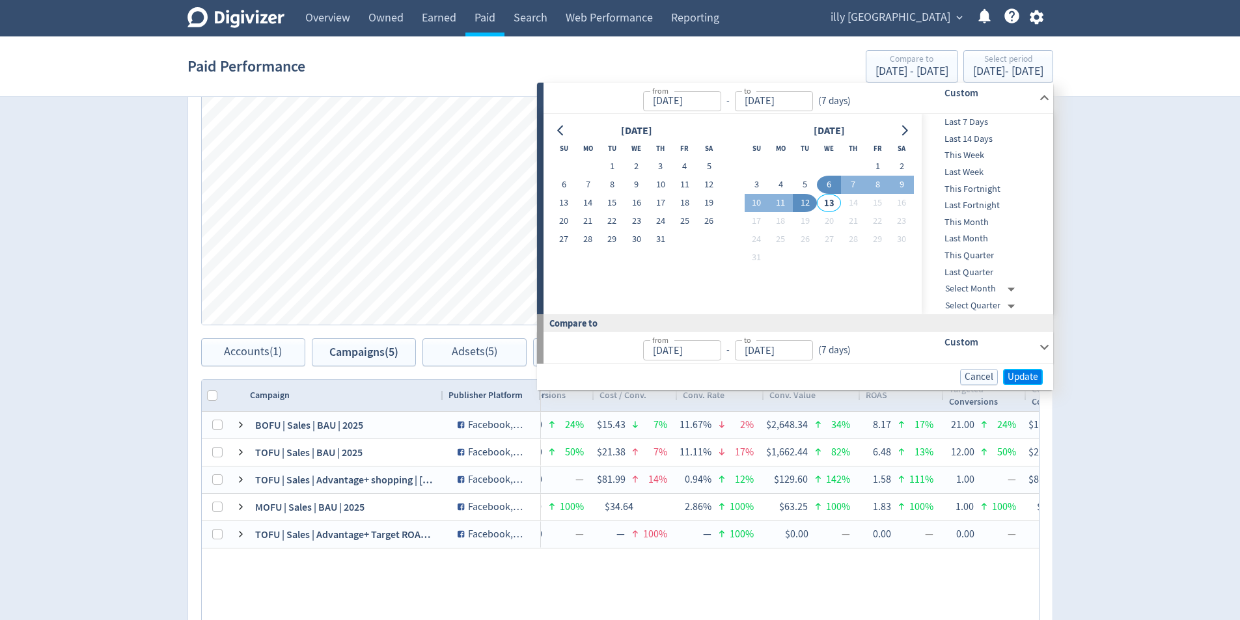
click at [1018, 369] on button "Update" at bounding box center [1023, 377] width 40 height 16
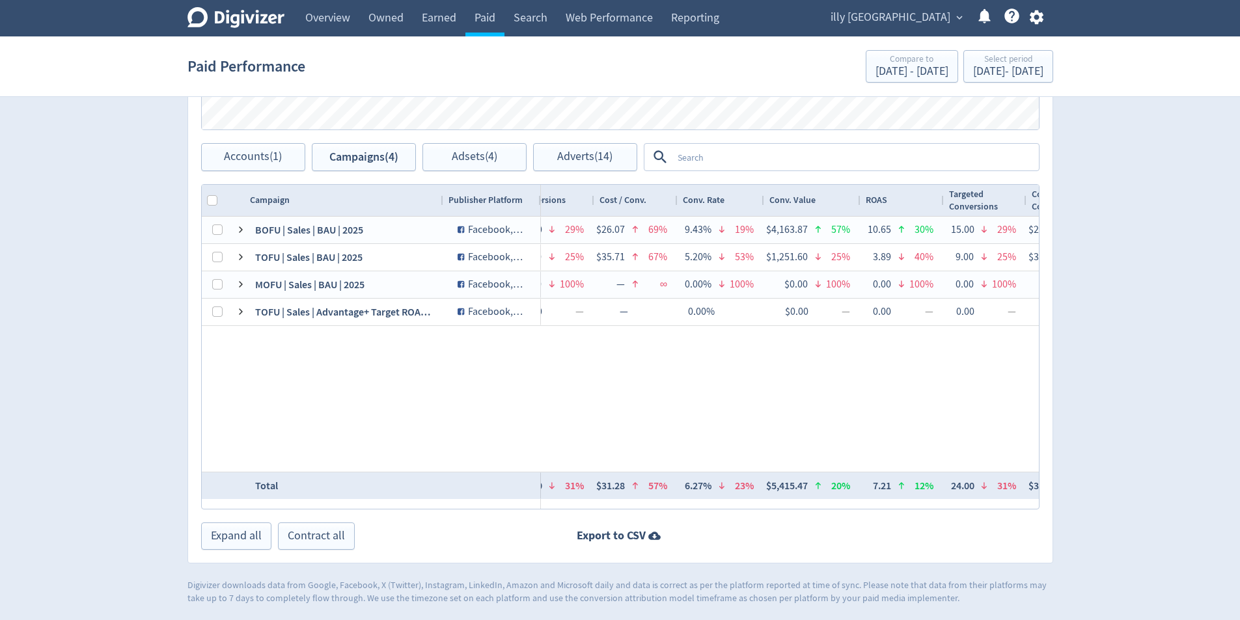
scroll to position [569, 0]
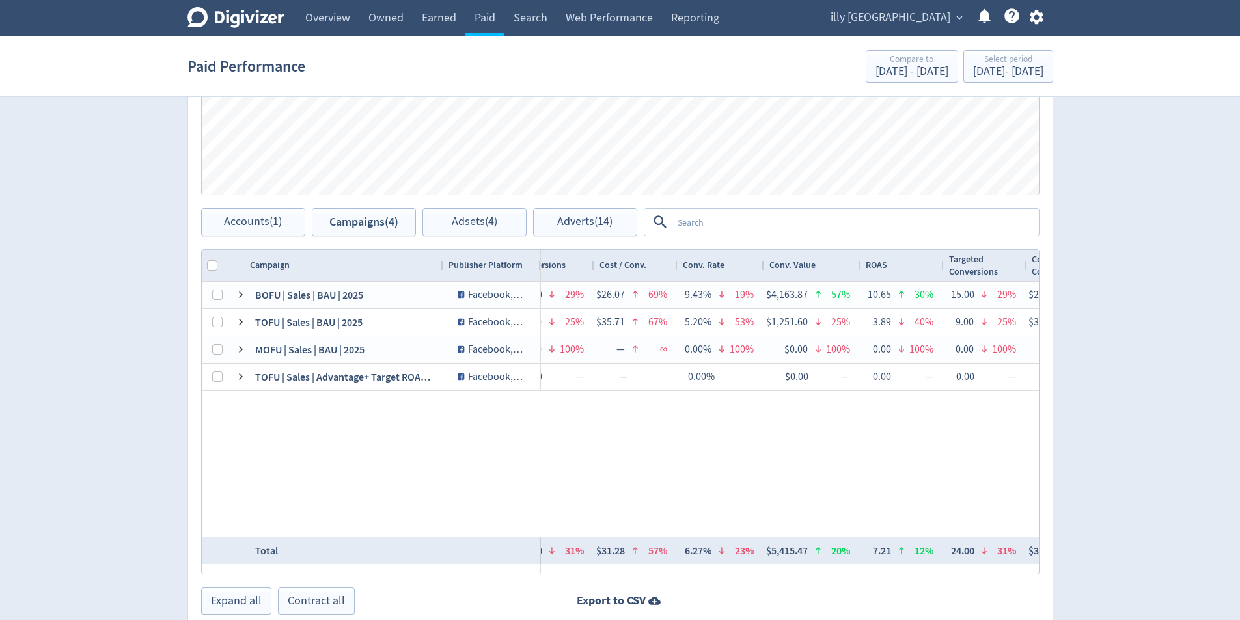
click at [1130, 408] on div "Digivizer Logo [PERSON_NAME] Logo Overview Owned Earned Paid Search Web Perform…" at bounding box center [620, 50] width 1240 height 1238
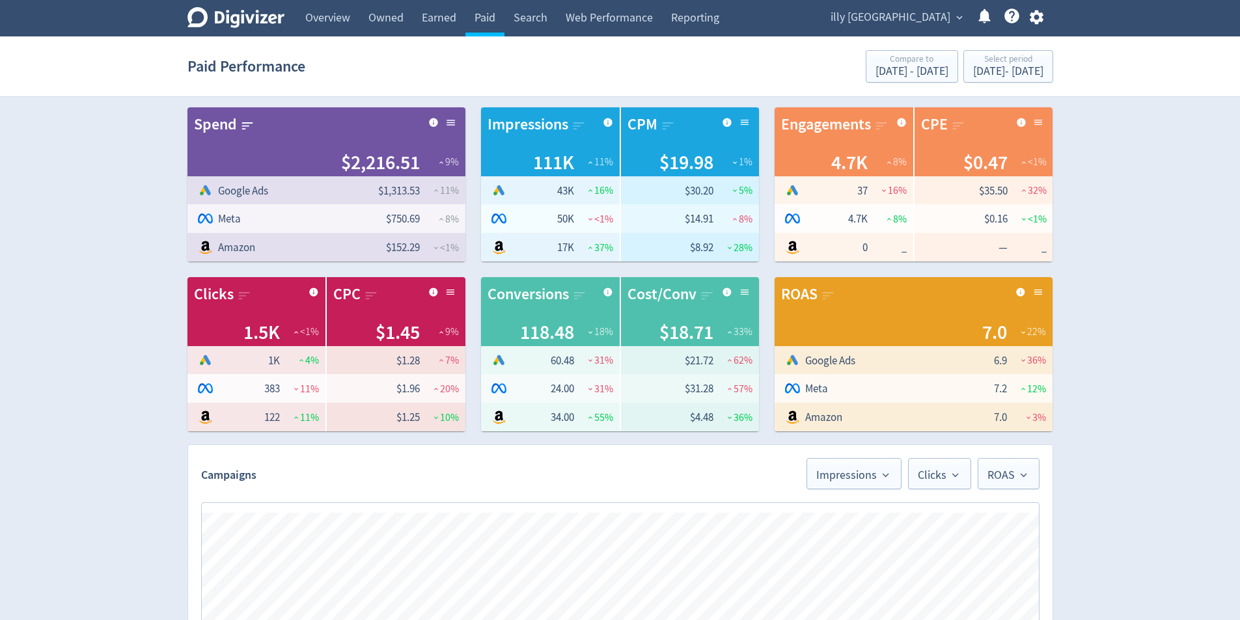
scroll to position [0, 0]
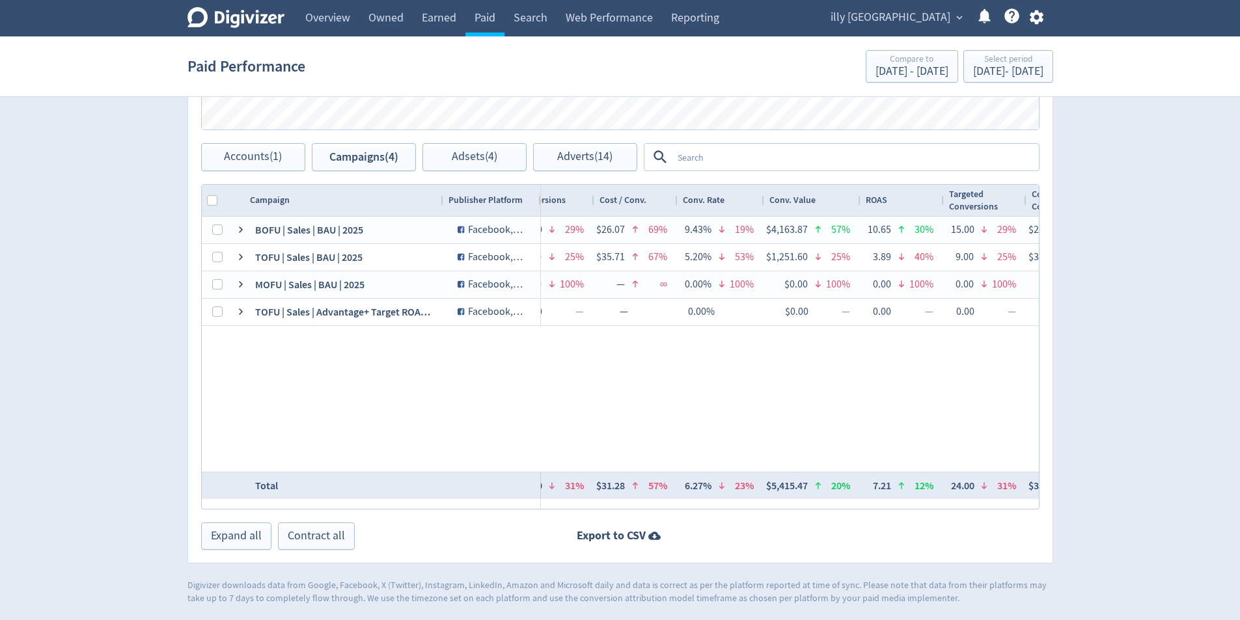
click at [217, 124] on div "ROAS Clicks Impressions Press Space or Enter to toggle visibility Impressions, …" at bounding box center [620, 4] width 837 height 249
click at [256, 162] on span "Accounts (1)" at bounding box center [253, 157] width 58 height 12
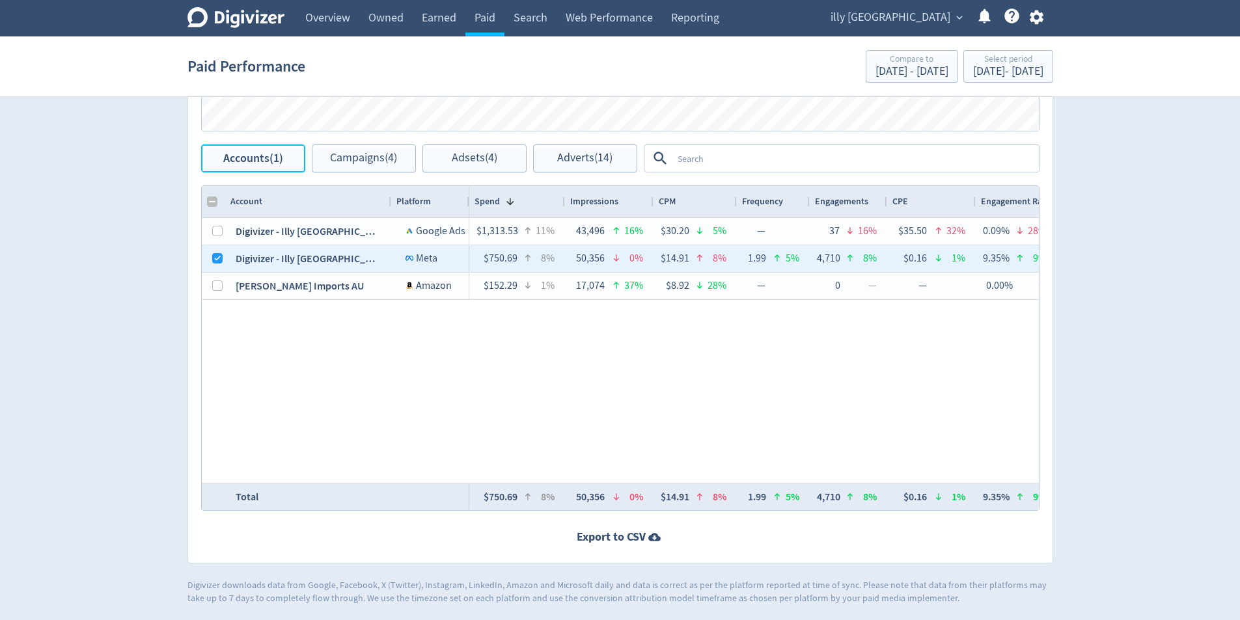
checkbox input "false"
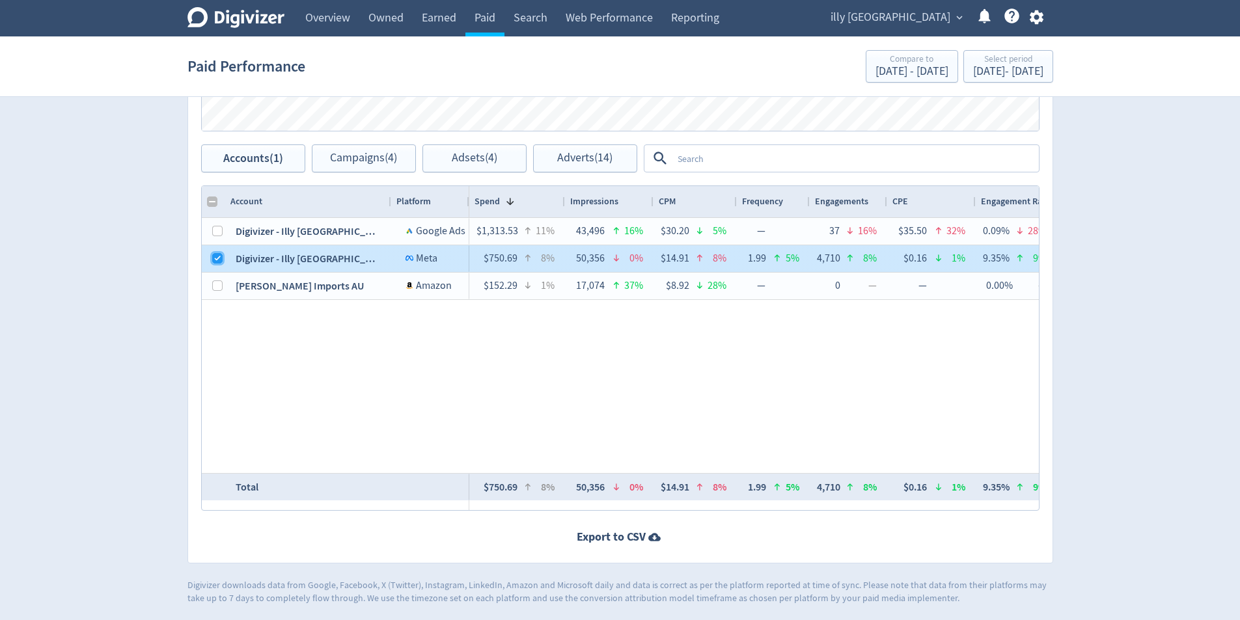
click at [216, 261] on input "Press Space to toggle row selection (checked)" at bounding box center [217, 258] width 10 height 10
checkbox input "false"
click at [216, 301] on div "Digivizer - Illy [GEOGRAPHIC_DATA] Google Ads Digivizer - Illy [GEOGRAPHIC_DATA…" at bounding box center [620, 345] width 837 height 255
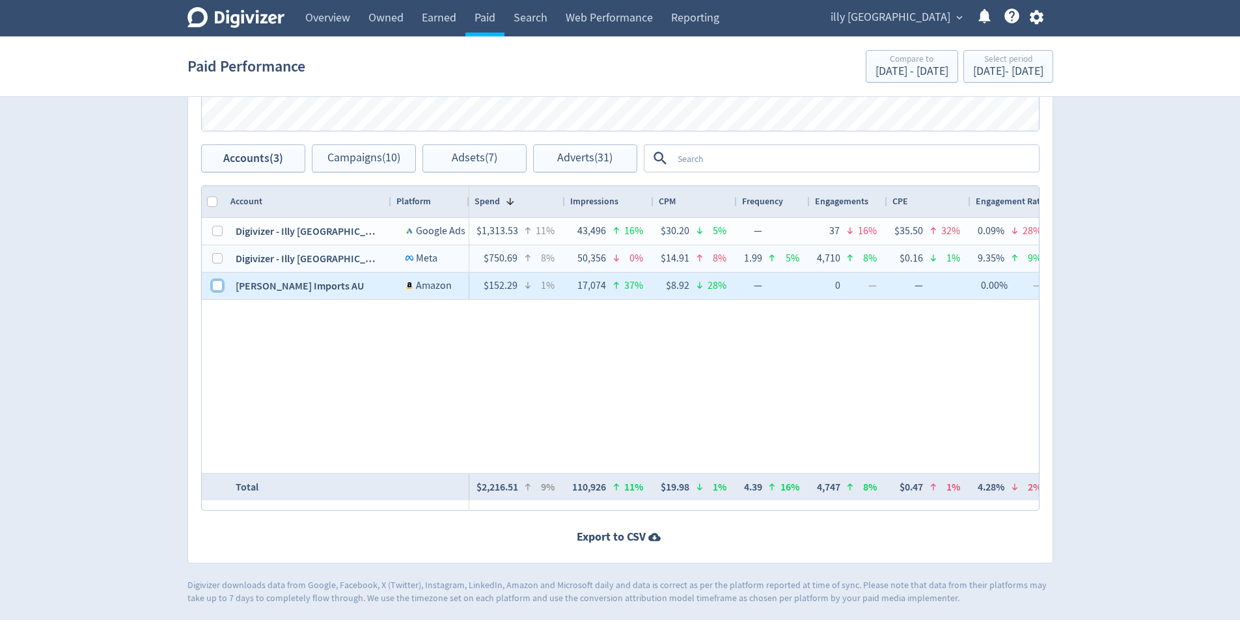
click at [217, 291] on input "Press Space to toggle row selection (unchecked)" at bounding box center [217, 285] width 10 height 10
checkbox input "true"
checkbox input "false"
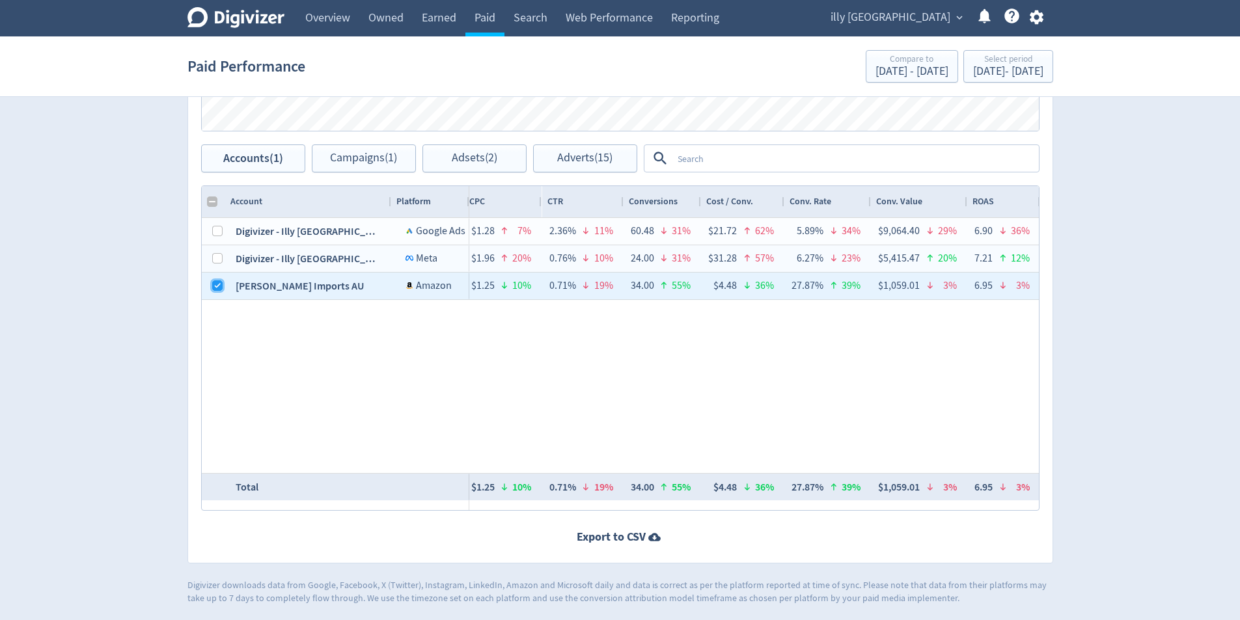
scroll to position [0, 960]
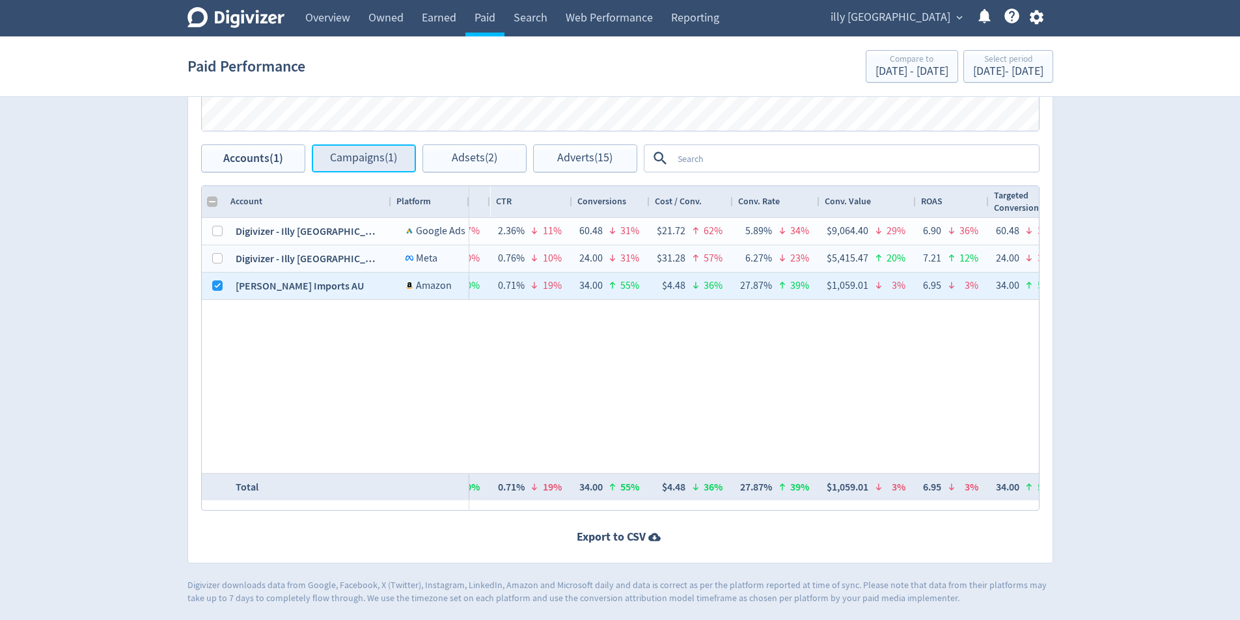
click at [340, 150] on button "Campaigns (1)" at bounding box center [364, 158] width 104 height 28
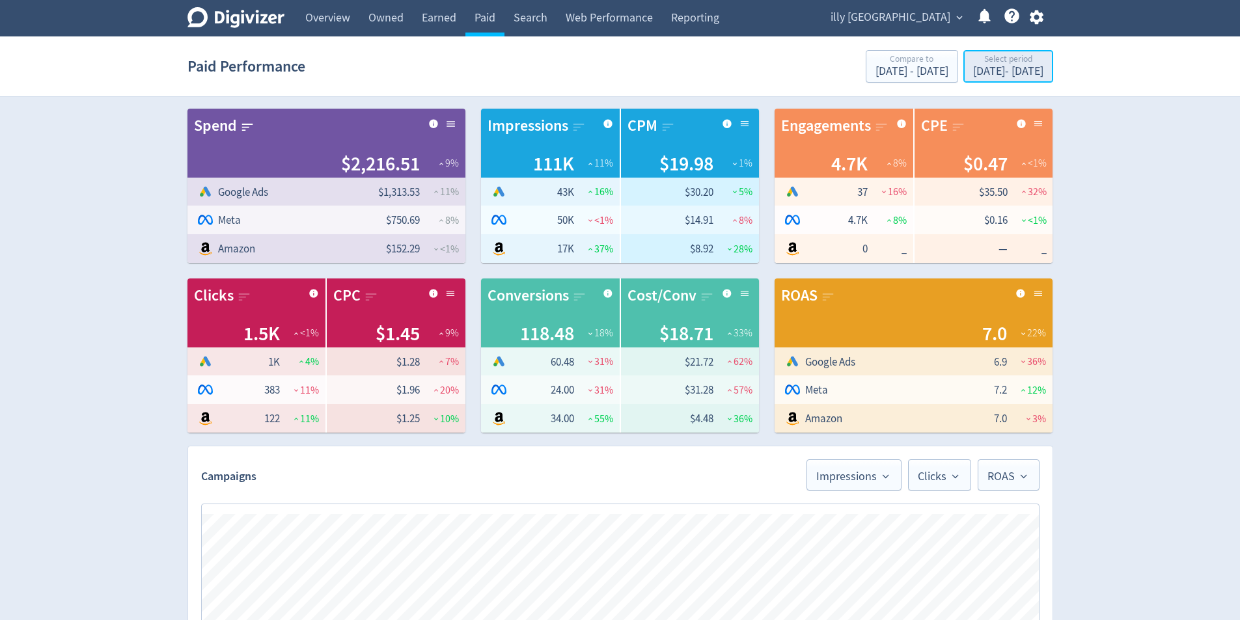
click at [1010, 77] on div "[DATE] - [DATE]" at bounding box center [1008, 72] width 70 height 12
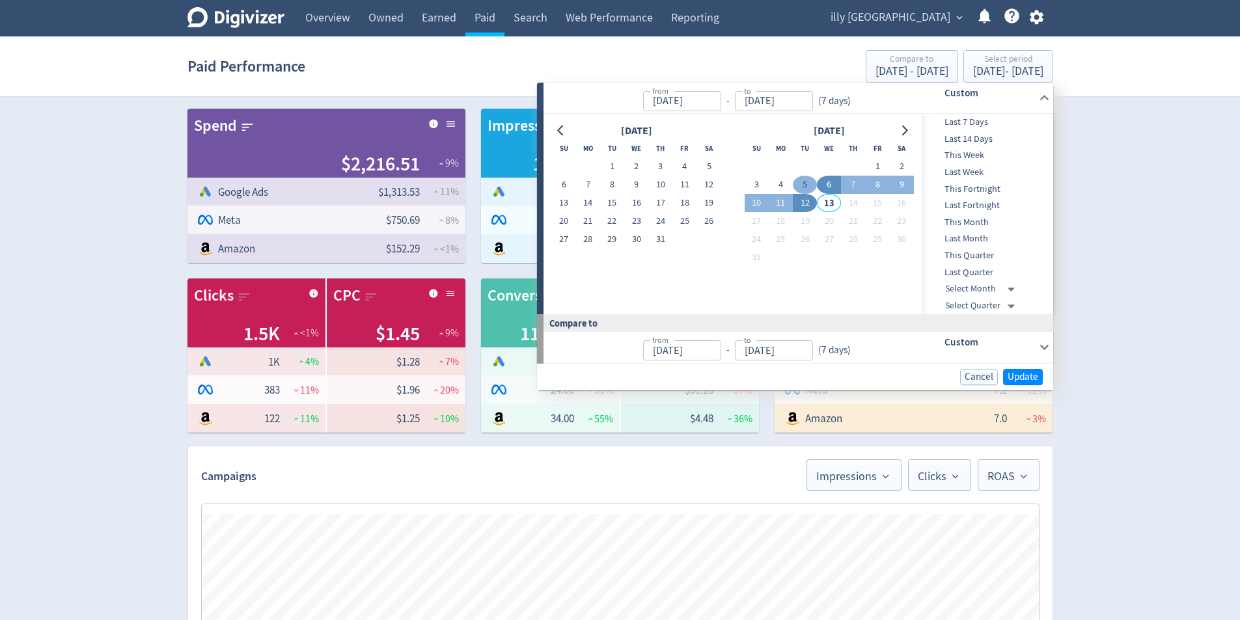
click at [798, 184] on button "5" at bounding box center [805, 185] width 24 height 18
type input "[DATE]"
click at [634, 237] on button "30" at bounding box center [636, 239] width 24 height 18
type input "[DATE]"
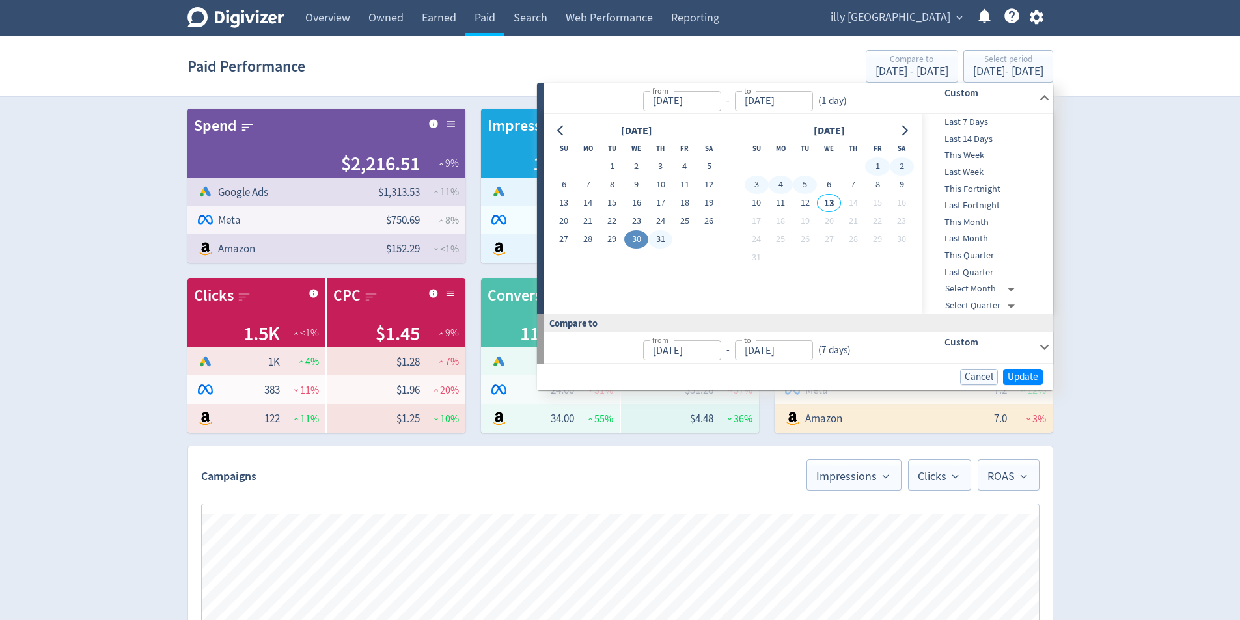
click at [808, 186] on button "5" at bounding box center [805, 185] width 24 height 18
type input "[DATE]"
click at [1023, 375] on span "Update" at bounding box center [1022, 377] width 31 height 10
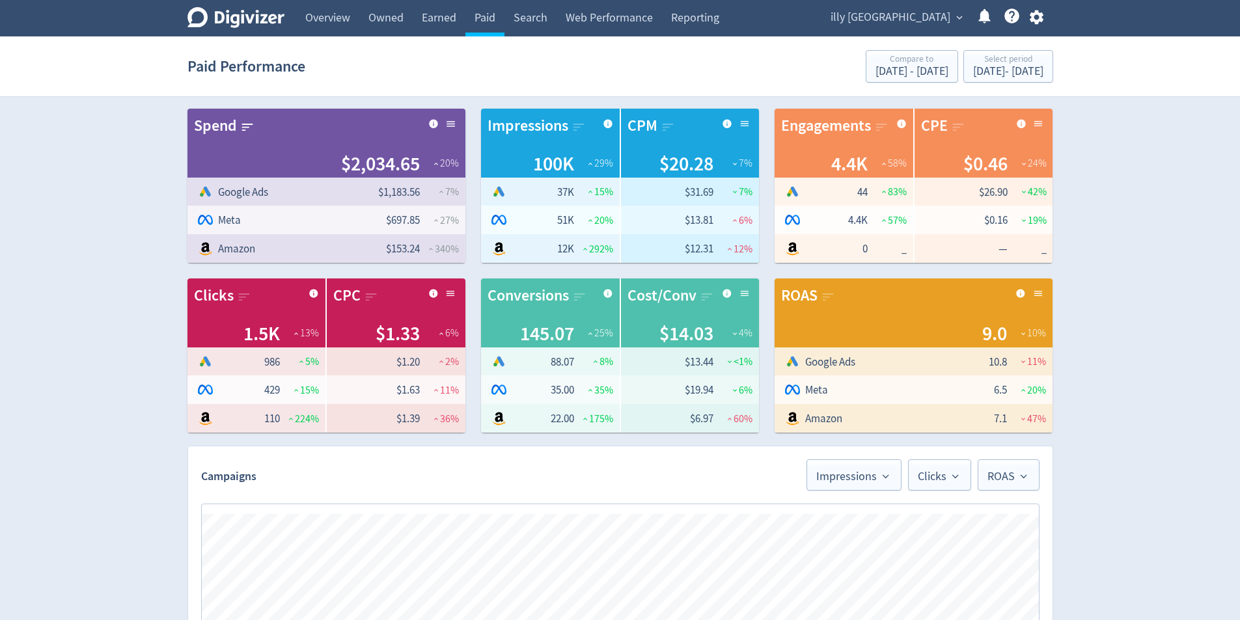
checkbox input "false"
click at [1017, 69] on div "[DATE] - [DATE]" at bounding box center [1008, 72] width 70 height 12
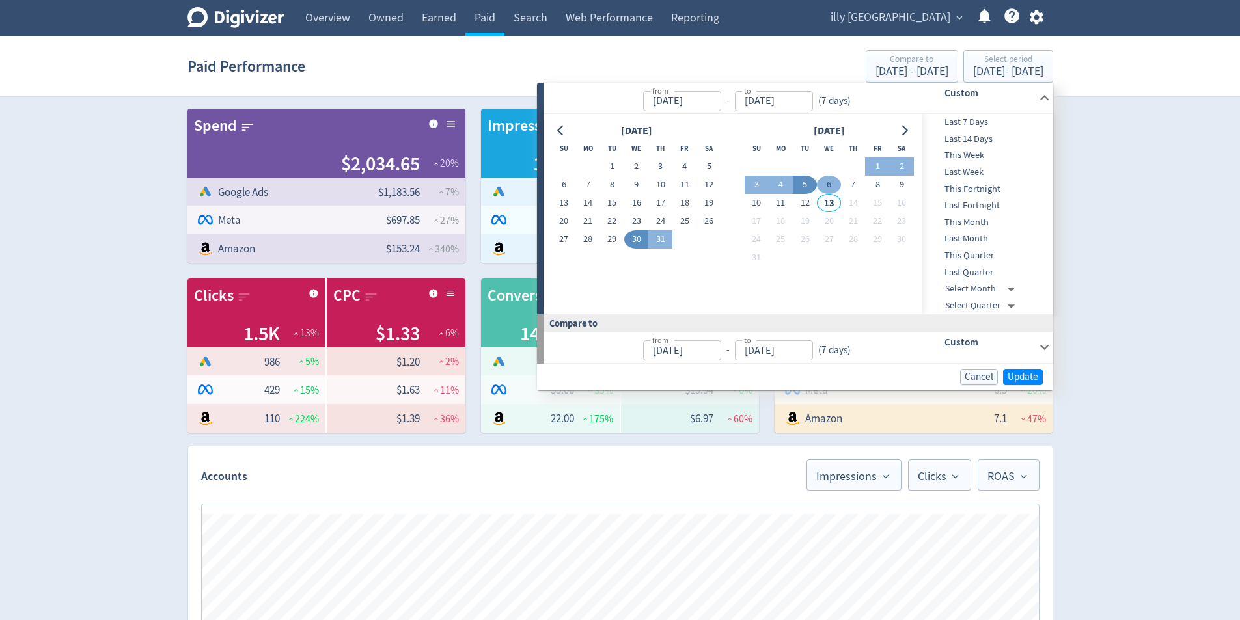
click at [828, 186] on button "6" at bounding box center [829, 185] width 24 height 18
type input "[DATE]"
click at [802, 199] on button "12" at bounding box center [805, 203] width 24 height 18
type input "[DATE]"
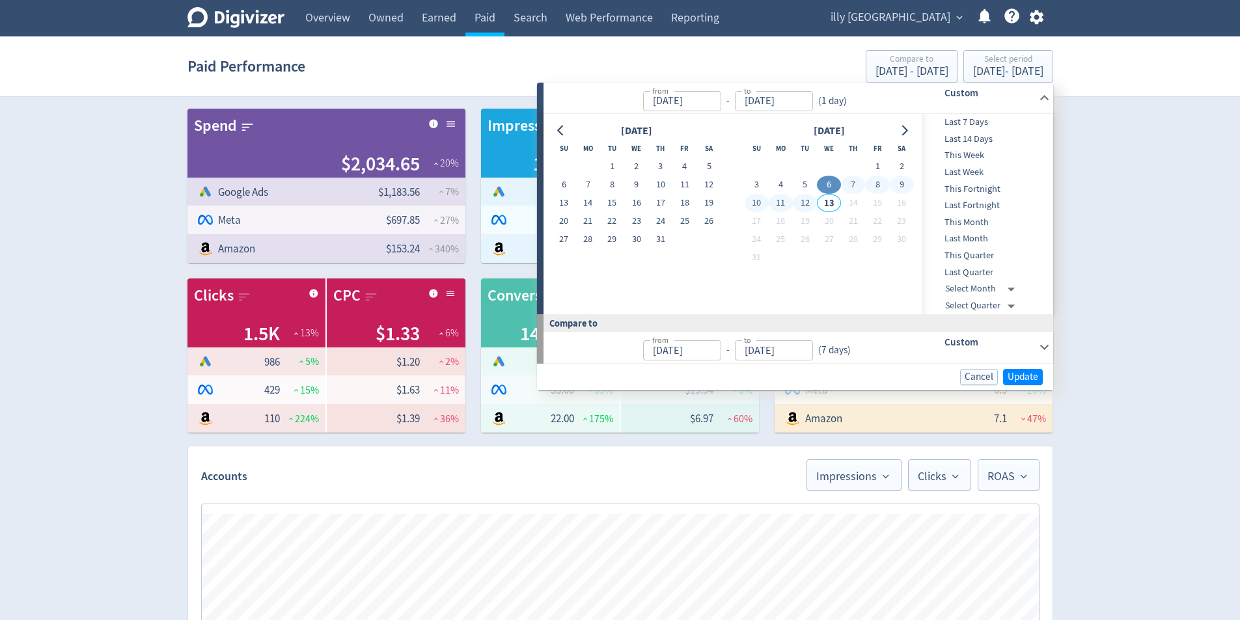
type input "[DATE]"
click at [1041, 371] on button "Update" at bounding box center [1023, 377] width 40 height 16
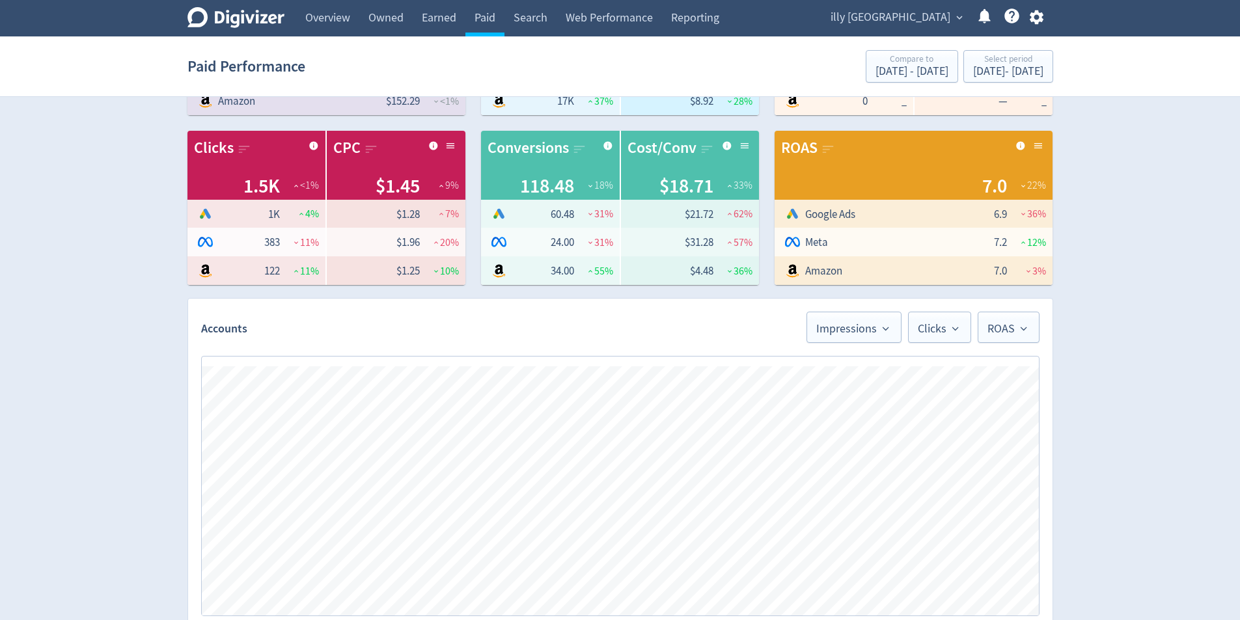
scroll to position [195, 0]
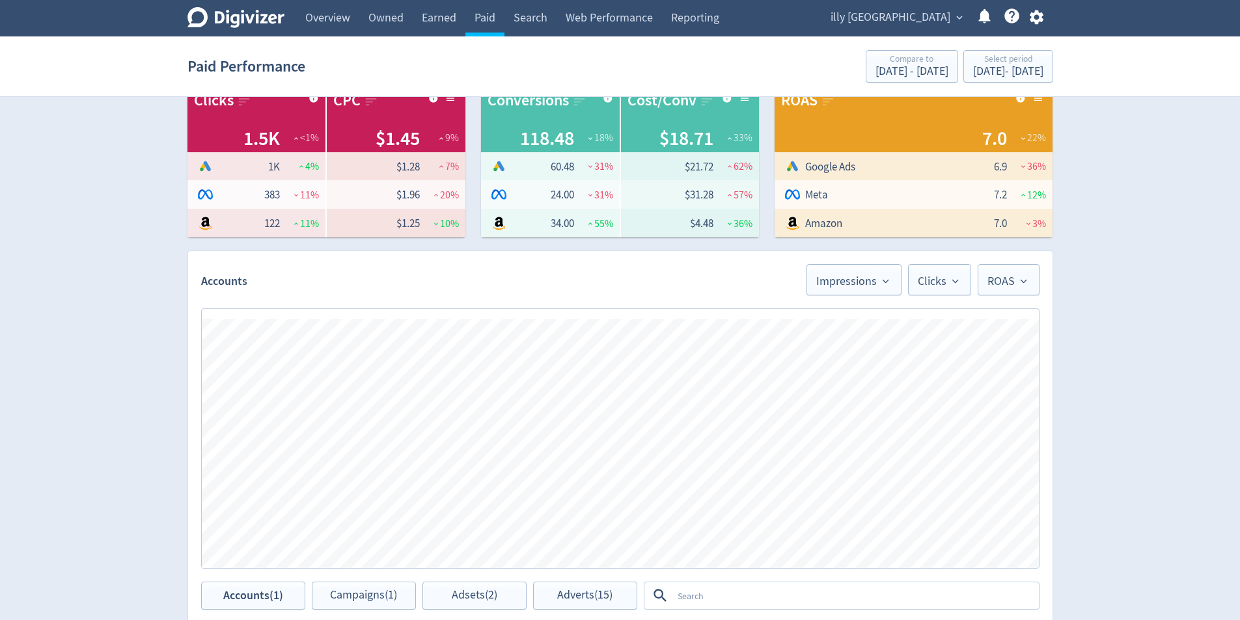
click at [1153, 235] on div "Digivizer Logo [PERSON_NAME] Logo Overview Owned Earned Paid Search Web Perform…" at bounding box center [620, 423] width 1240 height 1237
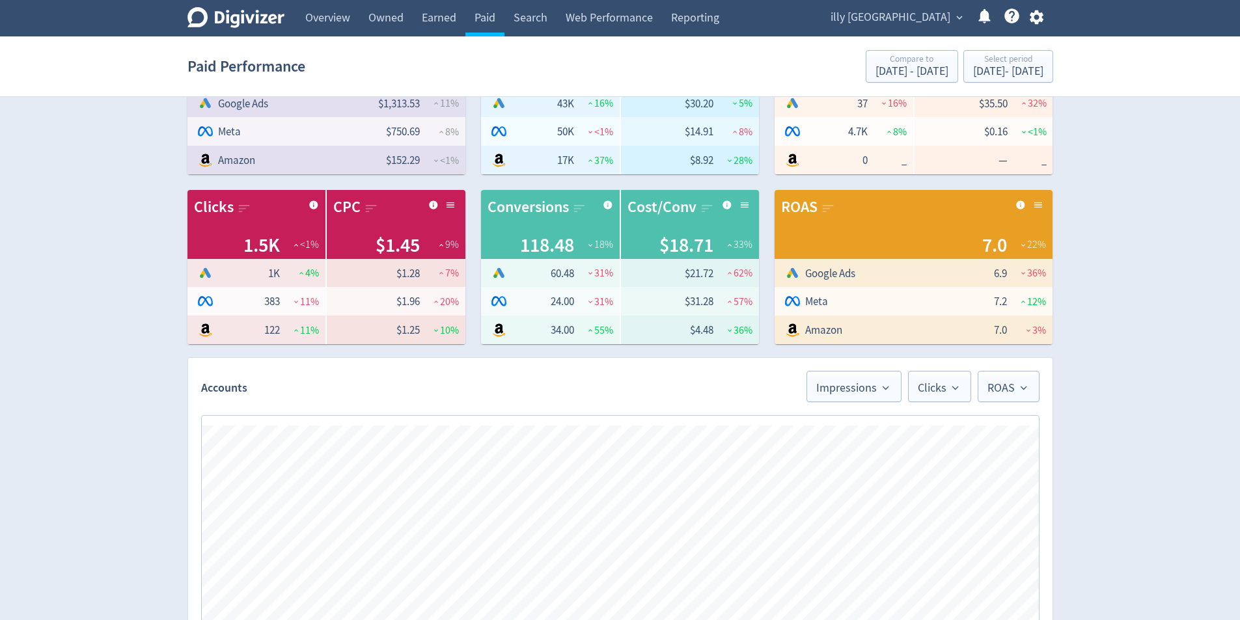
scroll to position [65, 0]
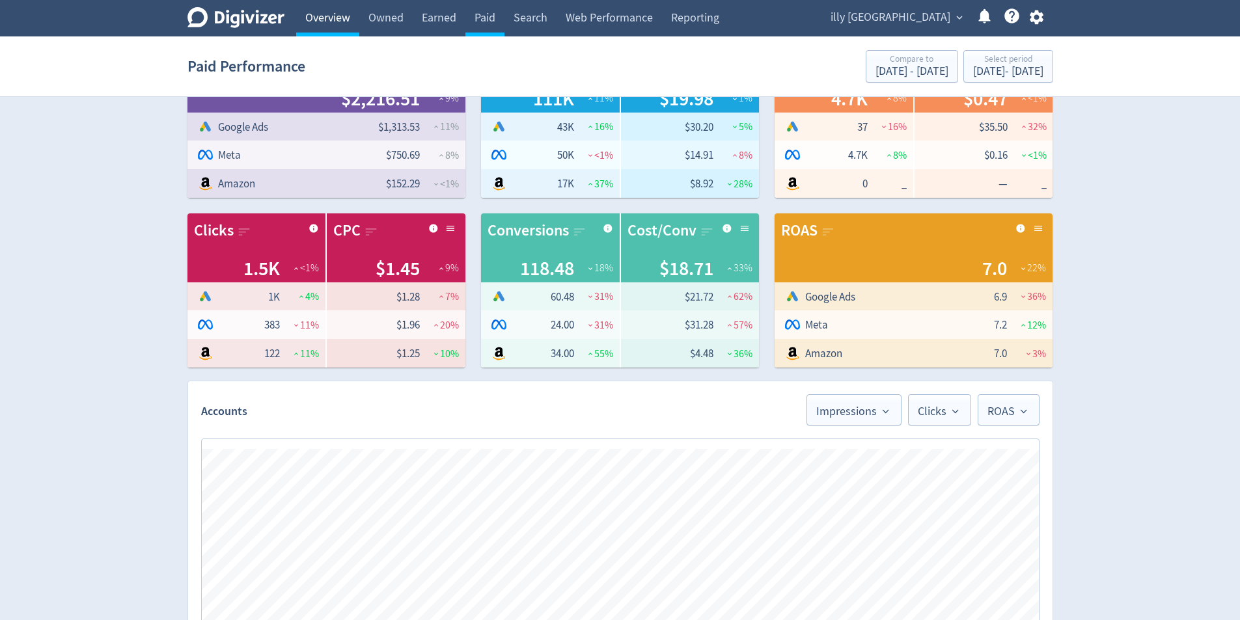
click at [337, 24] on link "Overview" at bounding box center [327, 18] width 63 height 36
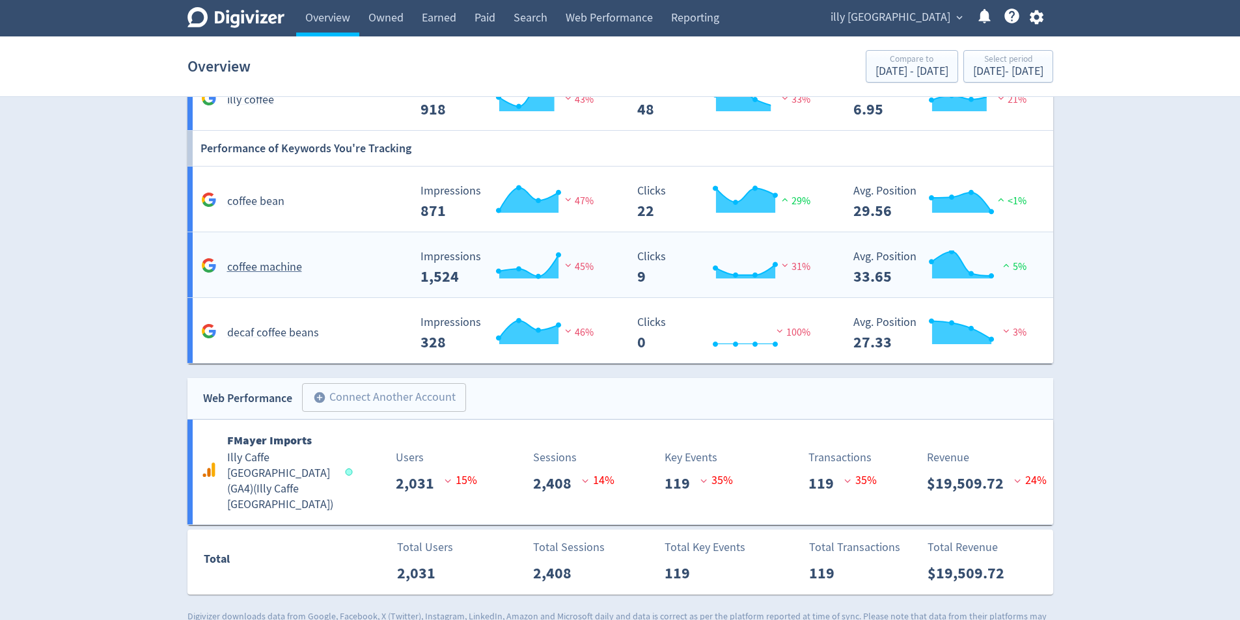
scroll to position [1119, 0]
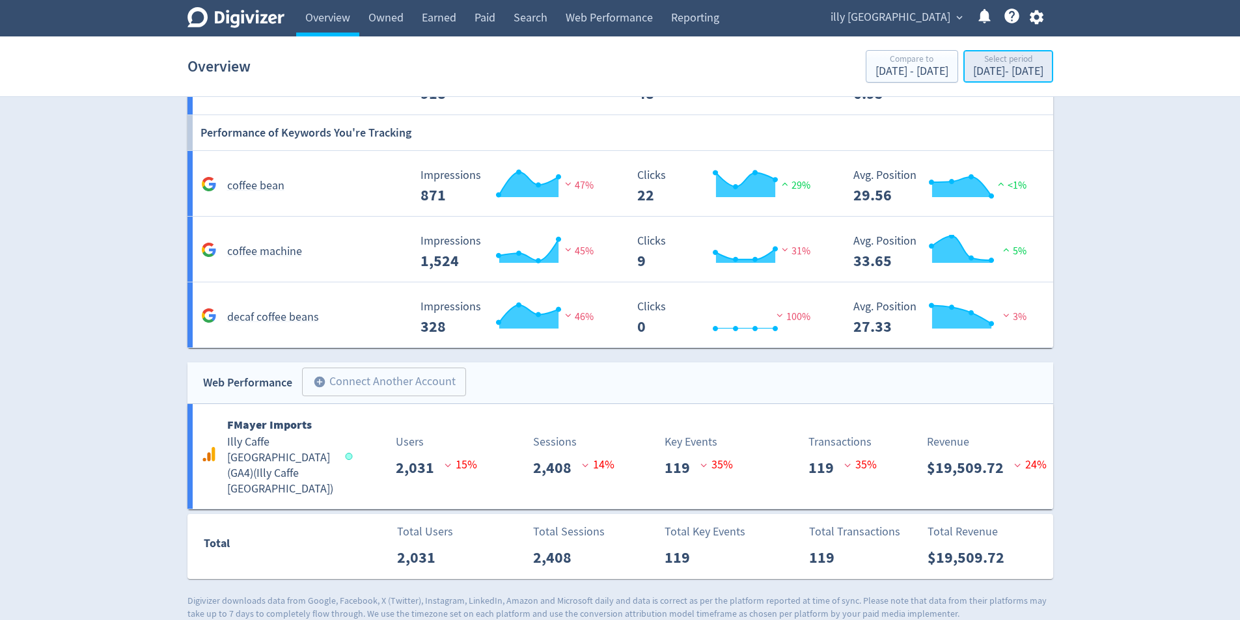
click at [997, 68] on div "[DATE] - [DATE]" at bounding box center [1008, 72] width 70 height 12
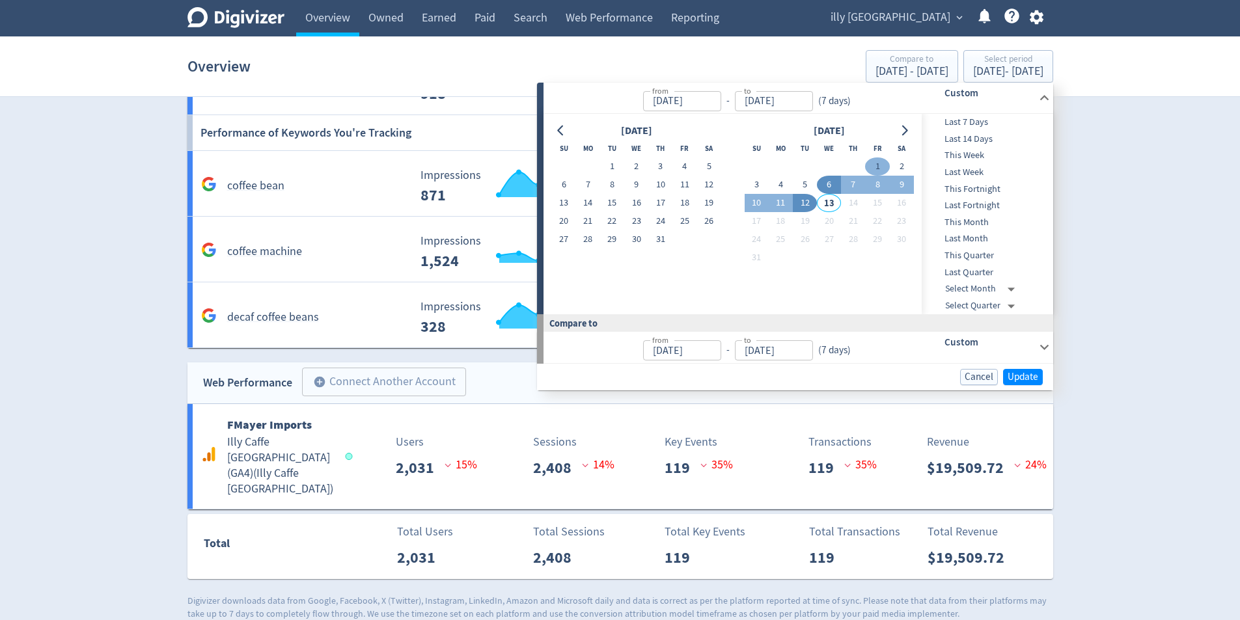
click at [883, 159] on button "1" at bounding box center [877, 166] width 24 height 18
type input "[DATE]"
click at [805, 204] on button "12" at bounding box center [805, 203] width 24 height 18
type input "[DATE]"
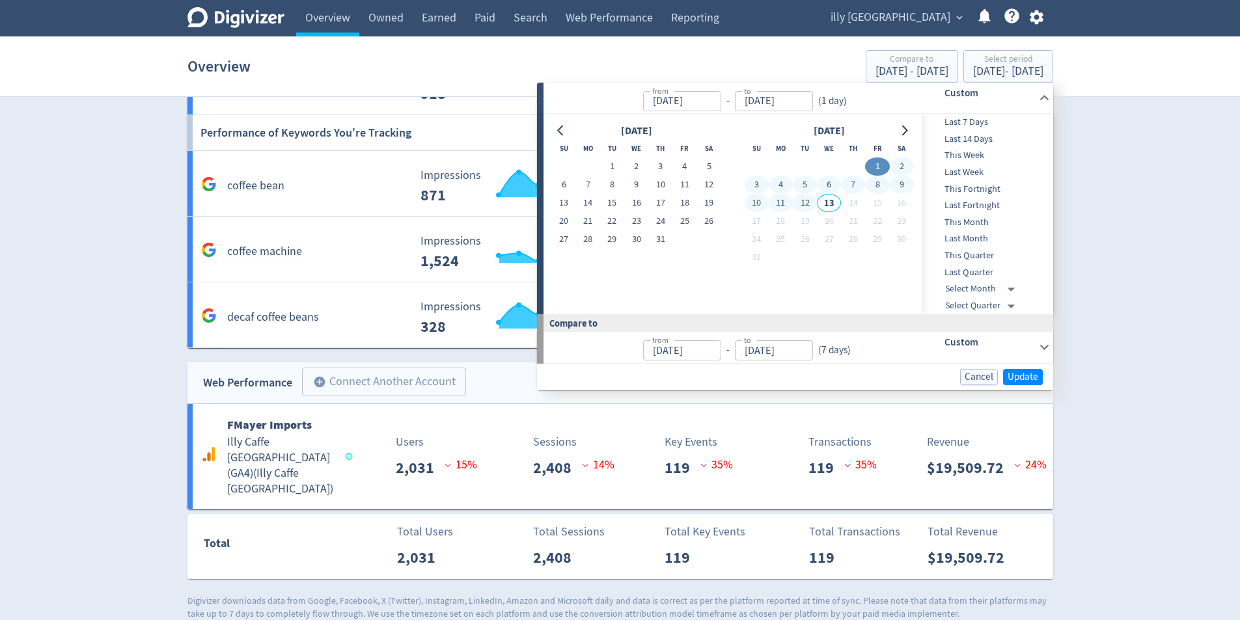
type input "[DATE]"
click at [1018, 379] on span "Update" at bounding box center [1022, 377] width 31 height 10
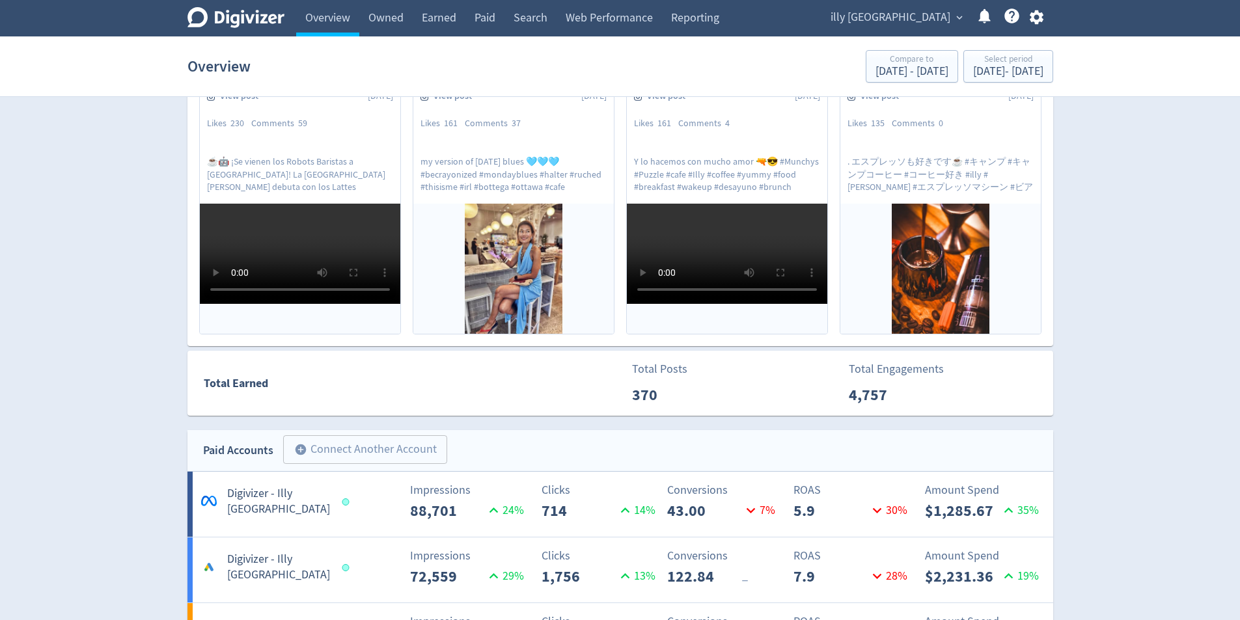
scroll to position [13, 0]
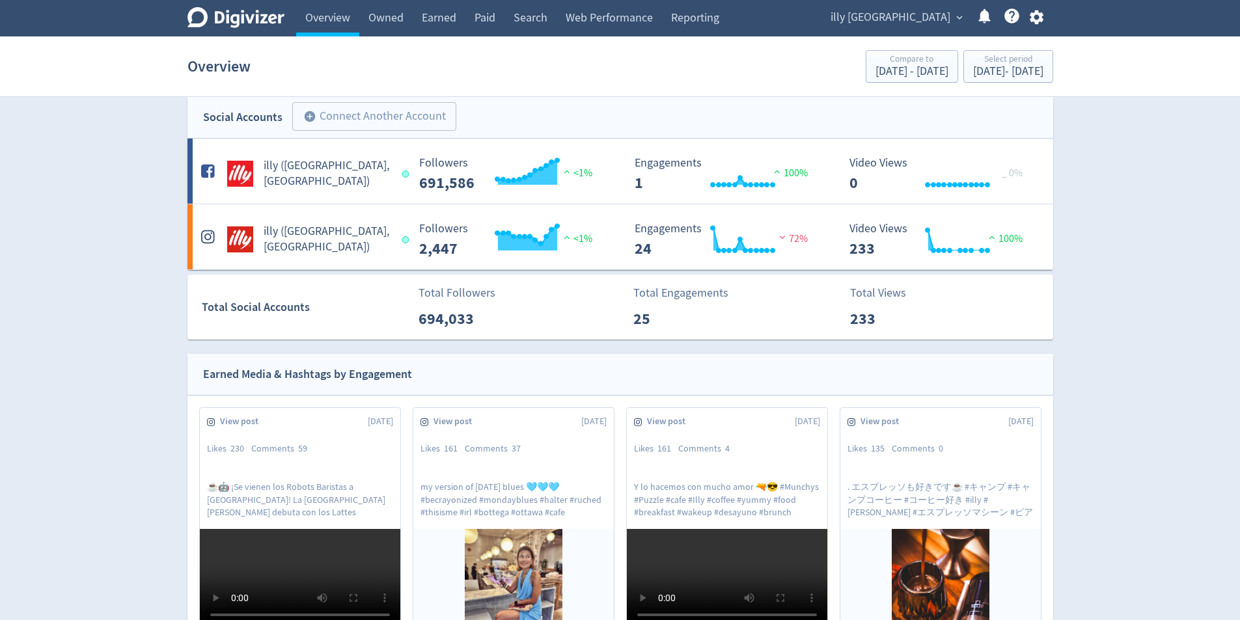
drag, startPoint x: 918, startPoint y: 7, endPoint x: 920, endPoint y: 23, distance: 15.7
click at [918, 7] on span "illy [GEOGRAPHIC_DATA]" at bounding box center [890, 17] width 120 height 21
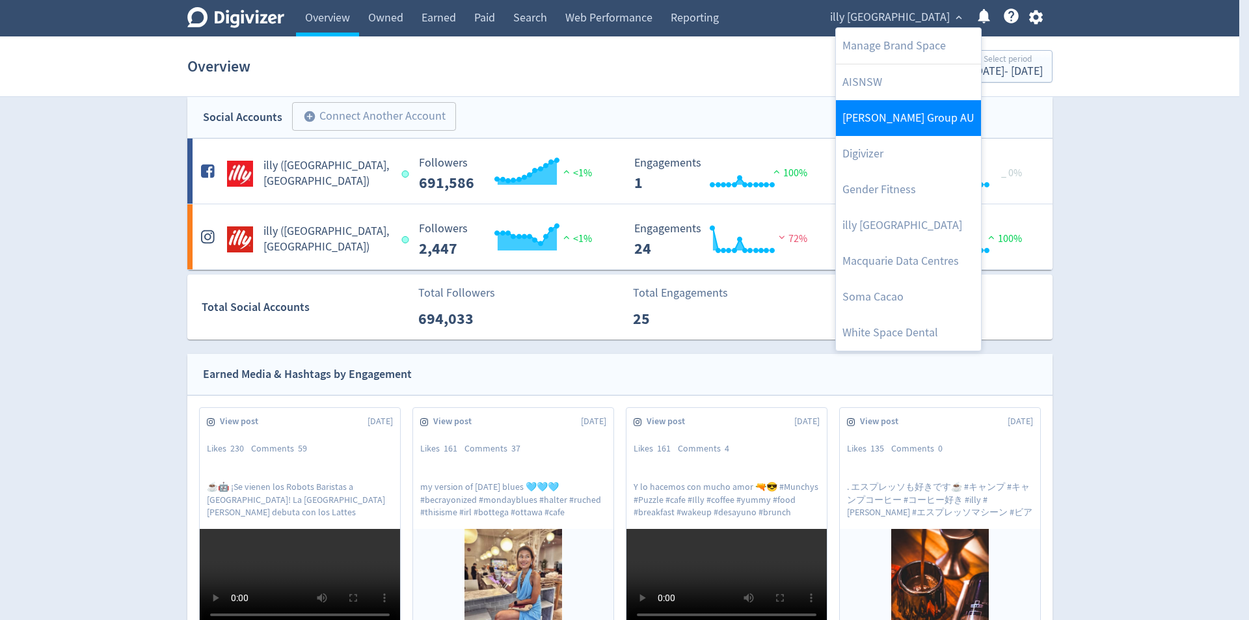
click at [928, 123] on link "[PERSON_NAME] Group AU" at bounding box center [908, 118] width 145 height 36
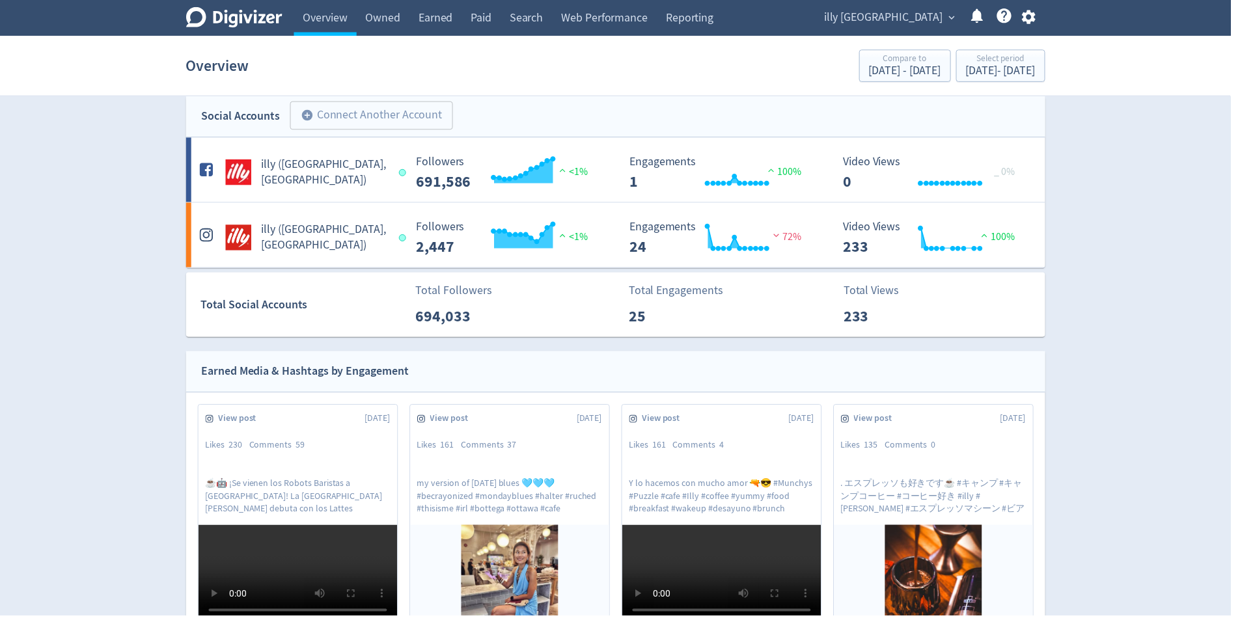
scroll to position [0, 0]
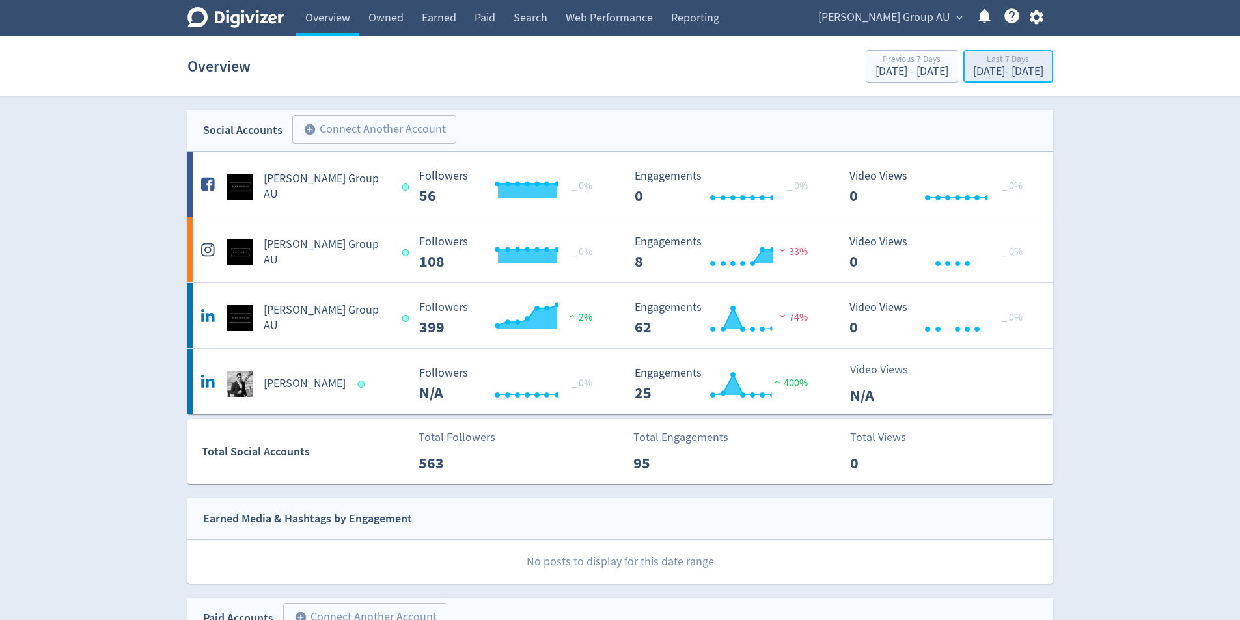
click at [1008, 66] on div "Last 7 Days [DATE] - [DATE]" at bounding box center [1008, 67] width 82 height 27
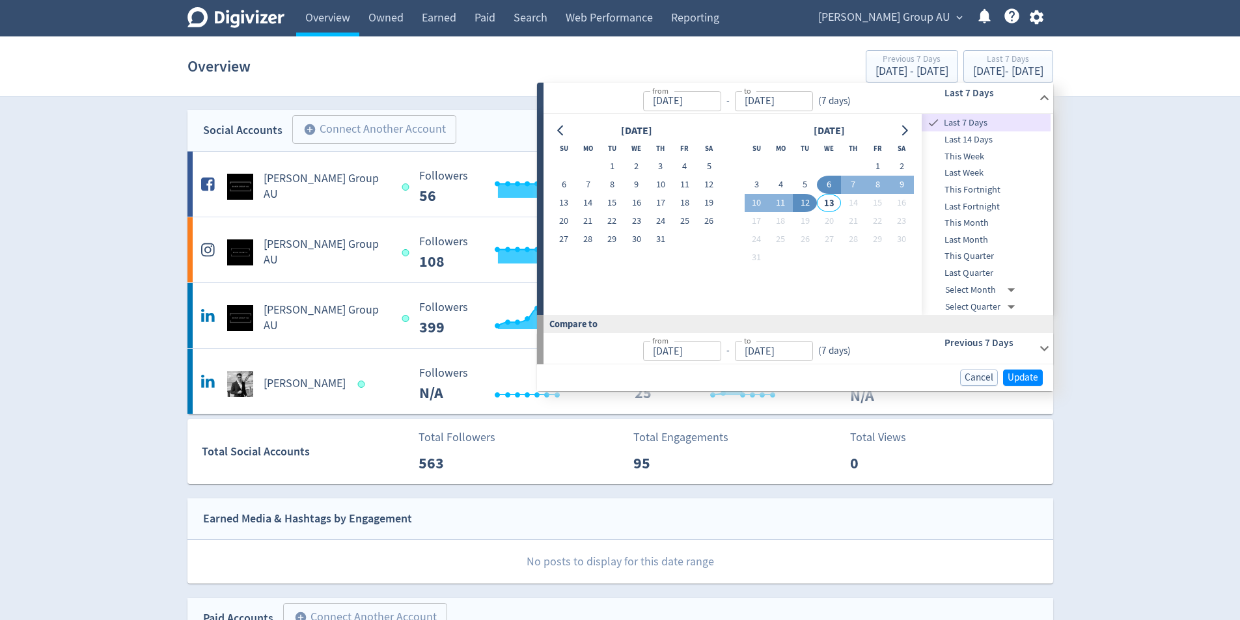
drag, startPoint x: 1169, startPoint y: 241, endPoint x: 638, endPoint y: 193, distance: 533.9
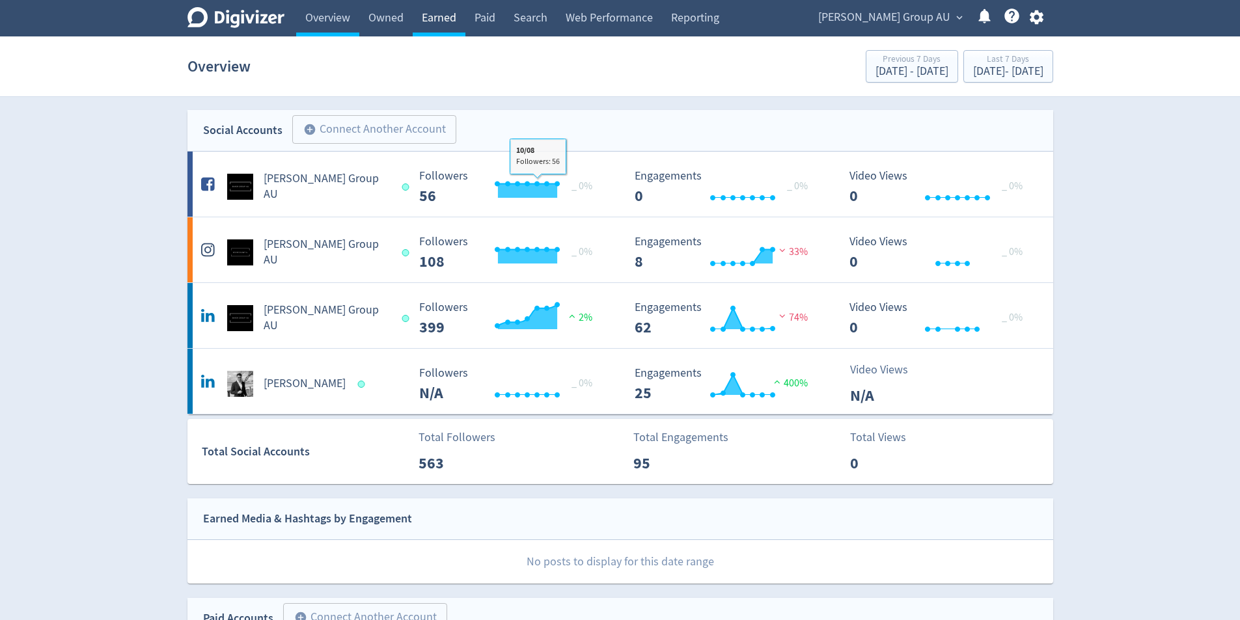
click at [457, 7] on link "Earned" at bounding box center [439, 18] width 53 height 36
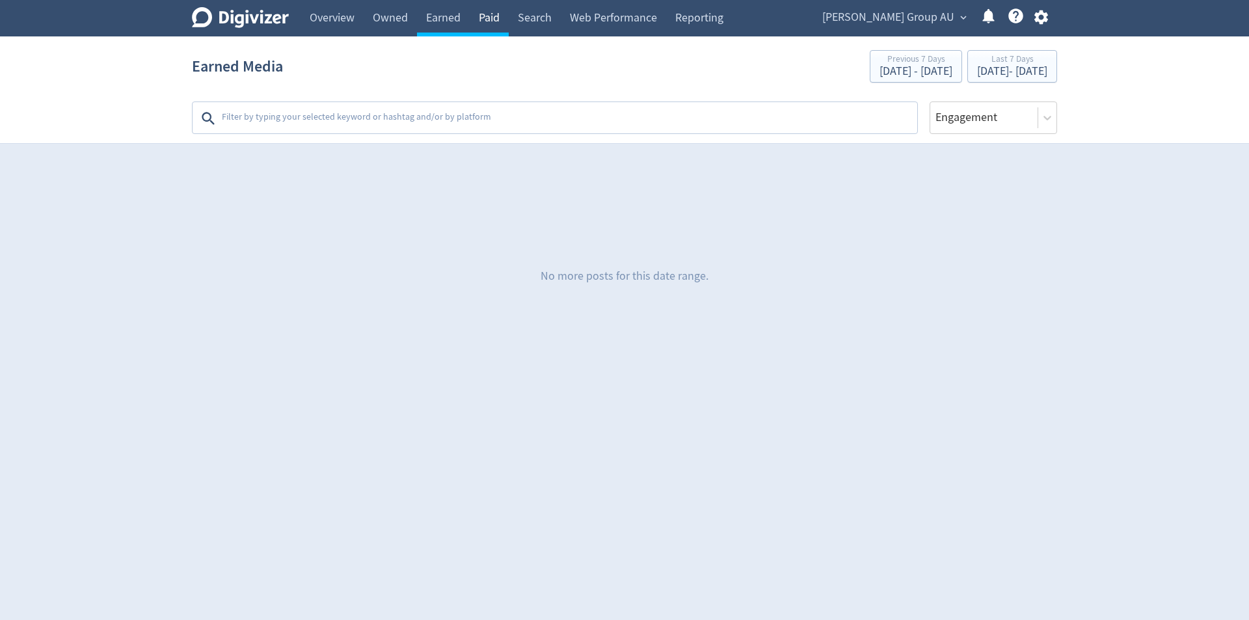
click at [487, 18] on link "Paid" at bounding box center [489, 18] width 39 height 36
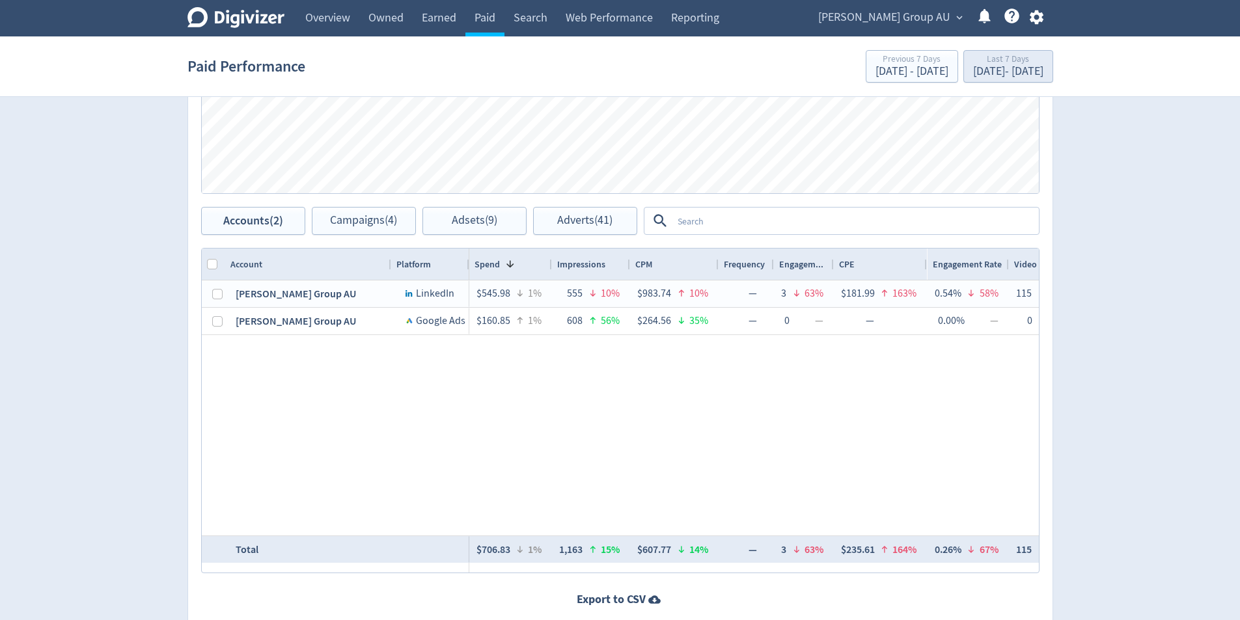
scroll to position [511, 0]
click at [1037, 81] on button "Last 7 Days [DATE] - [DATE]" at bounding box center [1008, 66] width 90 height 33
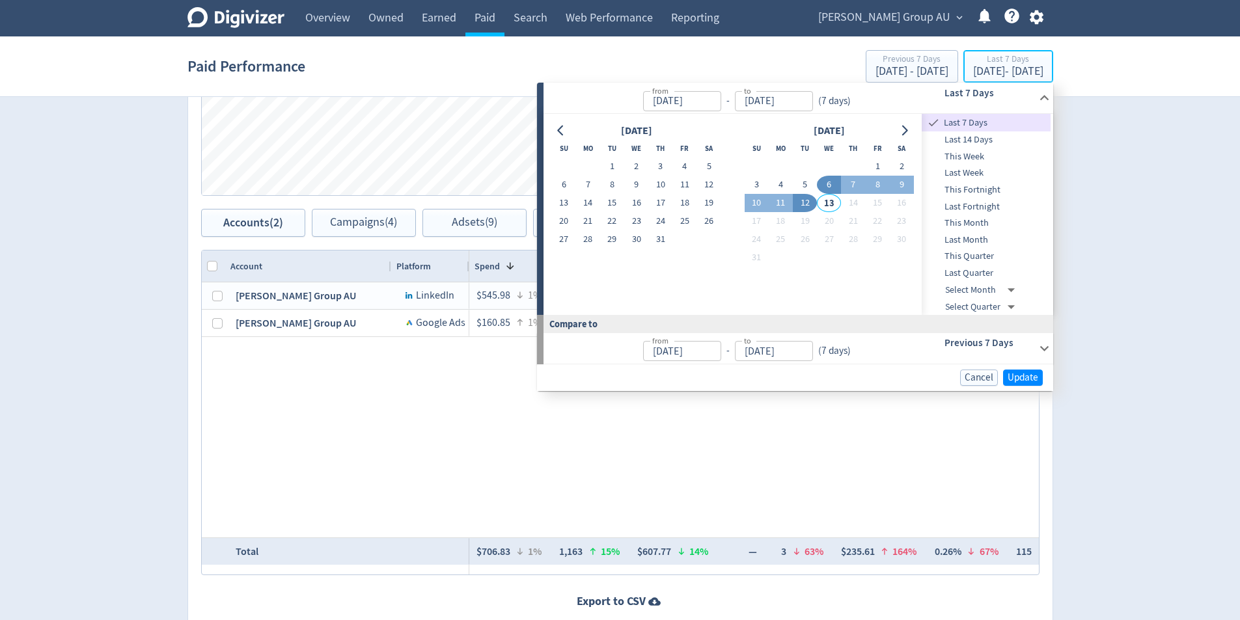
type input "[DATE]"
click at [870, 168] on button "1" at bounding box center [877, 166] width 24 height 18
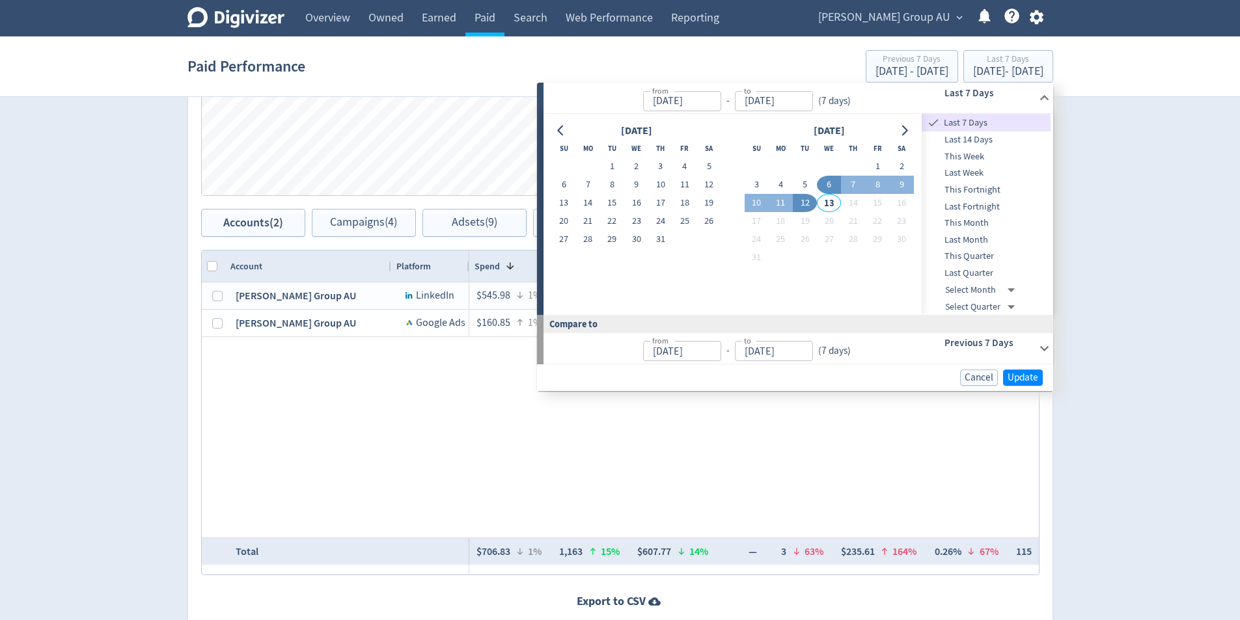
type input "[DATE]"
click at [641, 223] on button "23" at bounding box center [636, 221] width 24 height 18
type input "[DATE]"
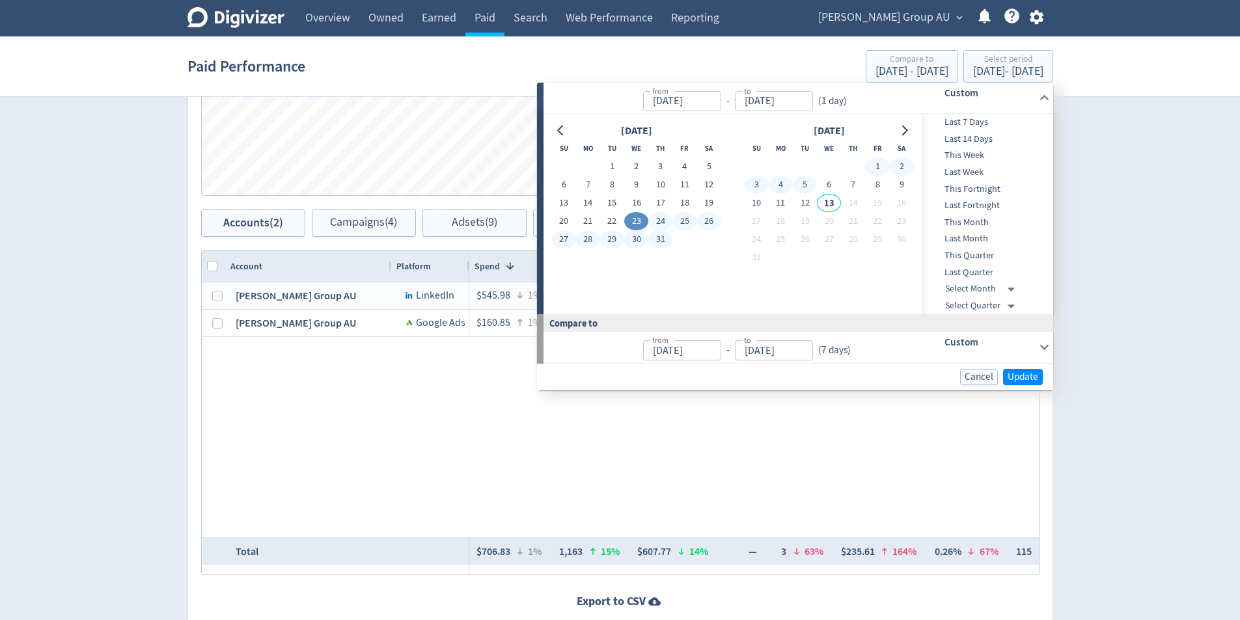
click at [804, 186] on button "5" at bounding box center [805, 185] width 24 height 18
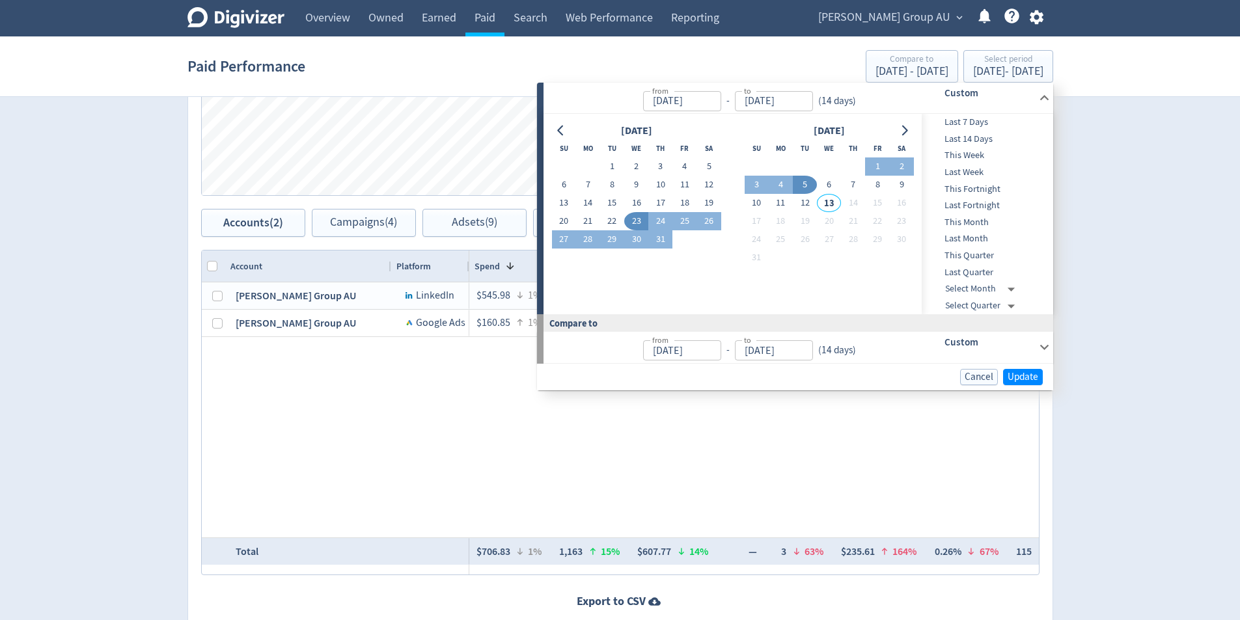
type input "[DATE]"
click at [644, 238] on button "30" at bounding box center [636, 239] width 24 height 18
type input "[DATE]"
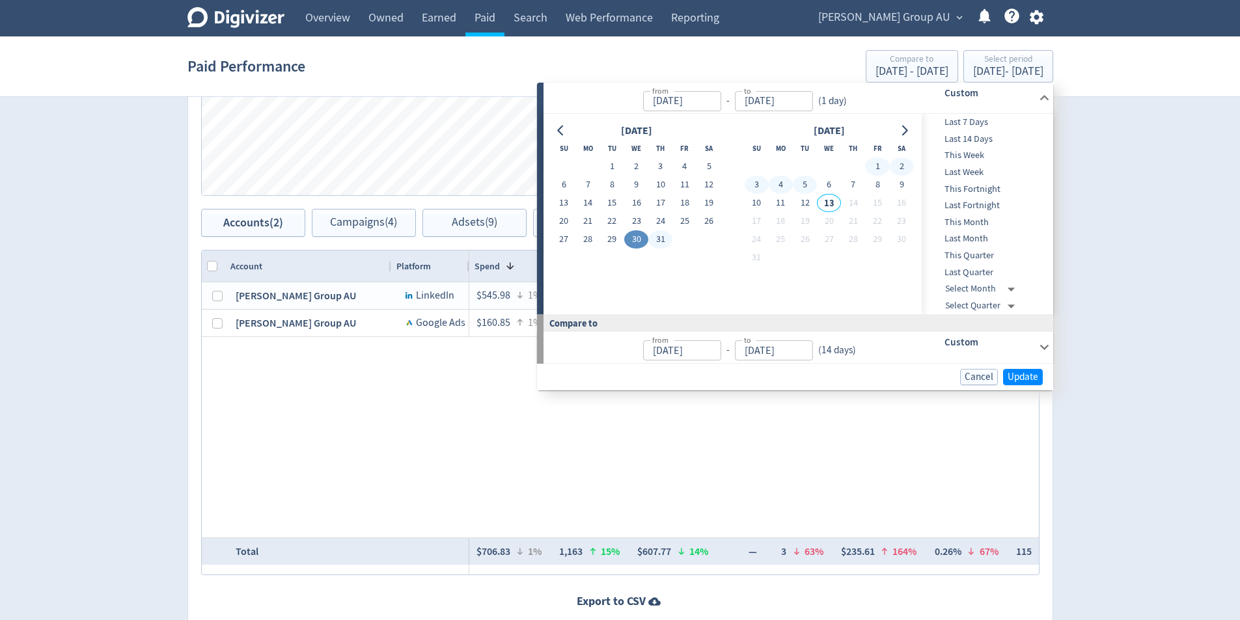
click at [810, 186] on button "5" at bounding box center [805, 185] width 24 height 18
type input "[DATE]"
click at [1035, 366] on div "Cancel Update" at bounding box center [795, 377] width 516 height 27
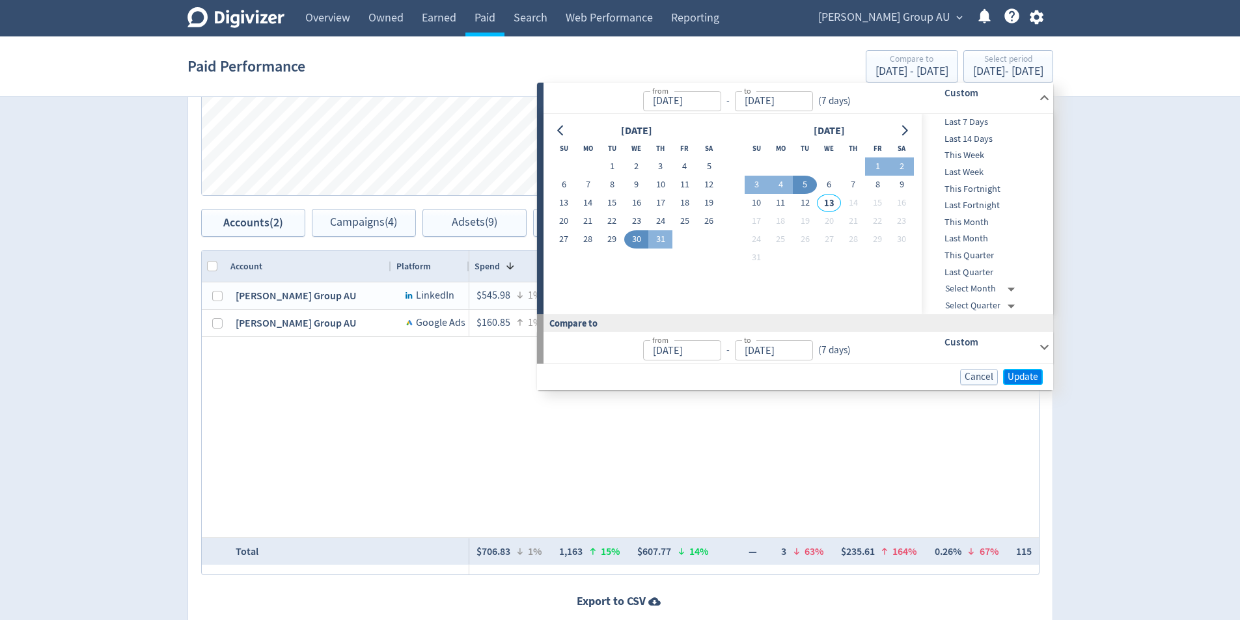
click at [1037, 372] on span "Update" at bounding box center [1022, 377] width 31 height 10
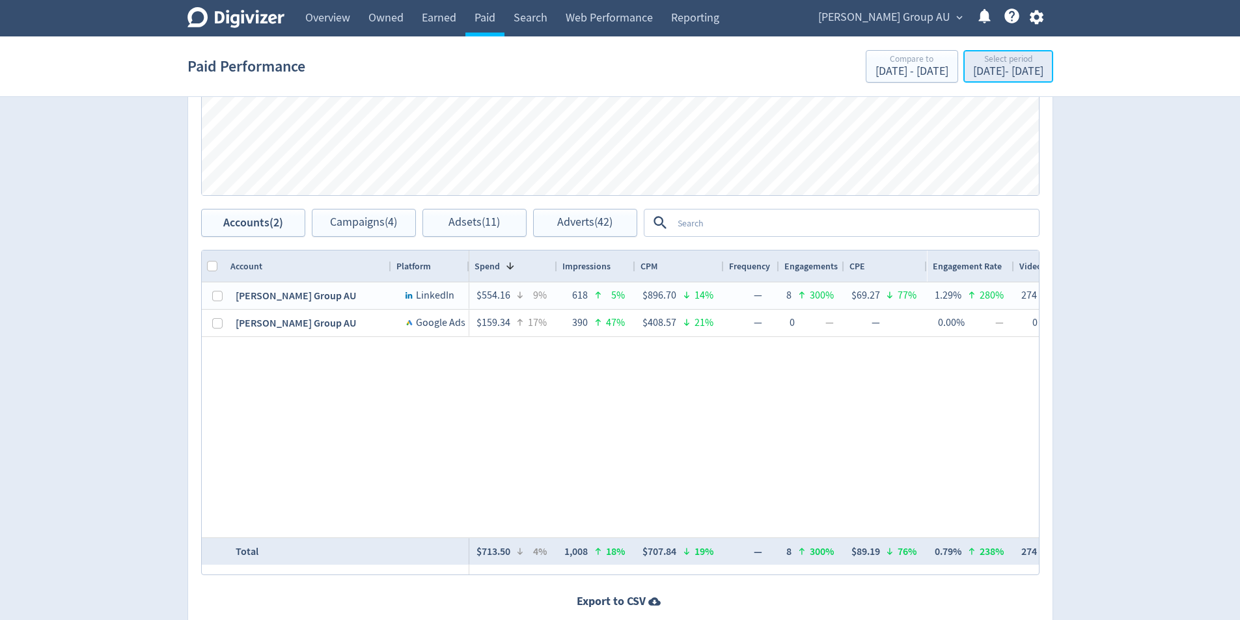
click at [1022, 74] on div "[DATE] - [DATE]" at bounding box center [1008, 72] width 70 height 12
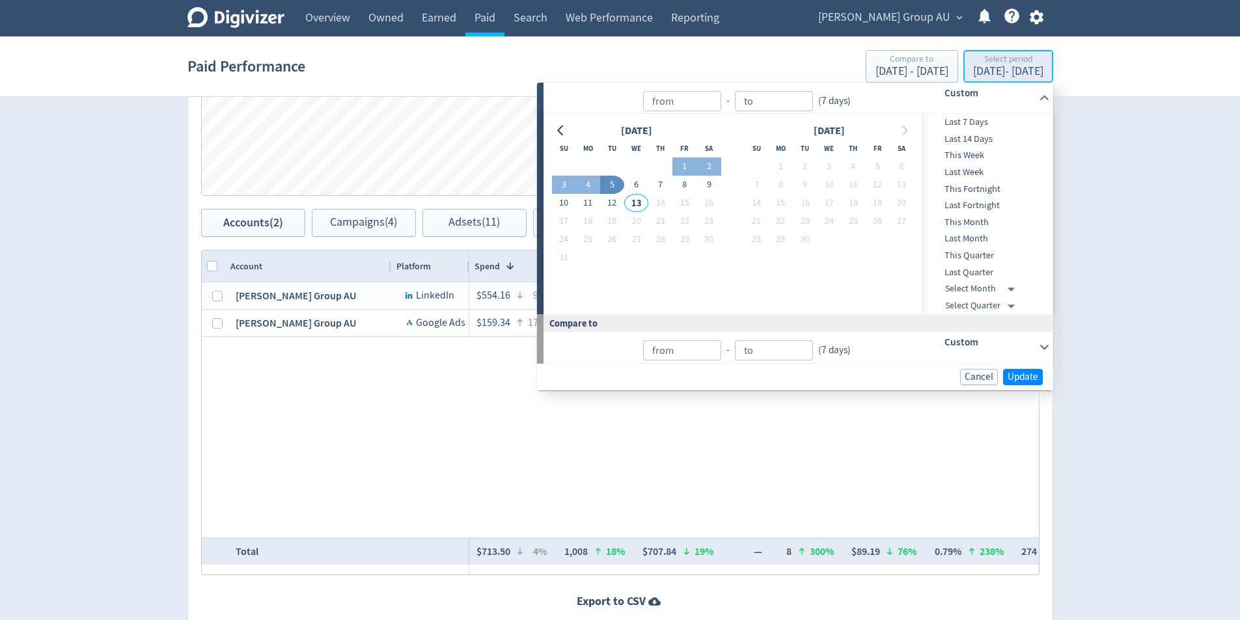
type input "[DATE]"
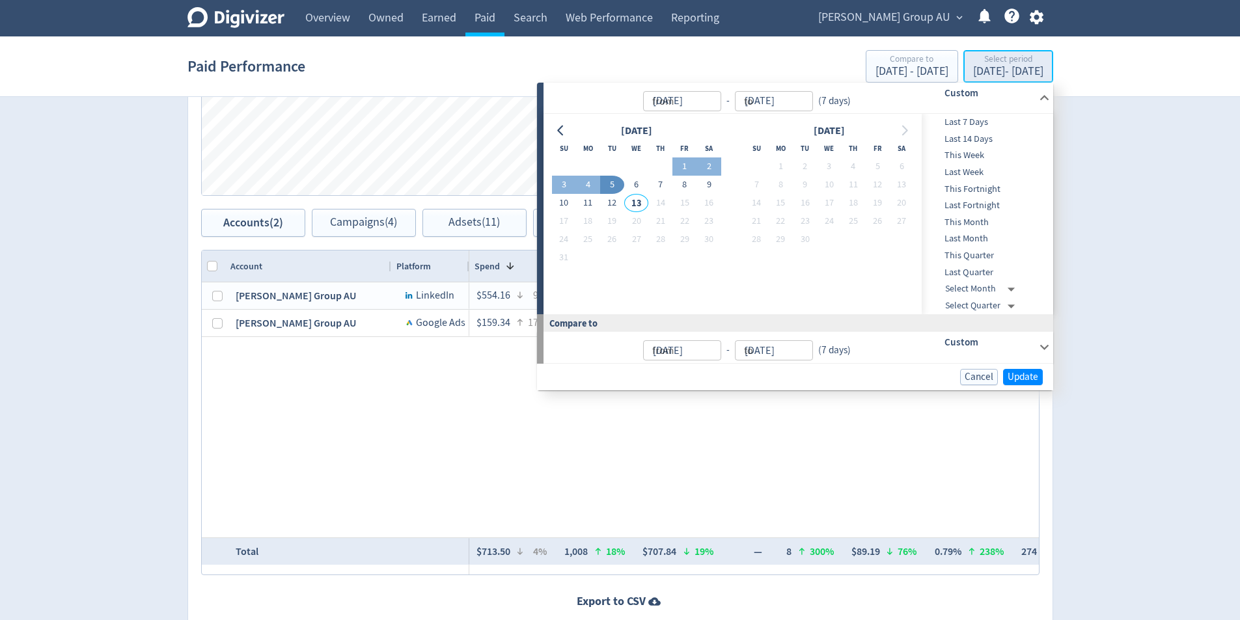
type input "[DATE]"
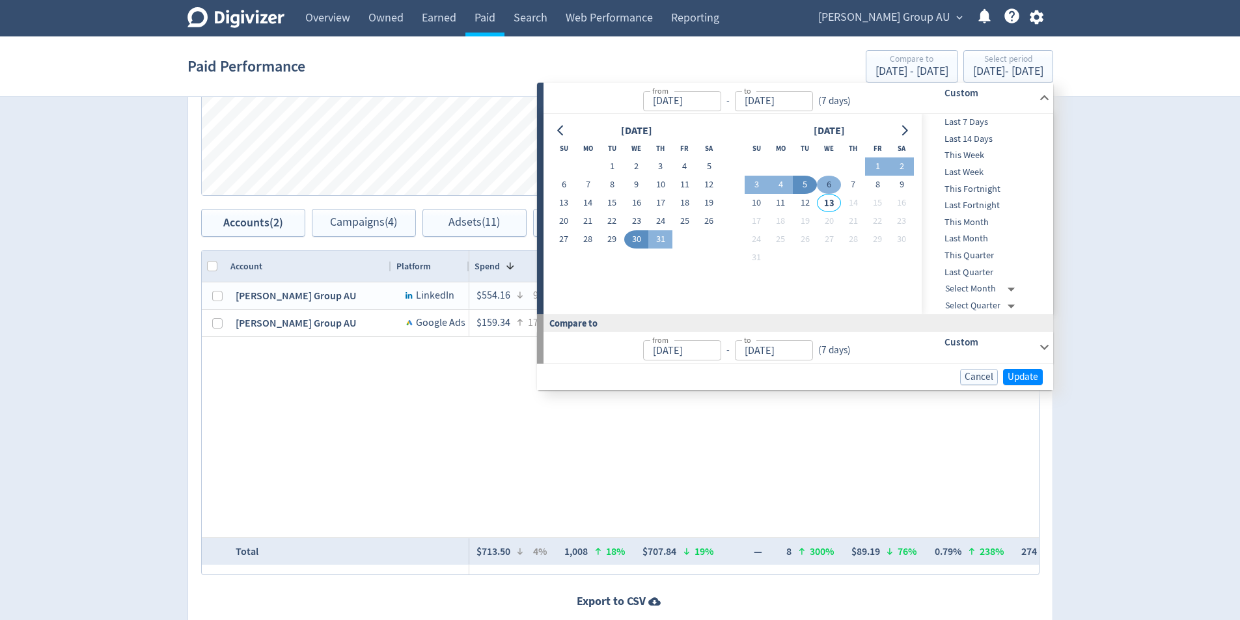
click at [833, 187] on button "6" at bounding box center [829, 185] width 24 height 18
type input "[DATE]"
click at [808, 200] on button "12" at bounding box center [805, 203] width 24 height 18
type input "[DATE]"
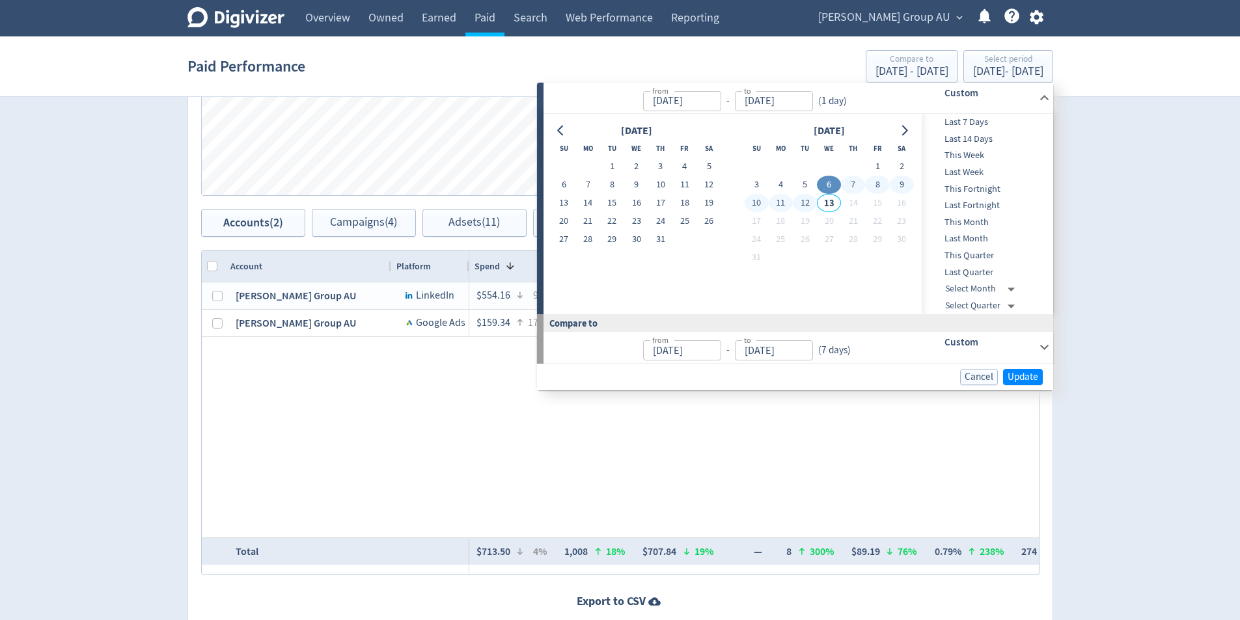
type input "[DATE]"
click at [1024, 372] on span "Update" at bounding box center [1022, 377] width 31 height 10
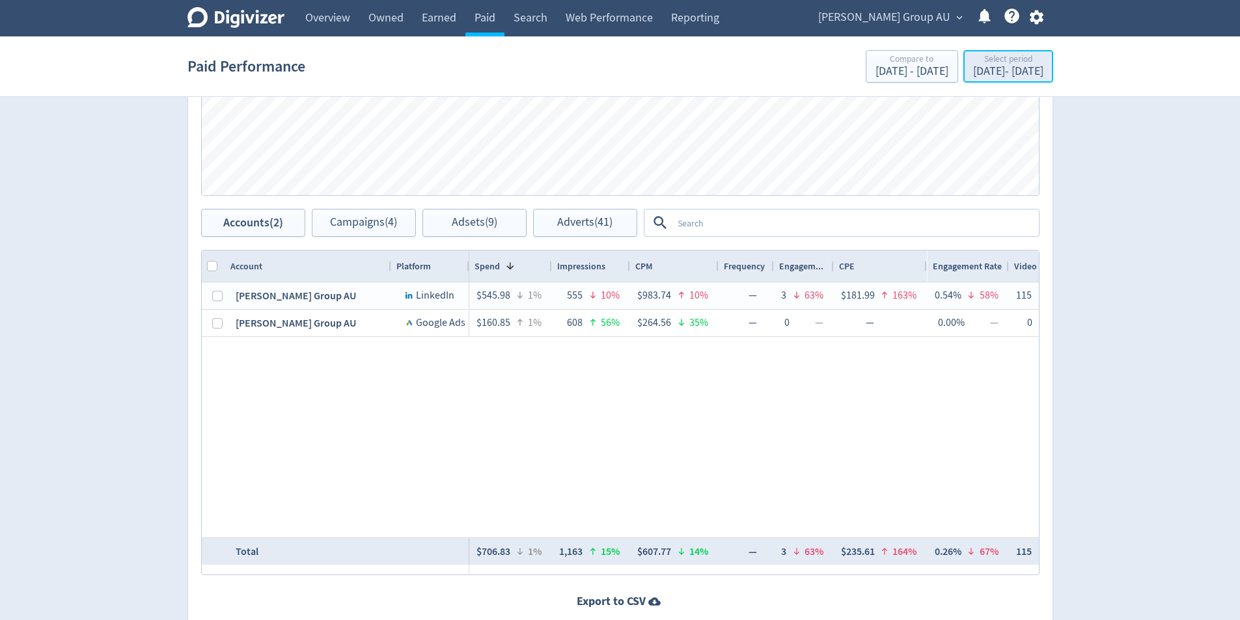
click at [1007, 70] on div "[DATE] - [DATE]" at bounding box center [1008, 72] width 70 height 12
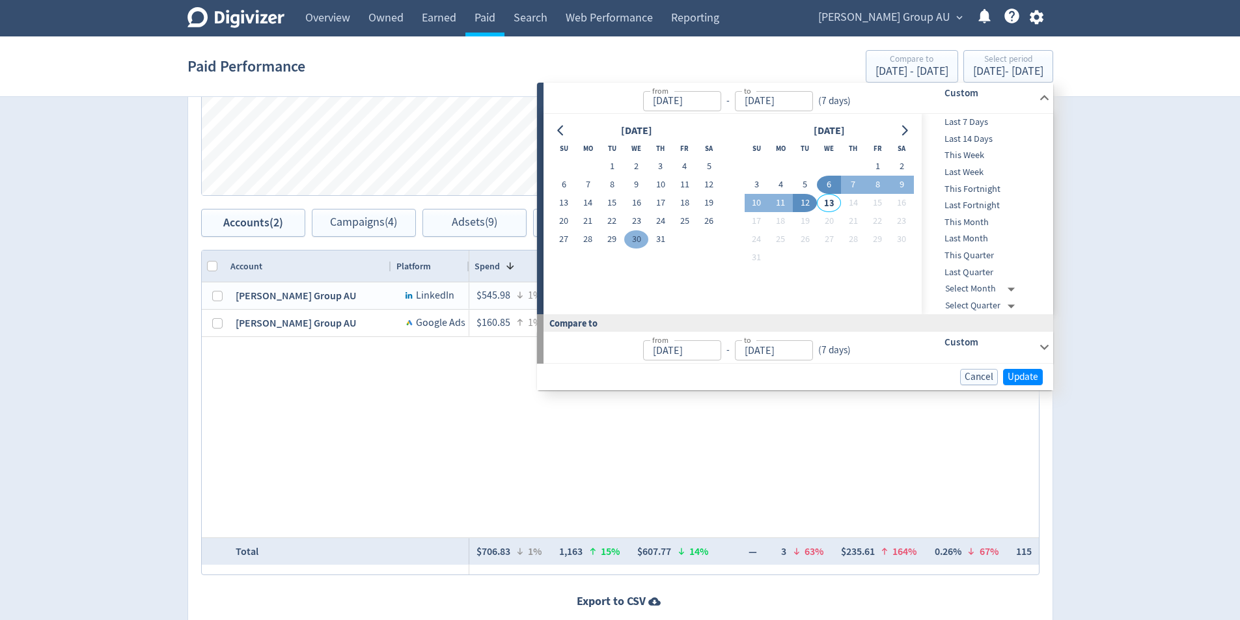
click at [630, 241] on button "30" at bounding box center [636, 239] width 24 height 18
type input "[DATE]"
click at [805, 184] on button "5" at bounding box center [805, 185] width 24 height 18
type input "[DATE]"
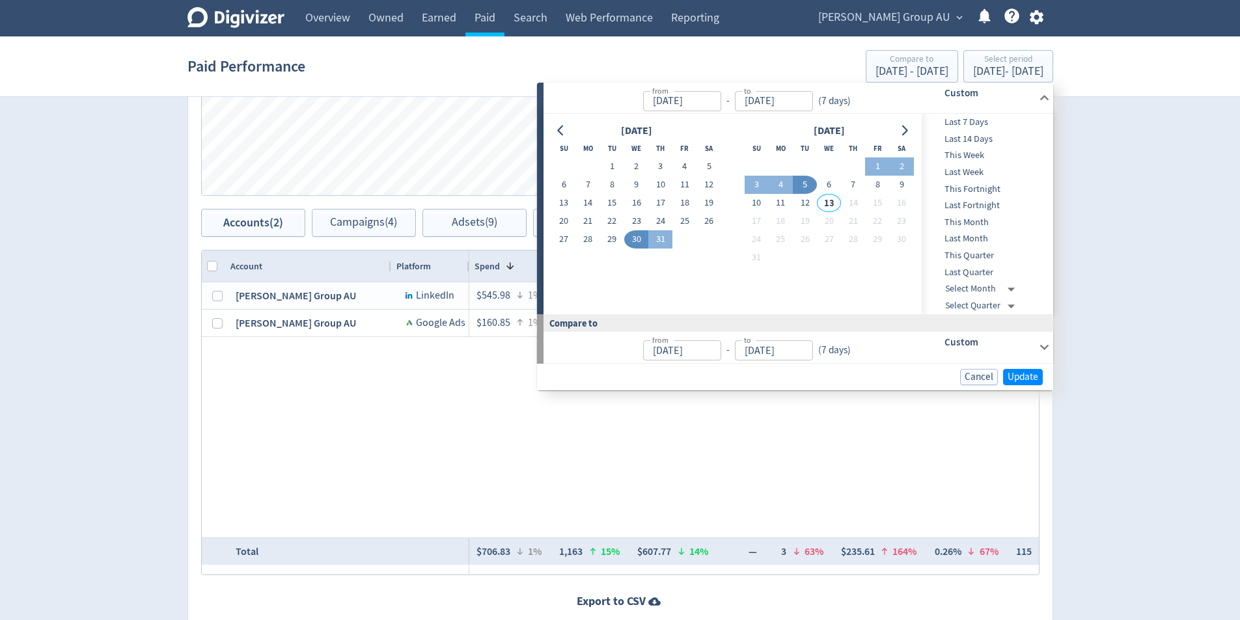
type input "[DATE]"
click at [1024, 375] on span "Update" at bounding box center [1022, 377] width 31 height 10
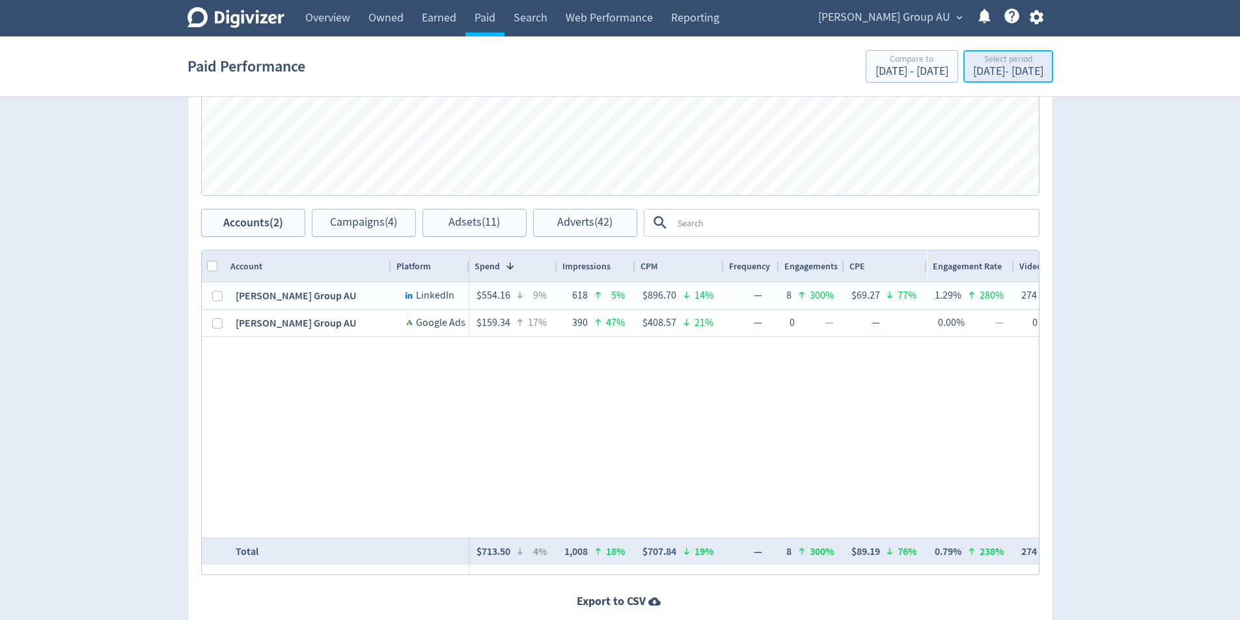
click at [1014, 70] on div "[DATE] - [DATE]" at bounding box center [1008, 72] width 70 height 12
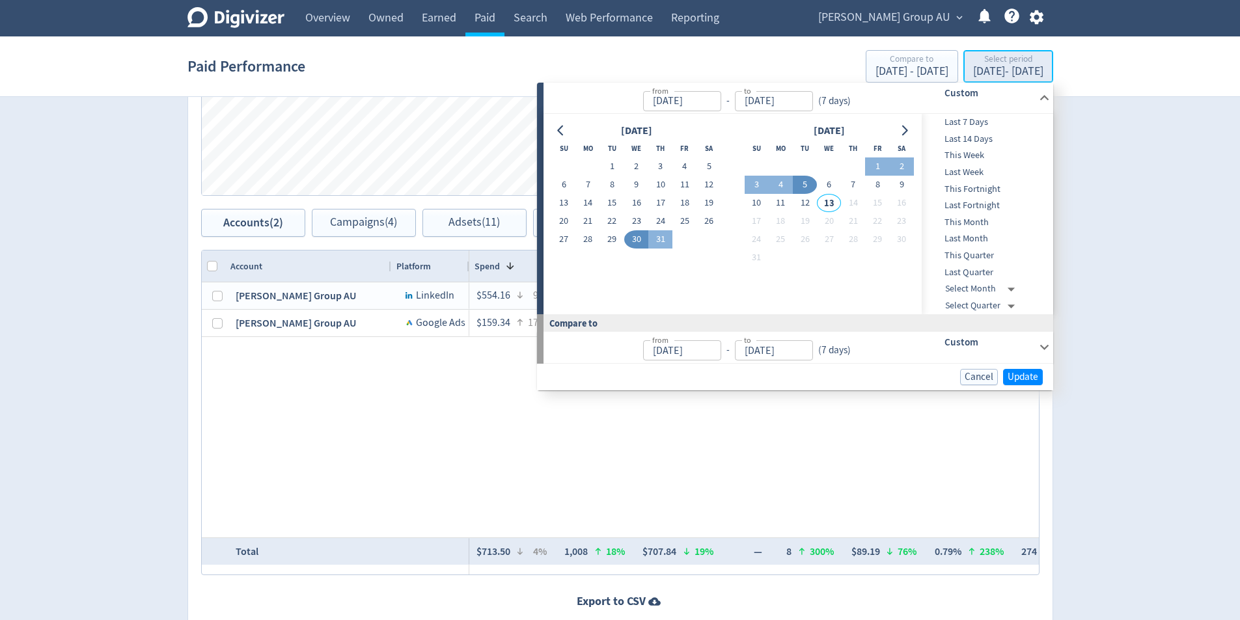
type input "[DATE]"
click at [830, 186] on button "6" at bounding box center [829, 185] width 24 height 18
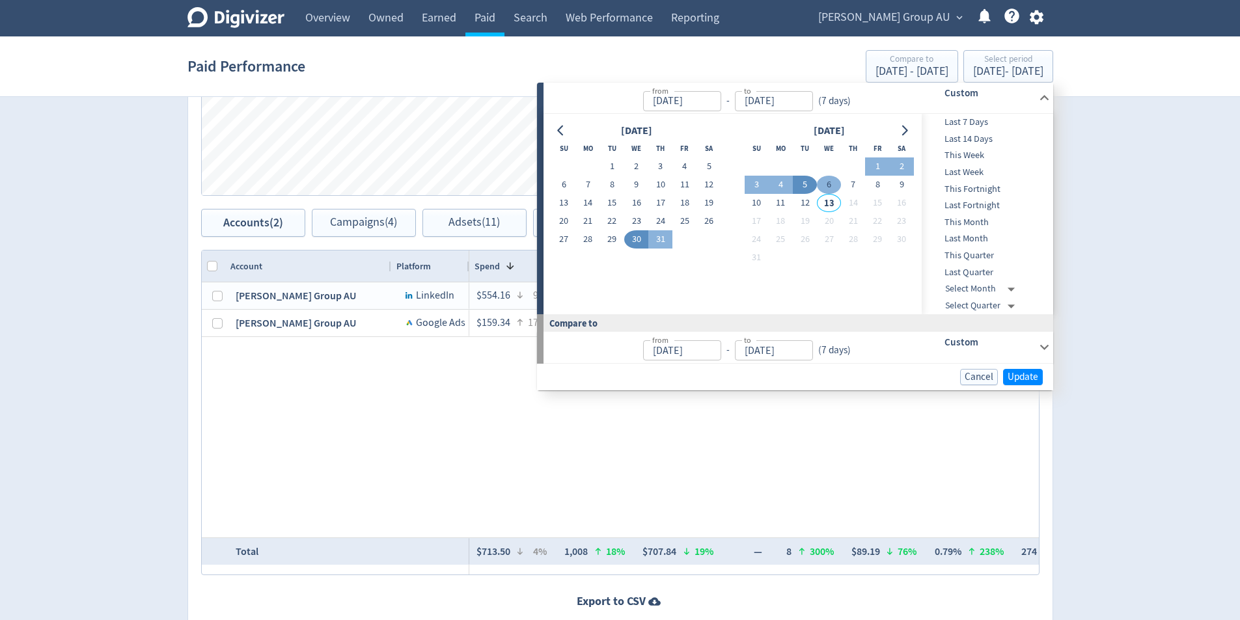
type input "[DATE]"
click at [810, 202] on button "12" at bounding box center [805, 203] width 24 height 18
type input "[DATE]"
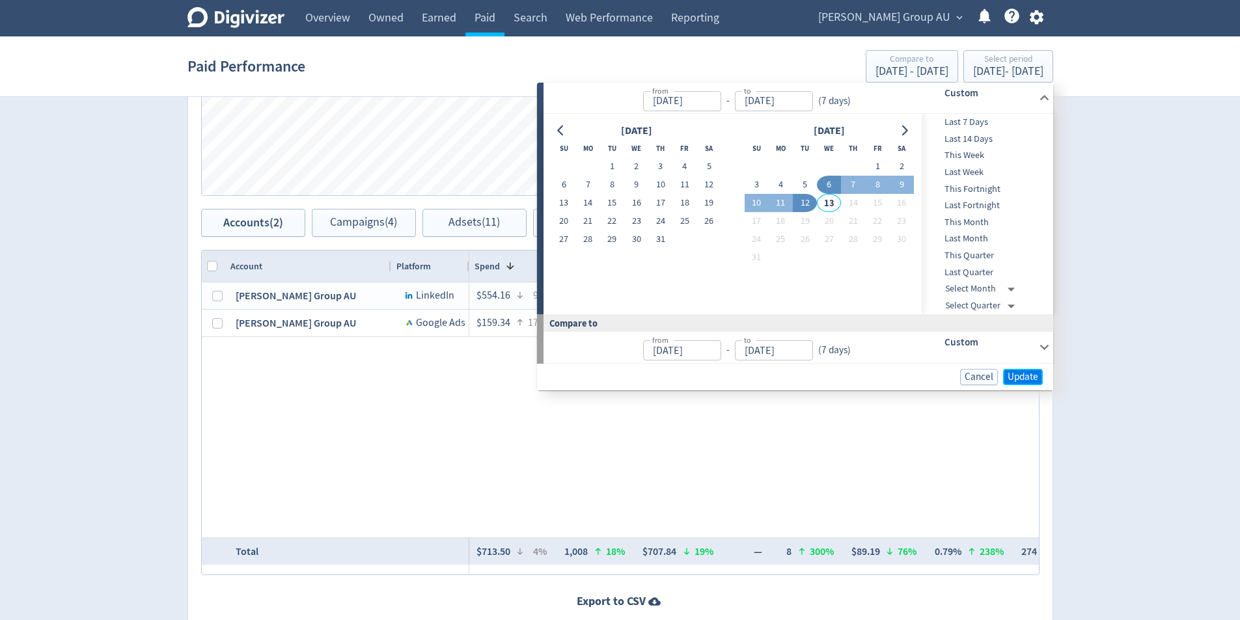
click at [1030, 379] on span "Update" at bounding box center [1022, 377] width 31 height 10
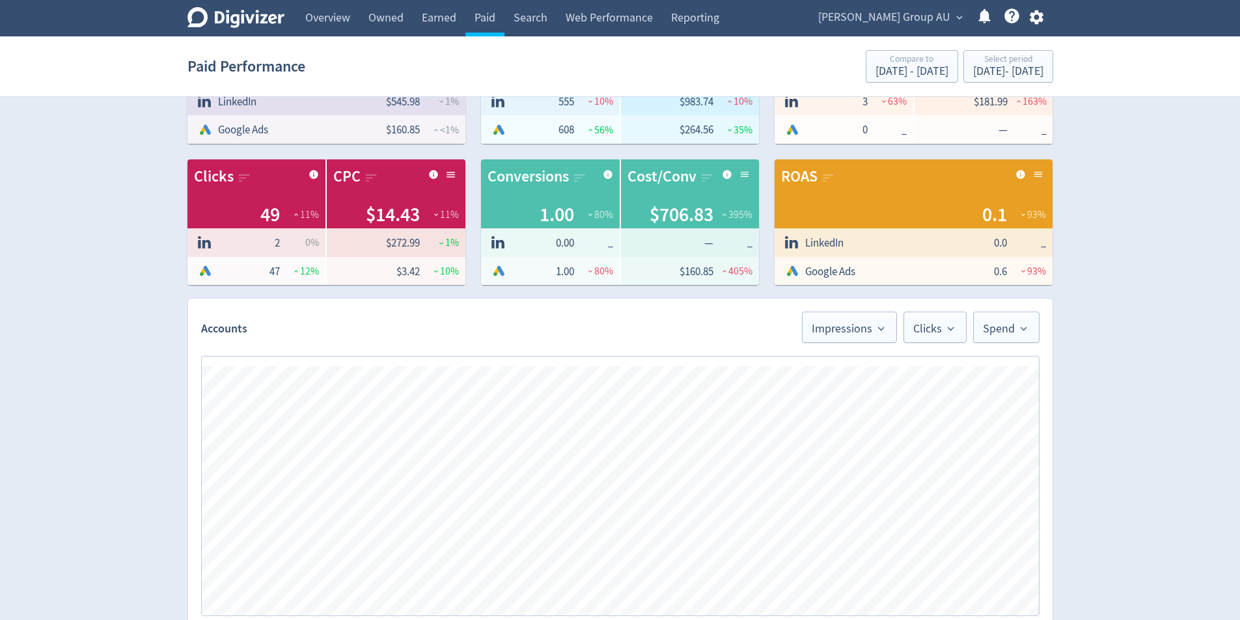
scroll to position [0, 0]
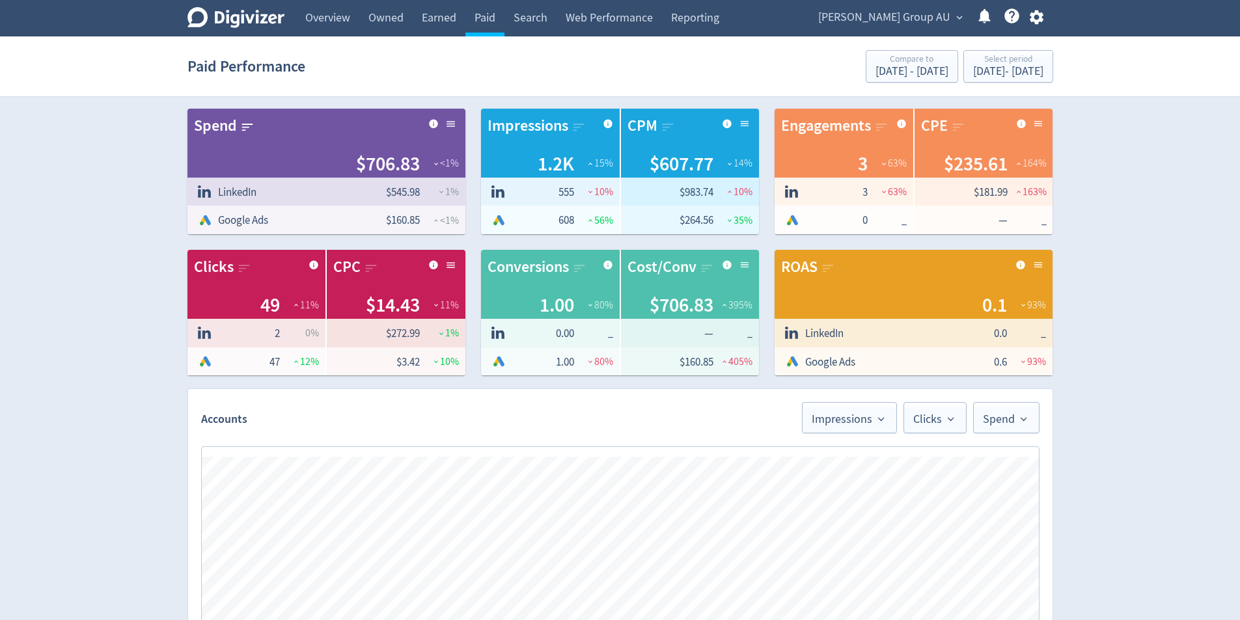
click at [1008, 86] on div "Paid Performance Compare to [DATE] - [DATE] Select period [DATE] - [DATE]" at bounding box center [620, 67] width 866 height 42
click at [1002, 74] on div "[DATE] - [DATE]" at bounding box center [1008, 72] width 70 height 12
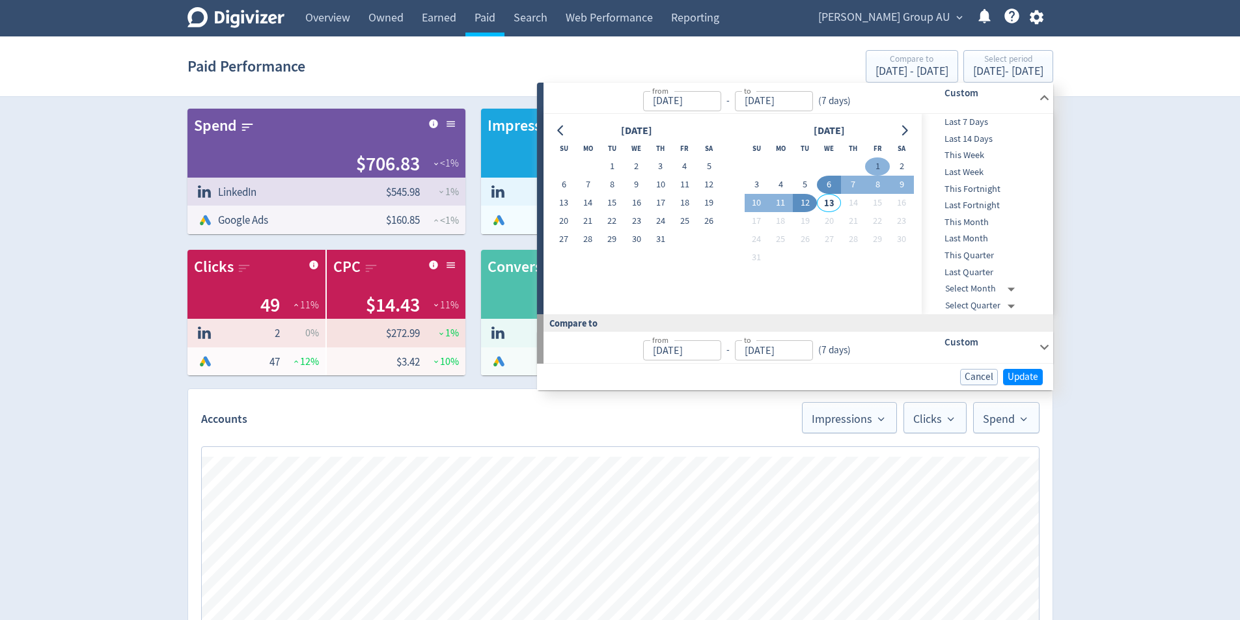
click at [884, 168] on button "1" at bounding box center [877, 166] width 24 height 18
type input "[DATE]"
click at [811, 205] on button "12" at bounding box center [805, 203] width 24 height 18
type input "[DATE]"
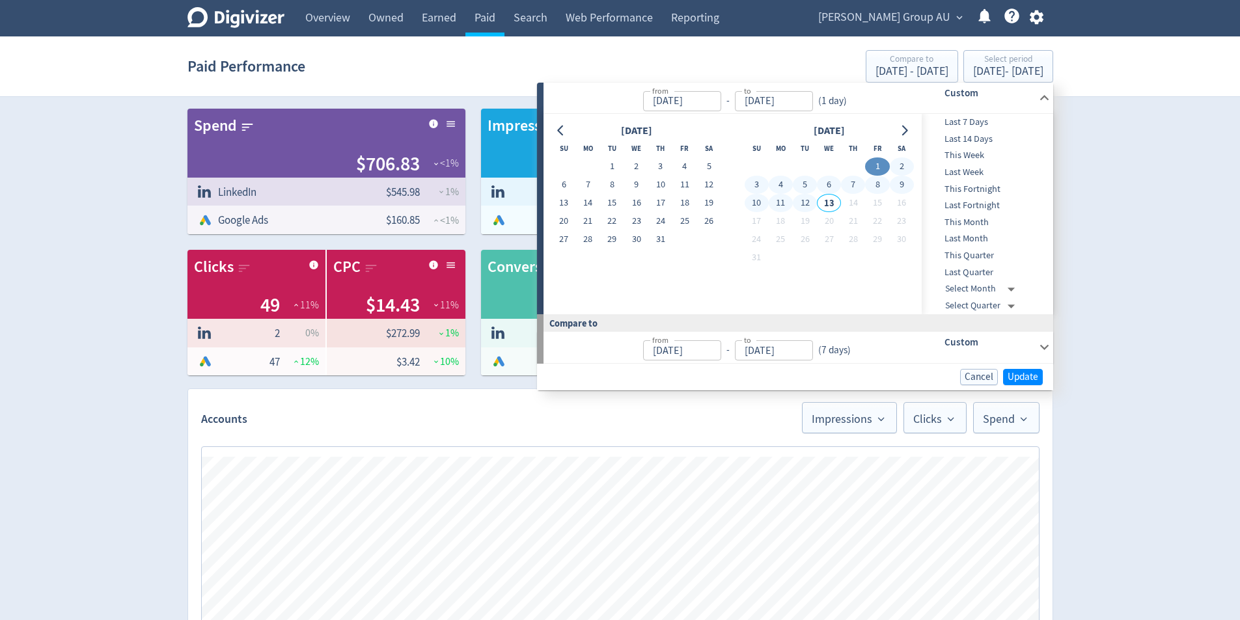
type input "[DATE]"
click at [1014, 381] on span "Update" at bounding box center [1022, 377] width 31 height 10
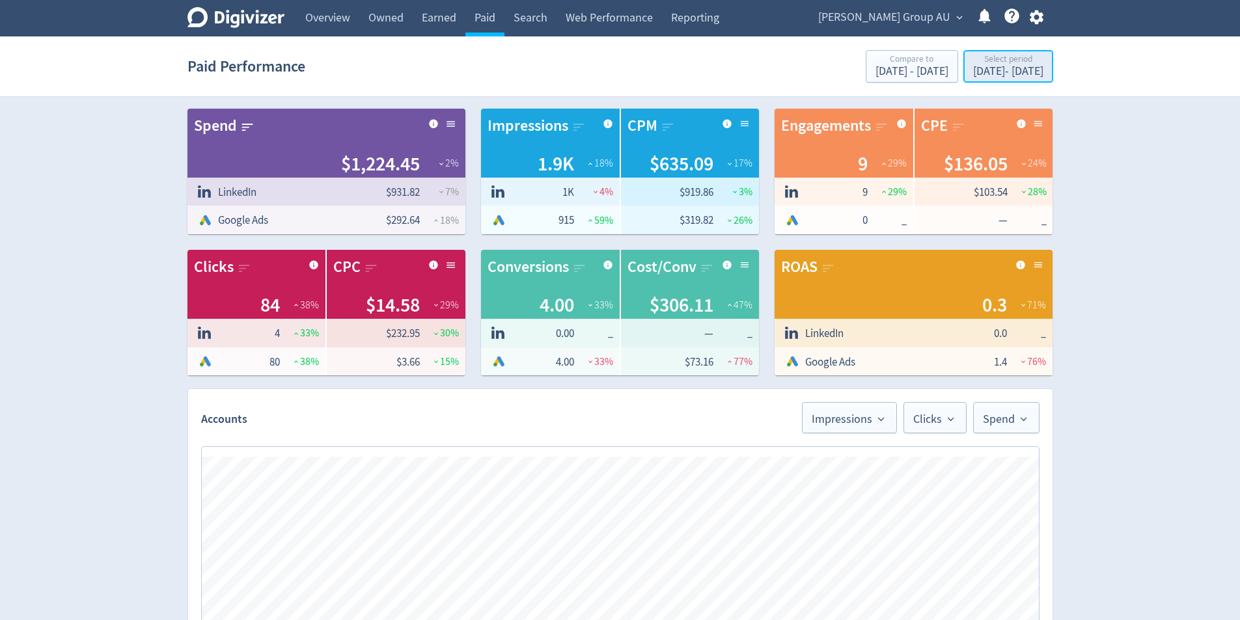
drag, startPoint x: 1047, startPoint y: 57, endPoint x: 1043, endPoint y: 68, distance: 12.0
click at [1047, 57] on div "Select period [DATE] - [DATE]" at bounding box center [1008, 67] width 82 height 27
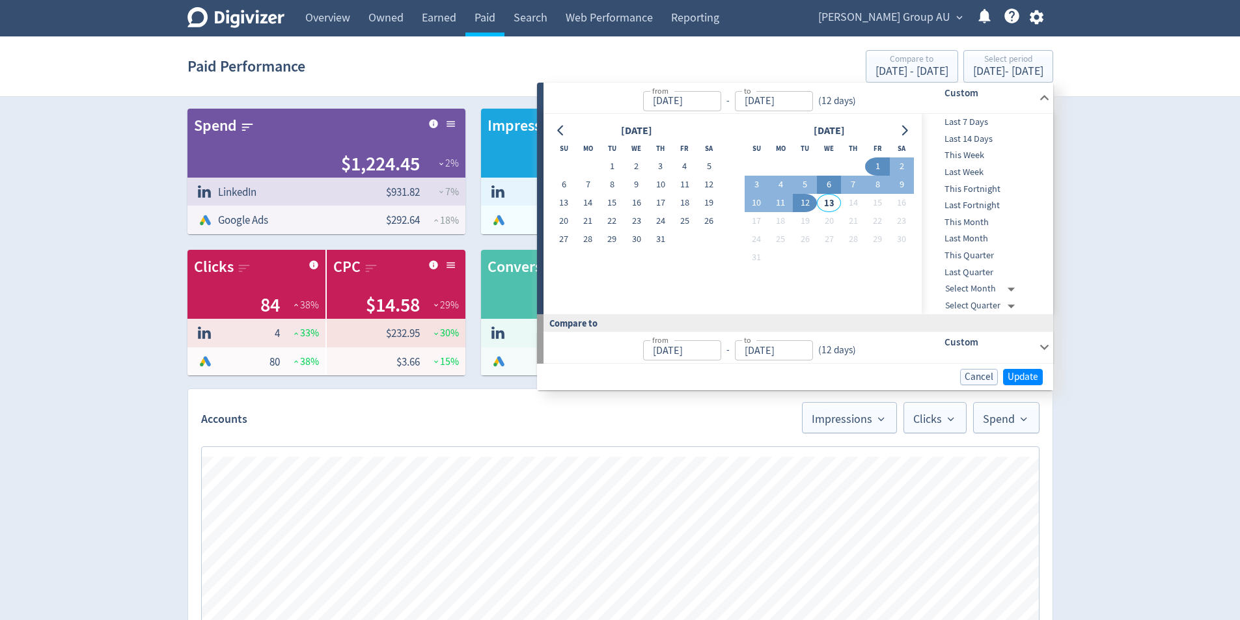
click at [832, 193] on button "6" at bounding box center [829, 185] width 24 height 18
type input "[DATE]"
click at [798, 205] on button "12" at bounding box center [805, 203] width 24 height 18
type input "[DATE]"
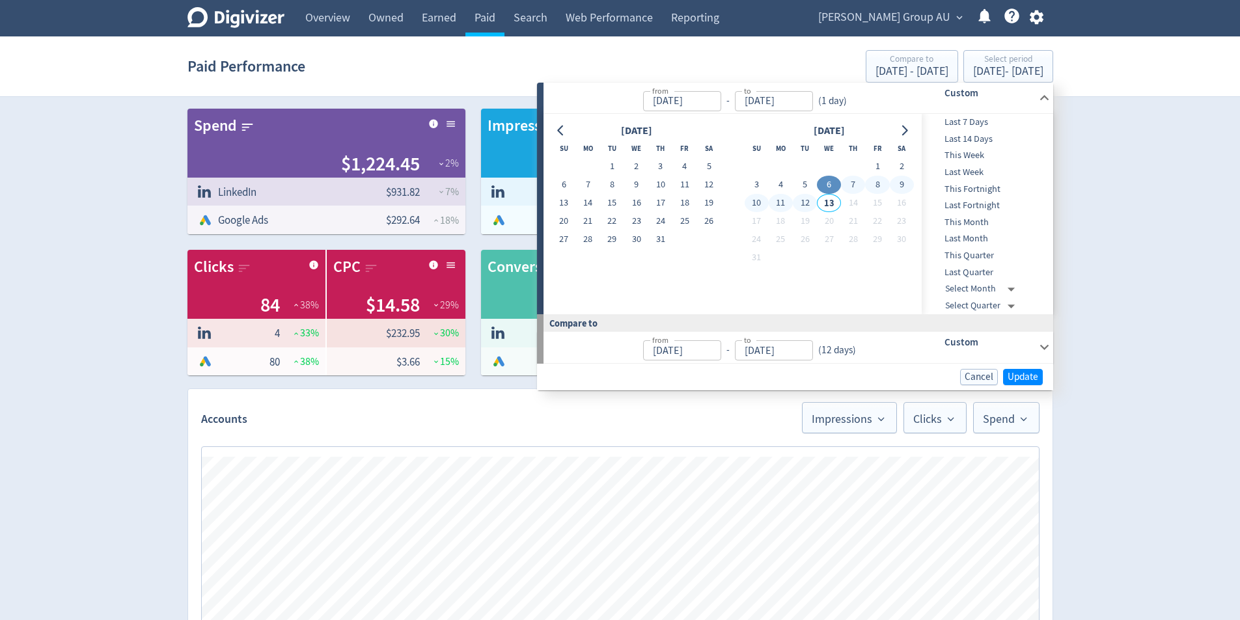
type input "[DATE]"
click at [1020, 377] on span "Update" at bounding box center [1022, 377] width 31 height 10
